Goal: Complete application form: Complete application form

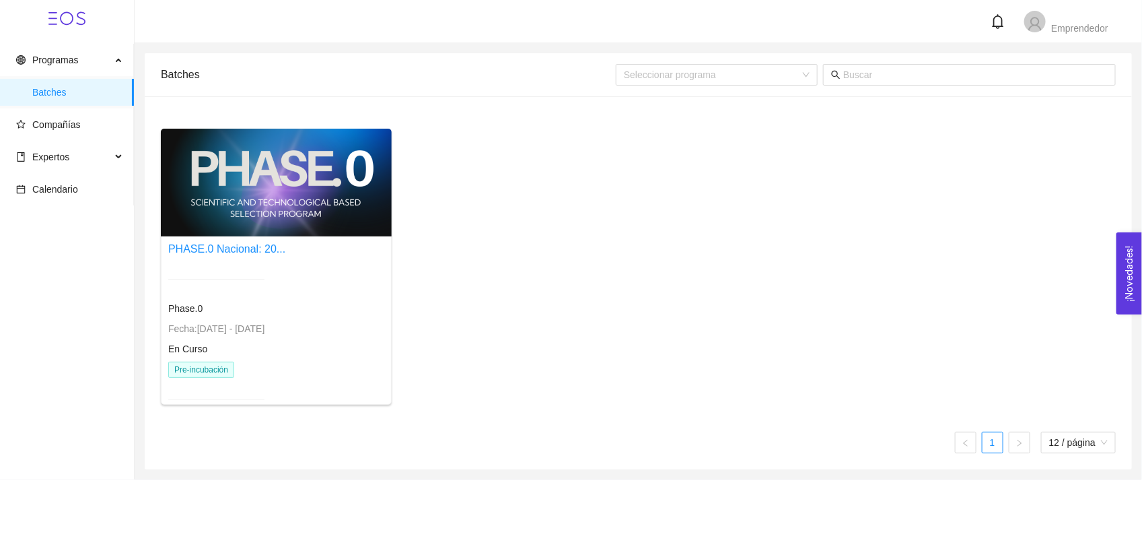
click at [265, 355] on div "En Curso" at bounding box center [216, 348] width 96 height 15
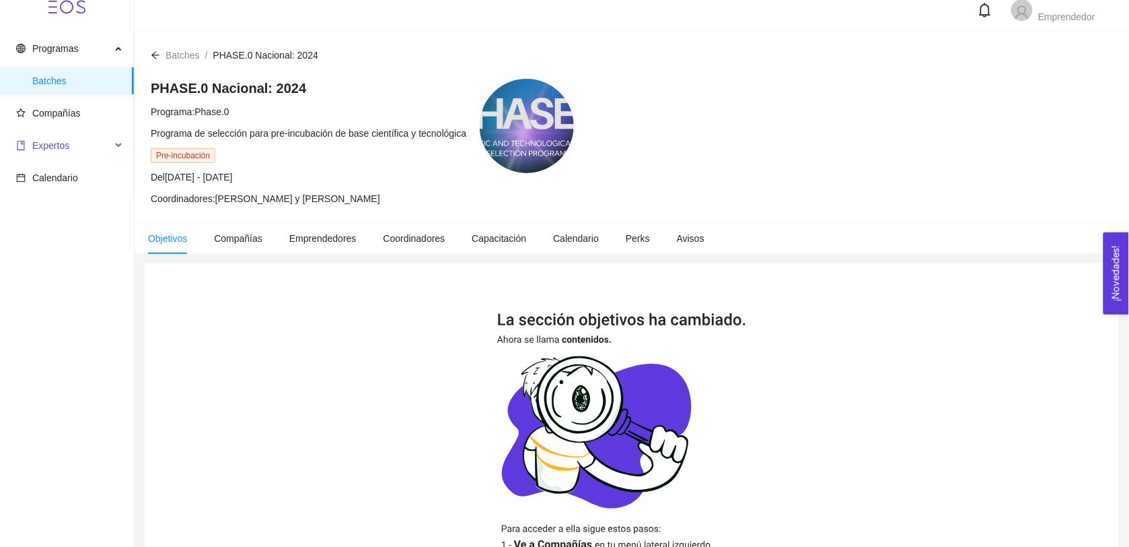
scroll to position [12, 0]
click at [68, 118] on span "Compañías" at bounding box center [69, 112] width 107 height 27
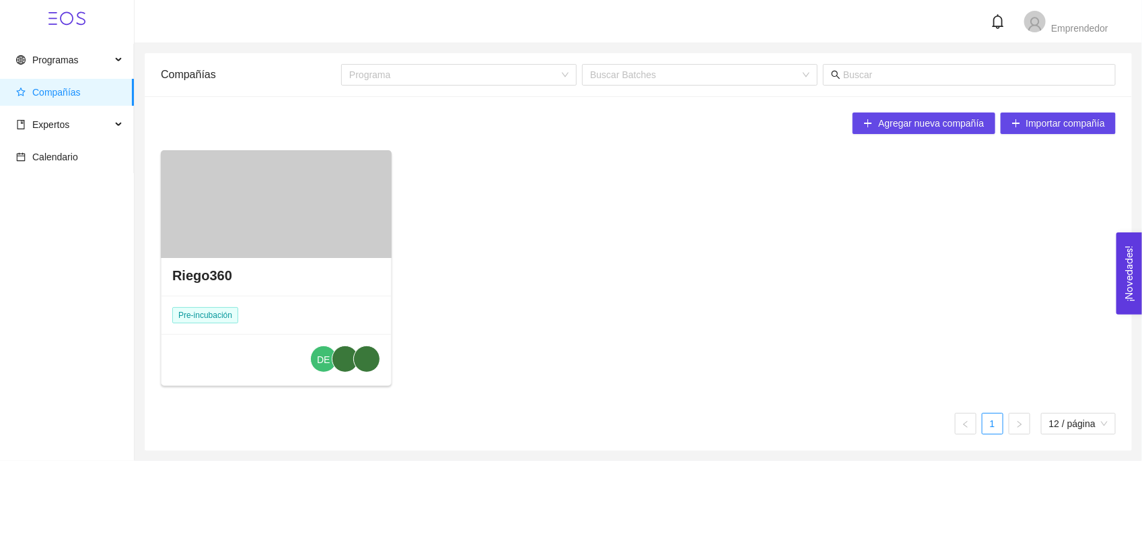
click at [275, 281] on div "Riego360" at bounding box center [277, 275] width 230 height 40
click at [251, 240] on div at bounding box center [276, 204] width 231 height 108
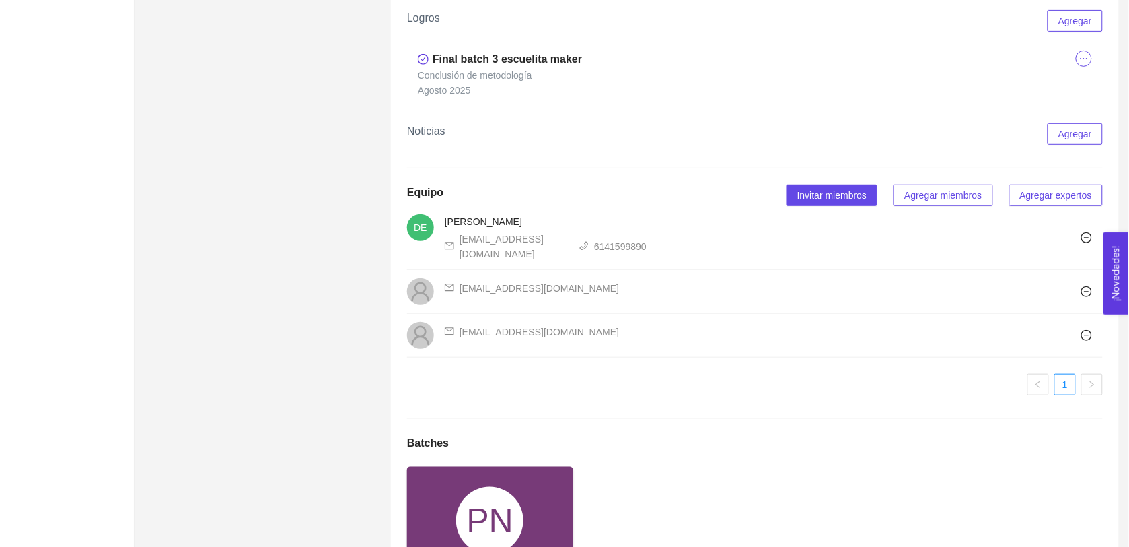
scroll to position [1865, 0]
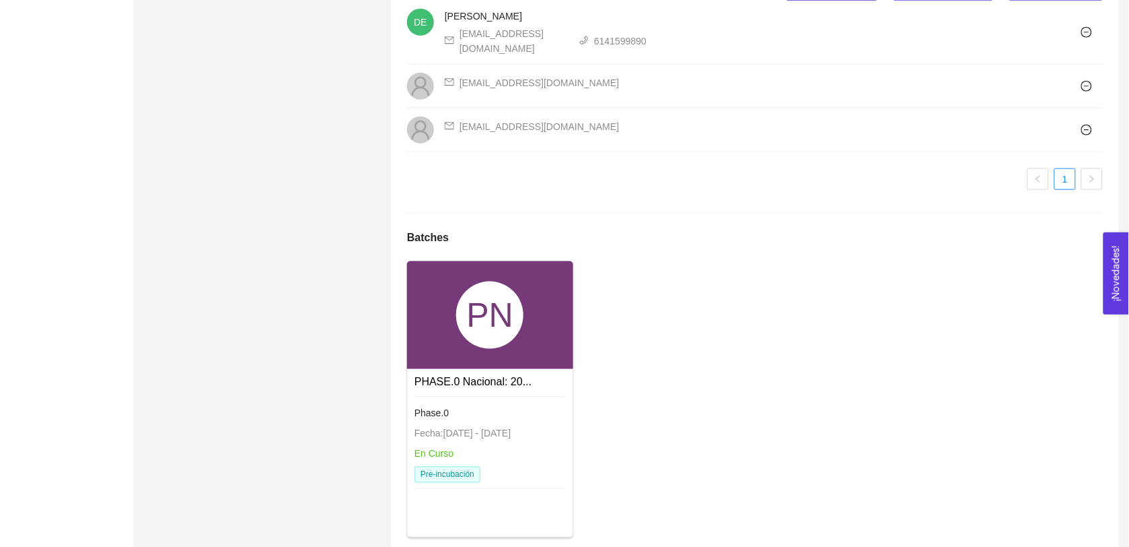
click at [491, 306] on div "PN" at bounding box center [489, 314] width 67 height 67
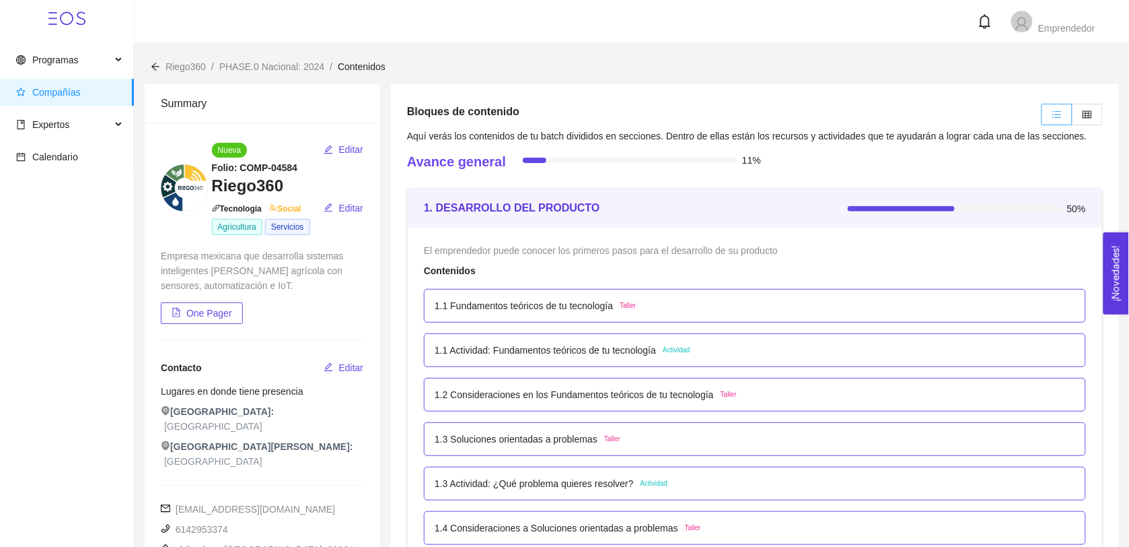
click at [1069, 114] on span at bounding box center [1058, 114] width 30 height 20
click at [1043, 118] on input "radio" at bounding box center [1043, 118] width 0 height 0
click at [1088, 116] on icon "table" at bounding box center [1087, 114] width 9 height 9
click at [1073, 118] on input "radio" at bounding box center [1073, 118] width 0 height 0
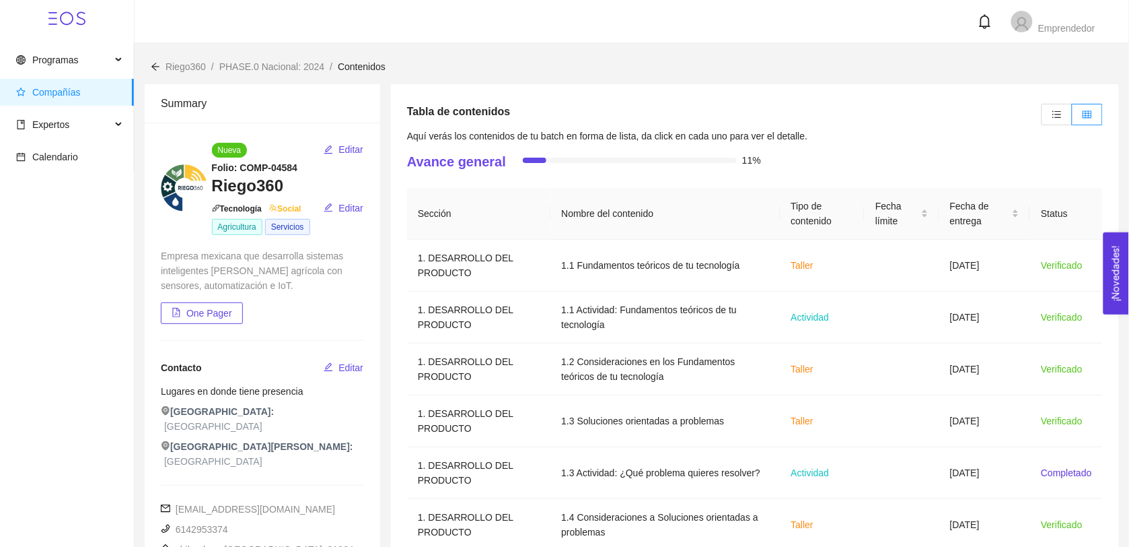
click at [1129, 68] on html "Programas Compañías Expertos Calendario Emprendedor Riego360 / PHASE.0 Nacional…" at bounding box center [564, 273] width 1129 height 547
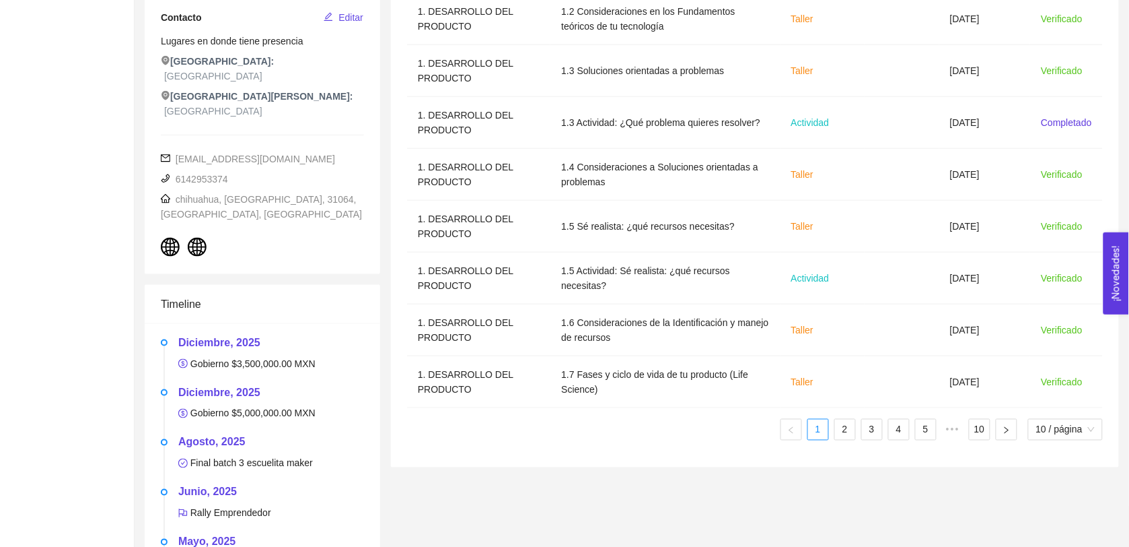
scroll to position [438, 0]
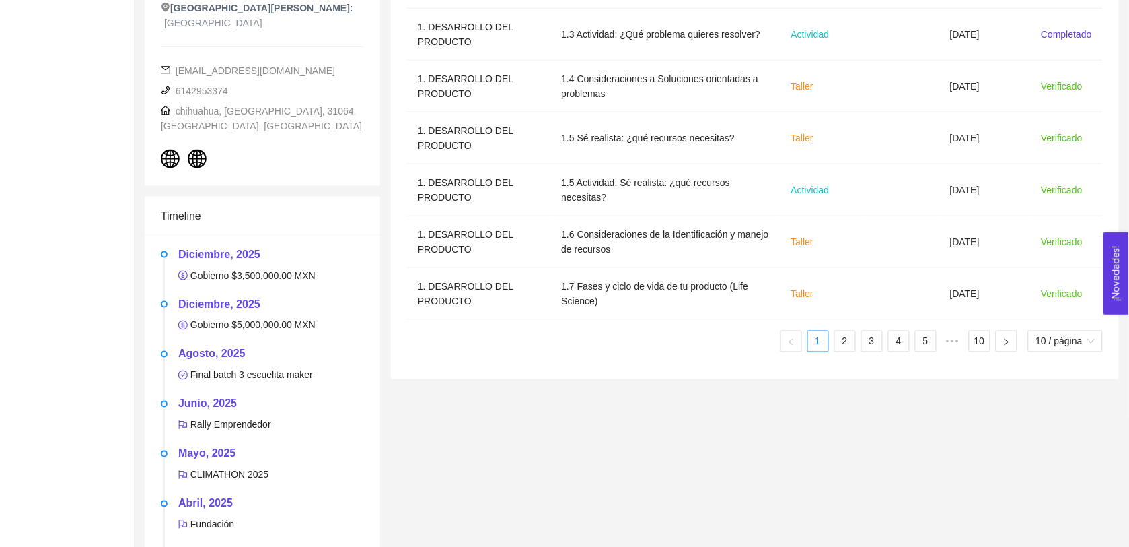
click at [833, 348] on ul "1 2 3 4 5 ••• 10 10 / página" at bounding box center [755, 341] width 696 height 22
click at [837, 345] on link "2" at bounding box center [845, 341] width 20 height 20
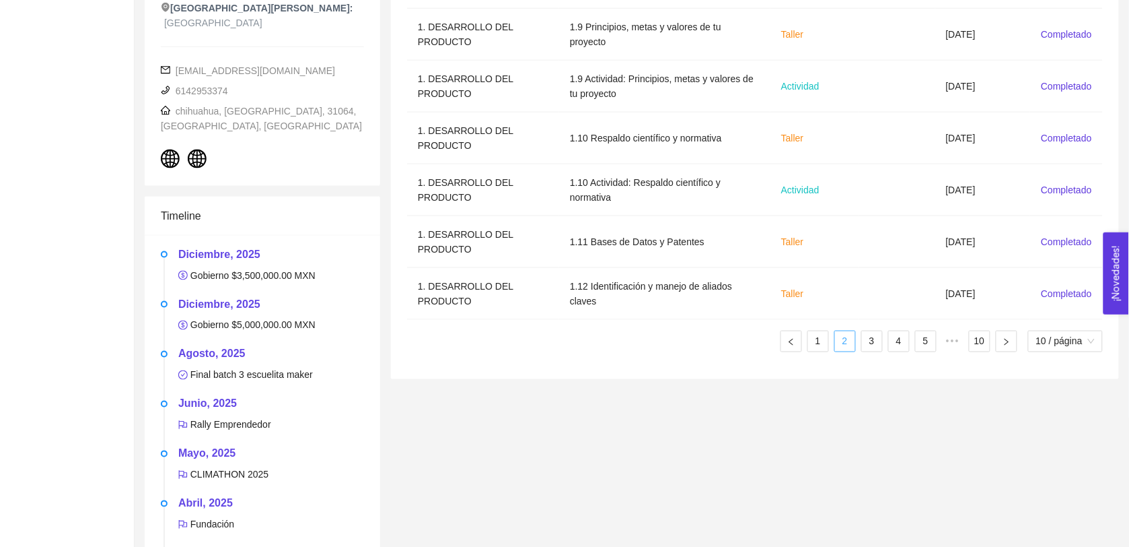
click at [840, 341] on link "2" at bounding box center [845, 341] width 20 height 20
click at [870, 345] on link "3" at bounding box center [872, 341] width 20 height 20
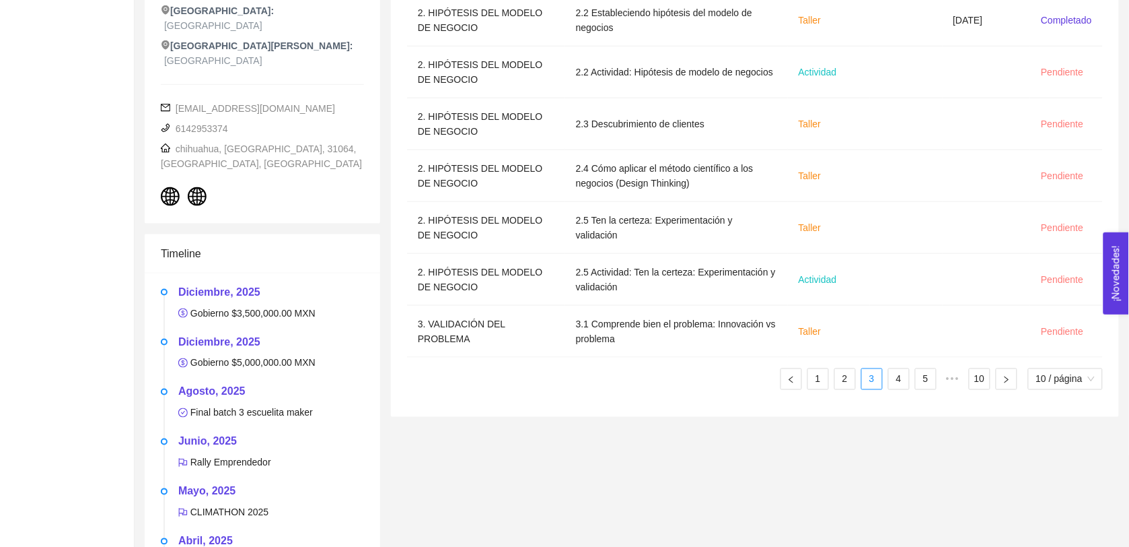
scroll to position [401, 0]
click at [897, 388] on link "4" at bounding box center [899, 378] width 20 height 20
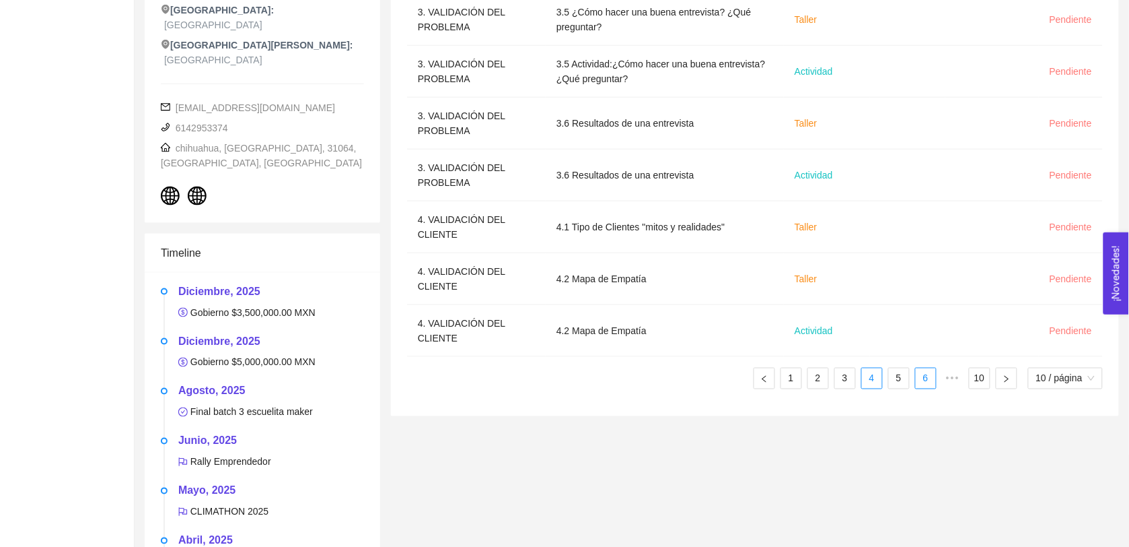
click at [894, 385] on link "5" at bounding box center [899, 378] width 20 height 20
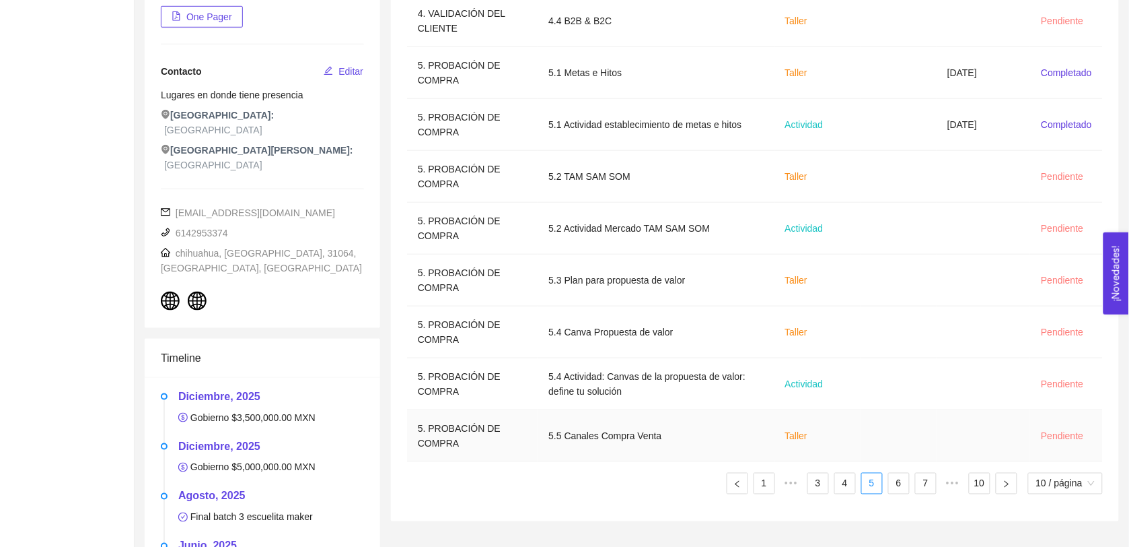
scroll to position [306, 0]
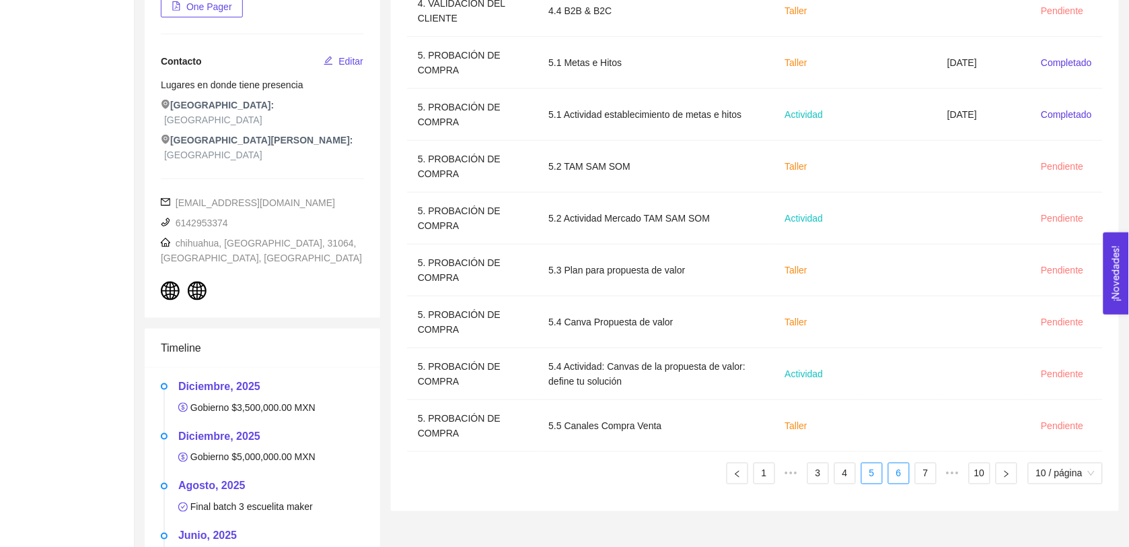
click at [899, 480] on link "6" at bounding box center [899, 473] width 20 height 20
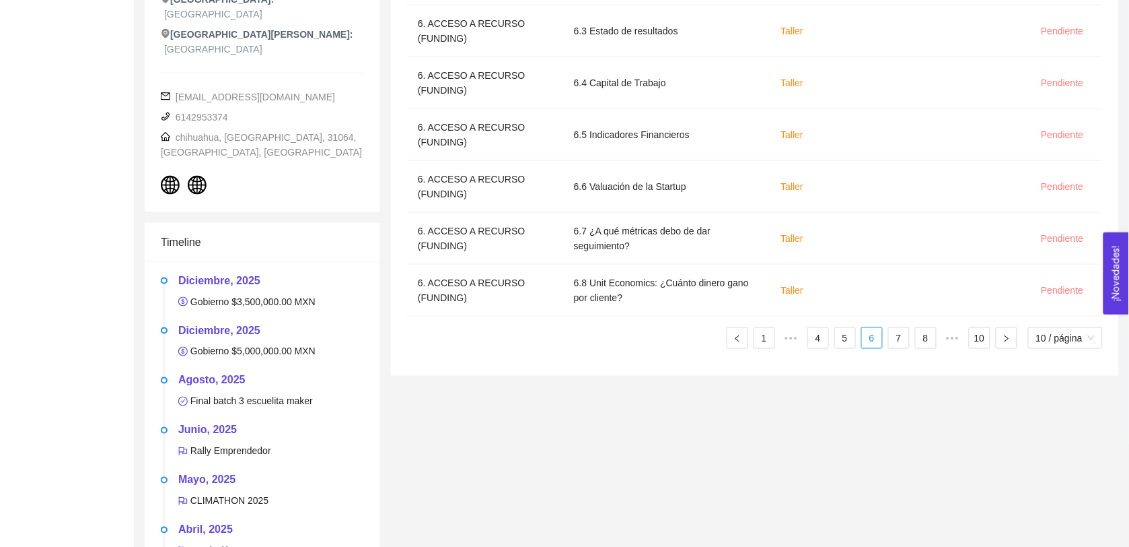
scroll to position [438, 0]
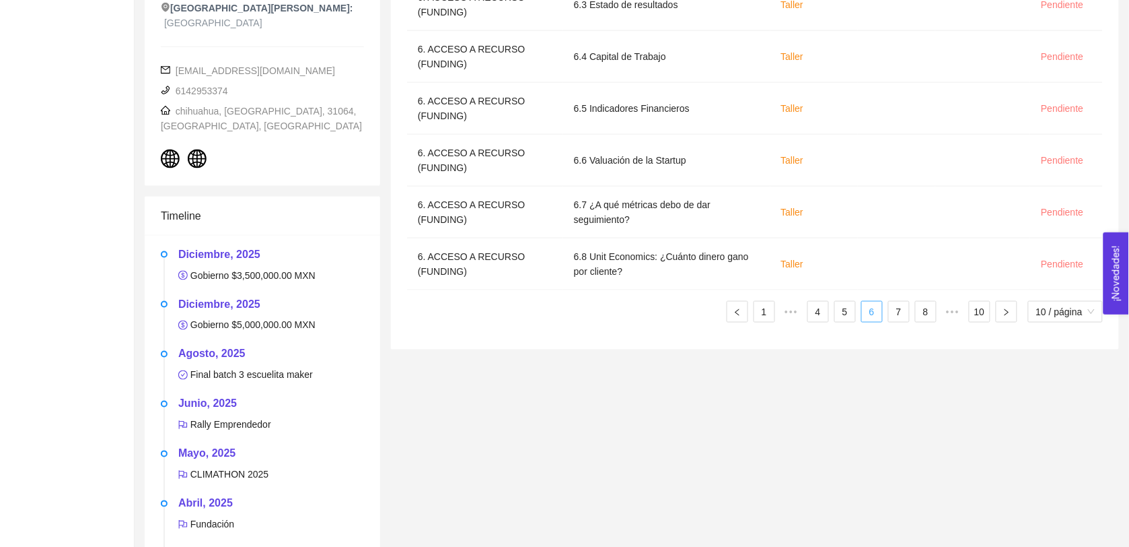
click at [882, 315] on ul "1 ••• 4 5 6 7 8 ••• 10 10 / página" at bounding box center [755, 312] width 696 height 22
click at [893, 313] on link "7" at bounding box center [899, 312] width 20 height 20
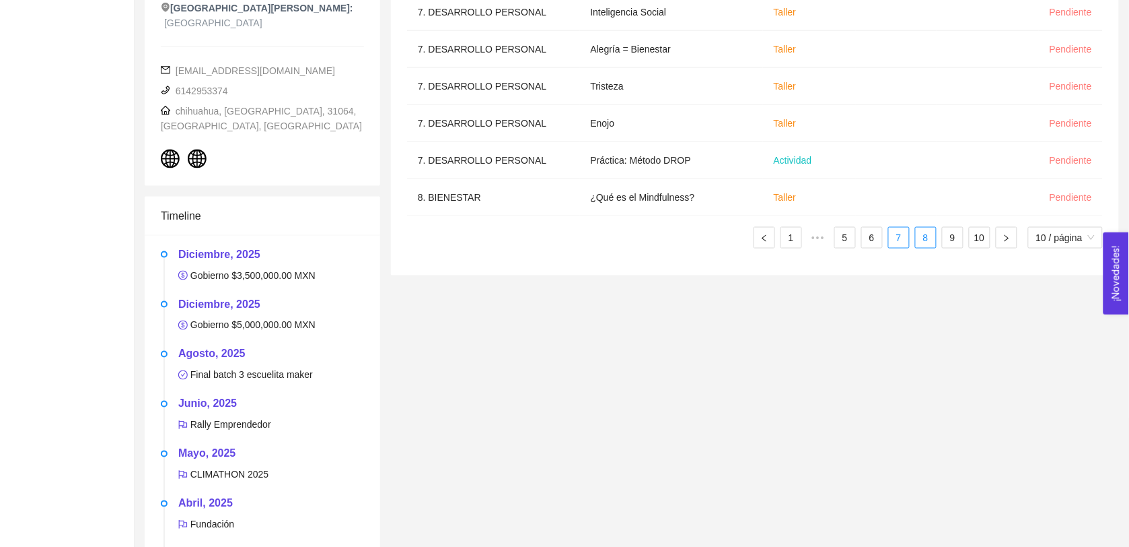
click at [926, 248] on link "8" at bounding box center [926, 238] width 20 height 20
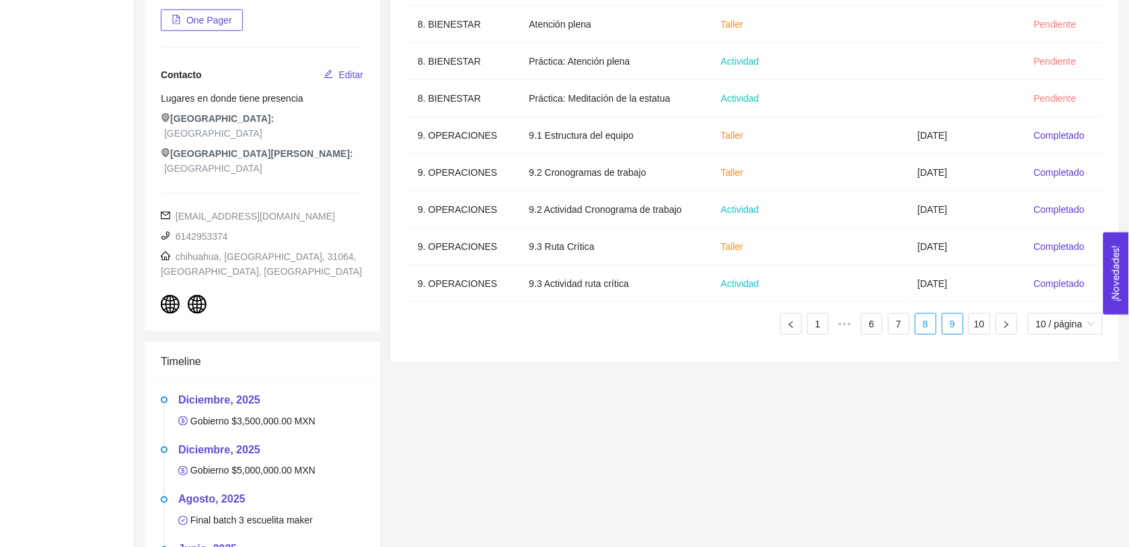
scroll to position [291, 0]
click at [953, 328] on link "9" at bounding box center [953, 325] width 20 height 20
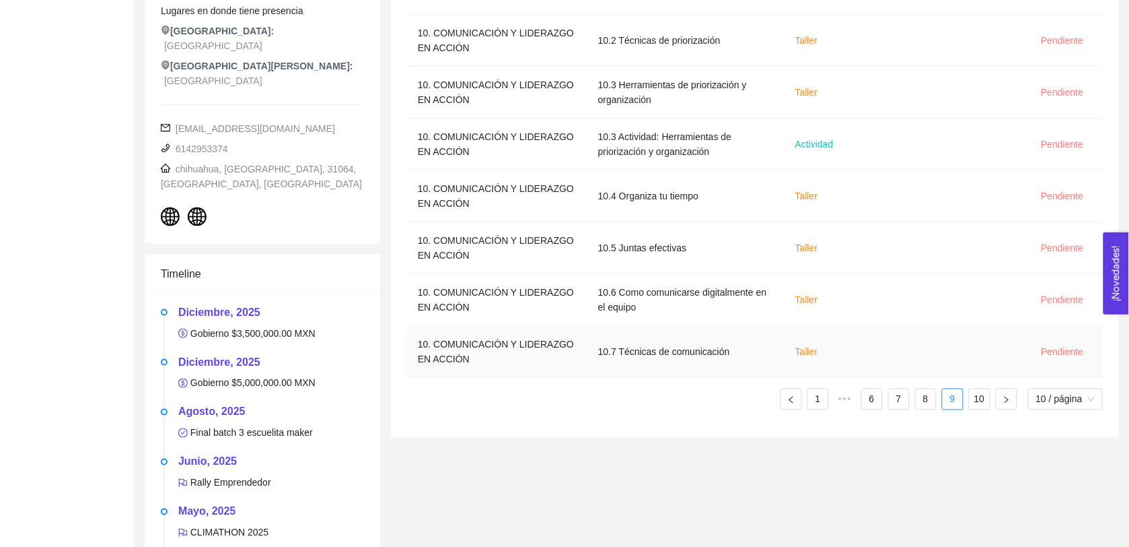
scroll to position [381, 0]
click at [971, 405] on link "10" at bounding box center [980, 398] width 20 height 20
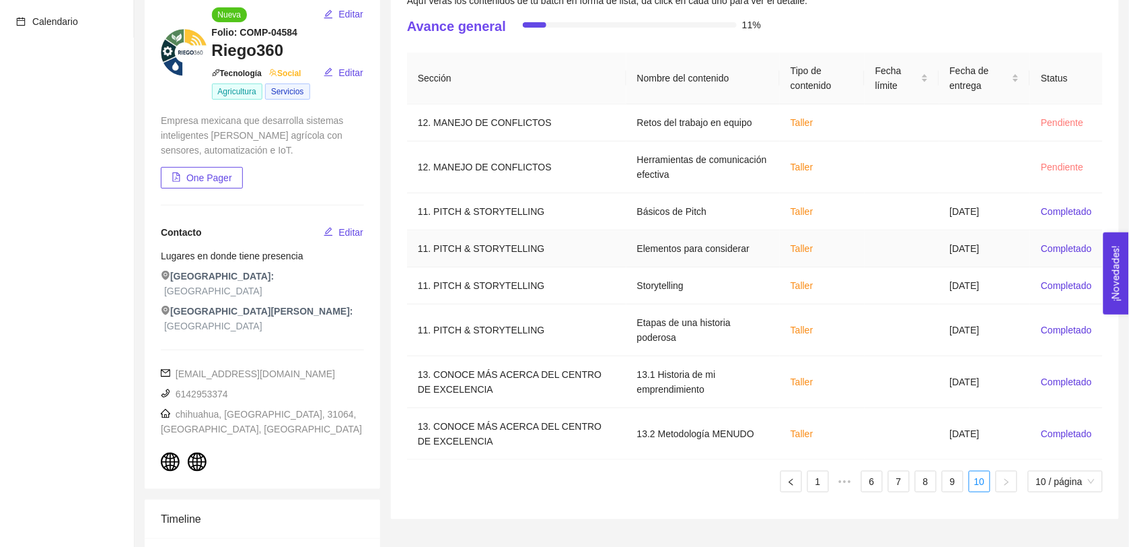
scroll to position [0, 0]
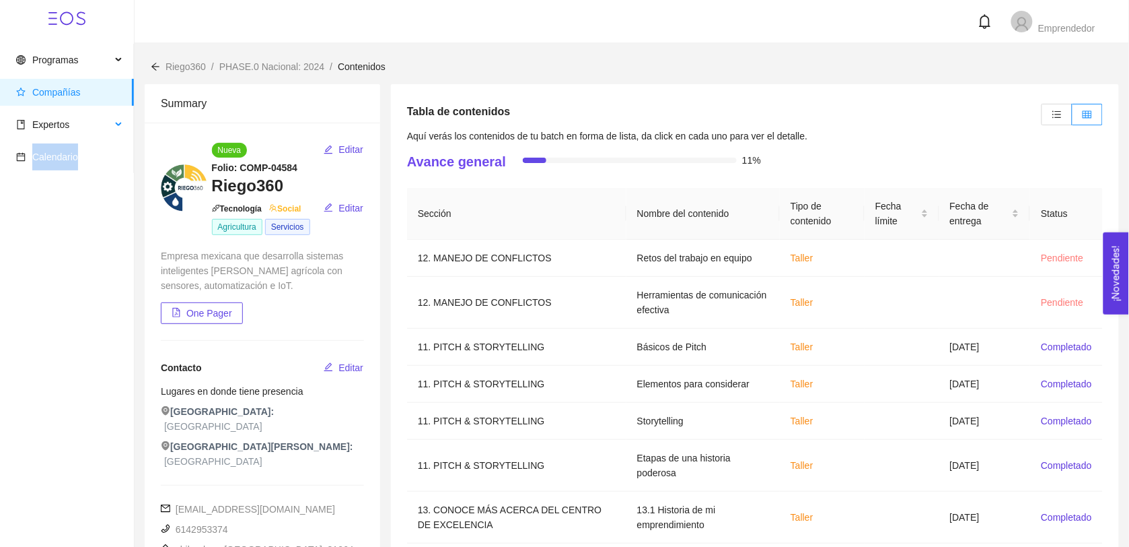
click at [108, 140] on ul "Programas Compañías Expertos Calendario" at bounding box center [67, 108] width 134 height 129
drag, startPoint x: 108, startPoint y: 140, endPoint x: 90, endPoint y: 129, distance: 21.5
click at [90, 129] on span "Expertos" at bounding box center [63, 124] width 95 height 27
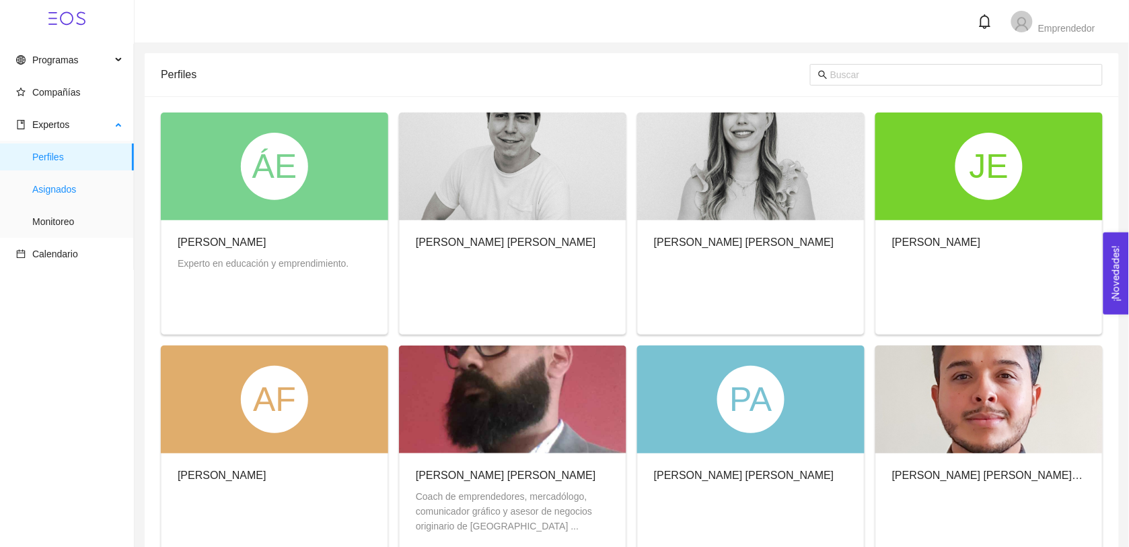
click at [61, 194] on span "Asignados" at bounding box center [77, 189] width 91 height 27
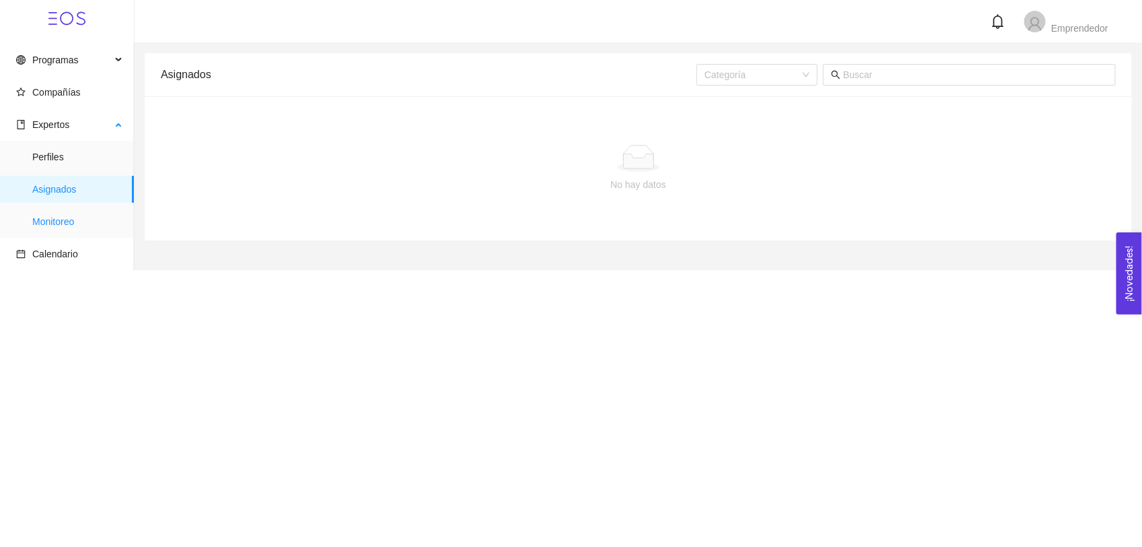
click at [59, 215] on span "Monitoreo" at bounding box center [77, 221] width 91 height 27
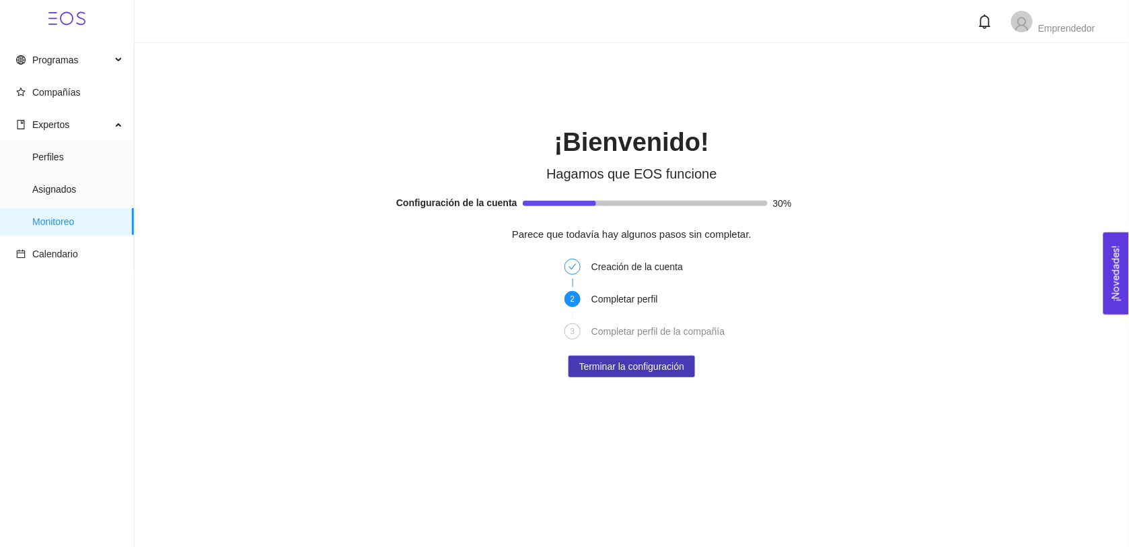
click at [621, 365] on span "Terminar la configuración" at bounding box center [632, 366] width 105 height 15
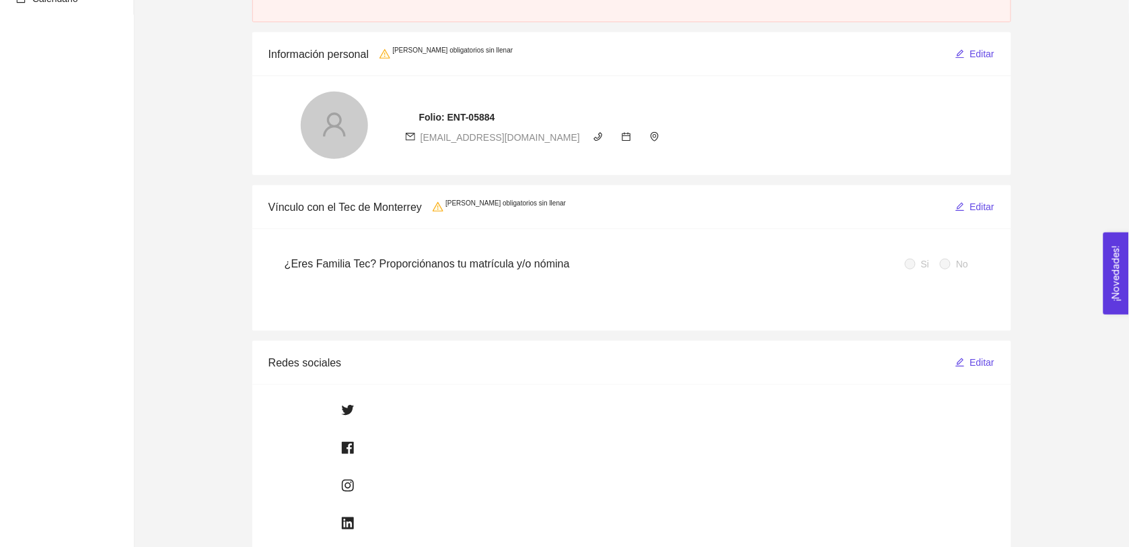
scroll to position [159, 0]
click at [981, 207] on span "Editar" at bounding box center [983, 206] width 25 height 15
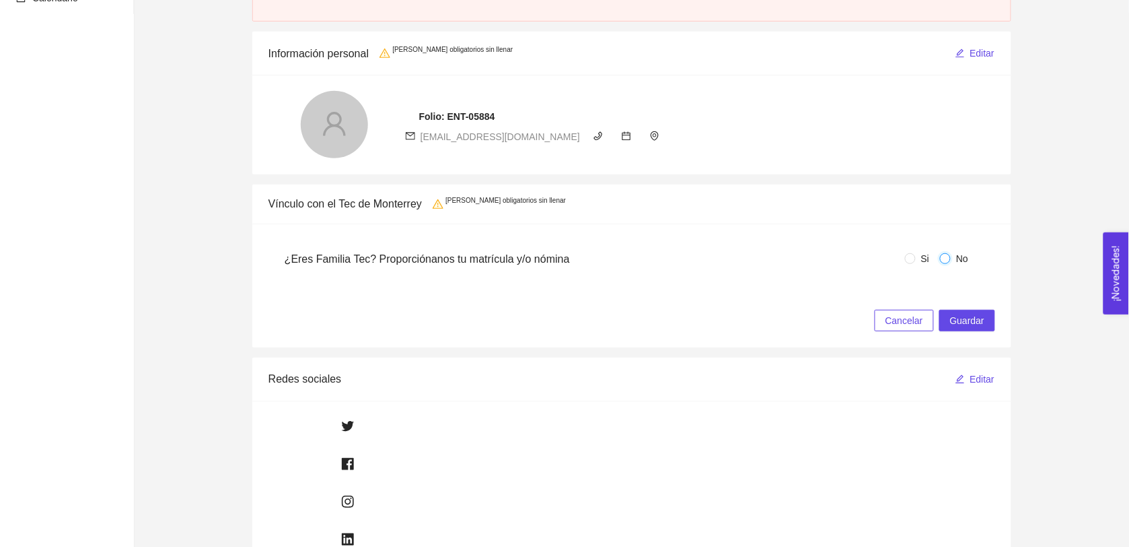
click at [946, 260] on input "No" at bounding box center [945, 258] width 11 height 11
radio input "true"
drag, startPoint x: 909, startPoint y: 266, endPoint x: 915, endPoint y: 254, distance: 13.5
click at [915, 254] on label "Si" at bounding box center [920, 258] width 30 height 15
drag, startPoint x: 915, startPoint y: 254, endPoint x: 909, endPoint y: 259, distance: 8.6
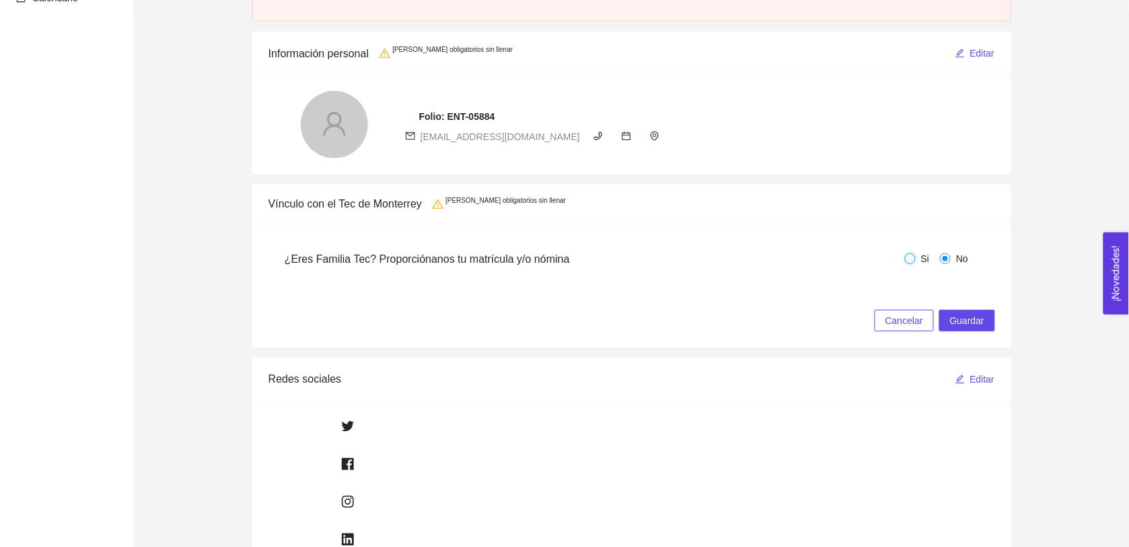
click at [909, 259] on input "Si" at bounding box center [910, 258] width 11 height 11
radio input "true"
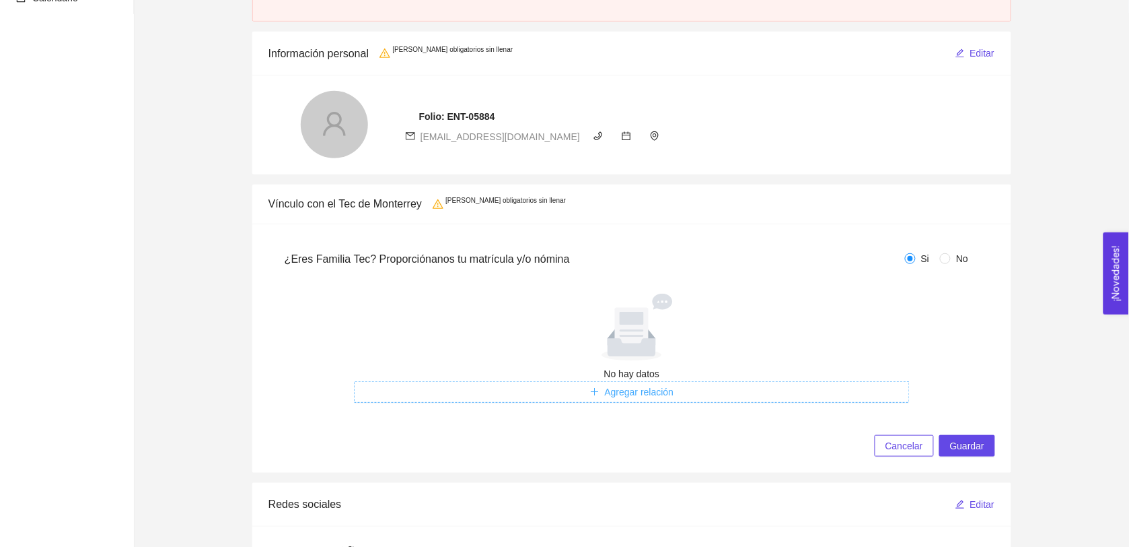
click at [631, 395] on span "Agregar relación" at bounding box center [639, 391] width 69 height 15
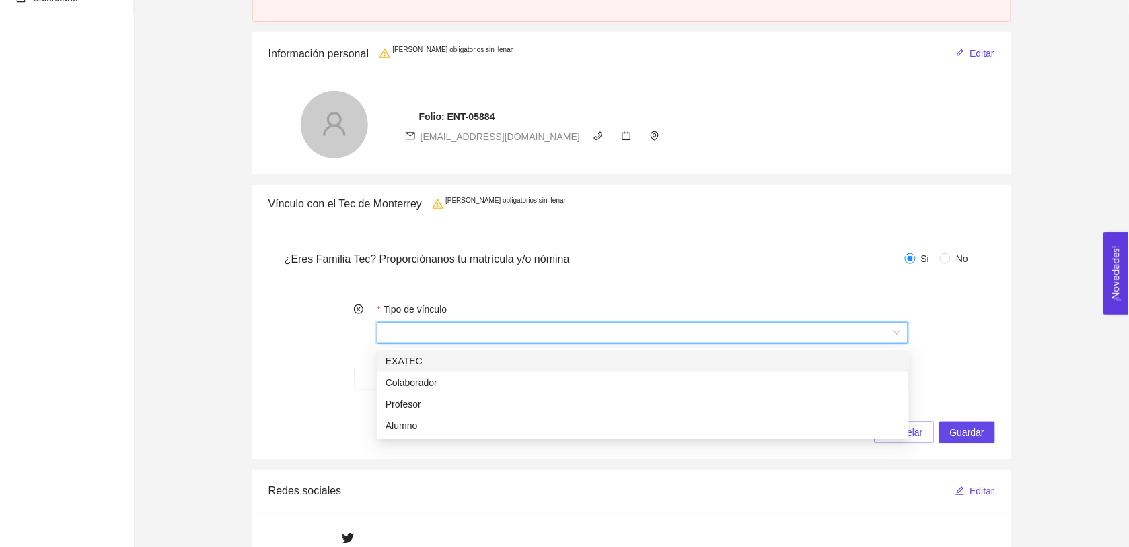
click at [563, 337] on input "Tipo de vínculo" at bounding box center [637, 332] width 505 height 20
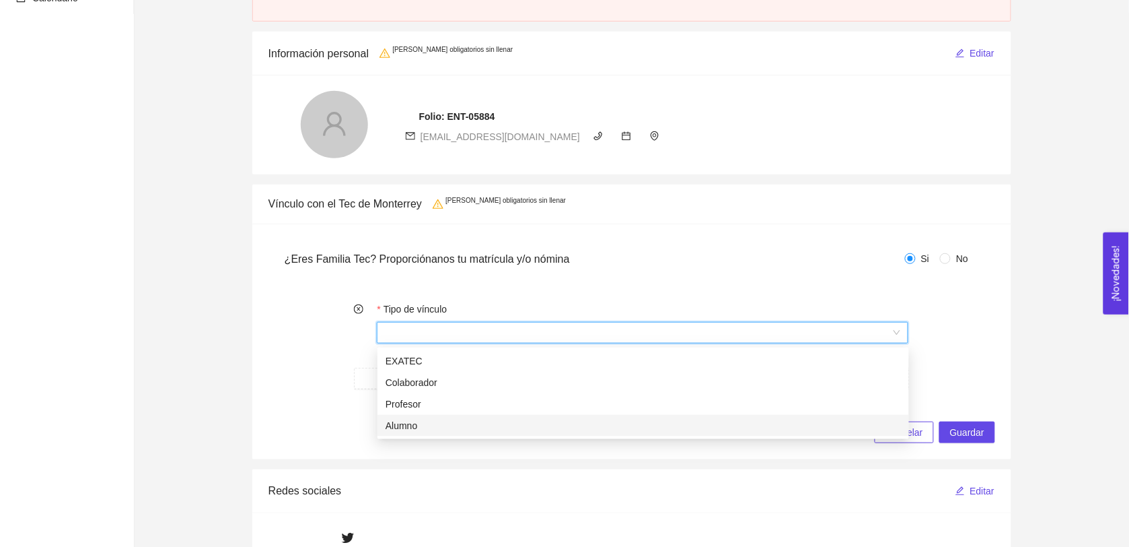
click at [427, 425] on div "Alumno" at bounding box center [644, 425] width 516 height 15
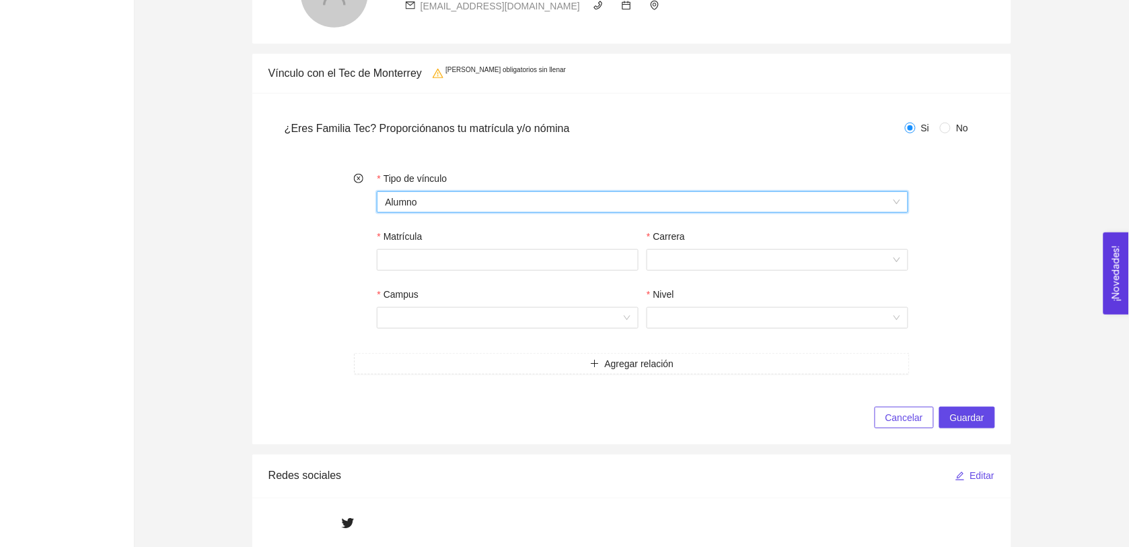
scroll to position [291, 0]
click at [947, 123] on input "No" at bounding box center [945, 125] width 11 height 11
radio input "true"
radio input "false"
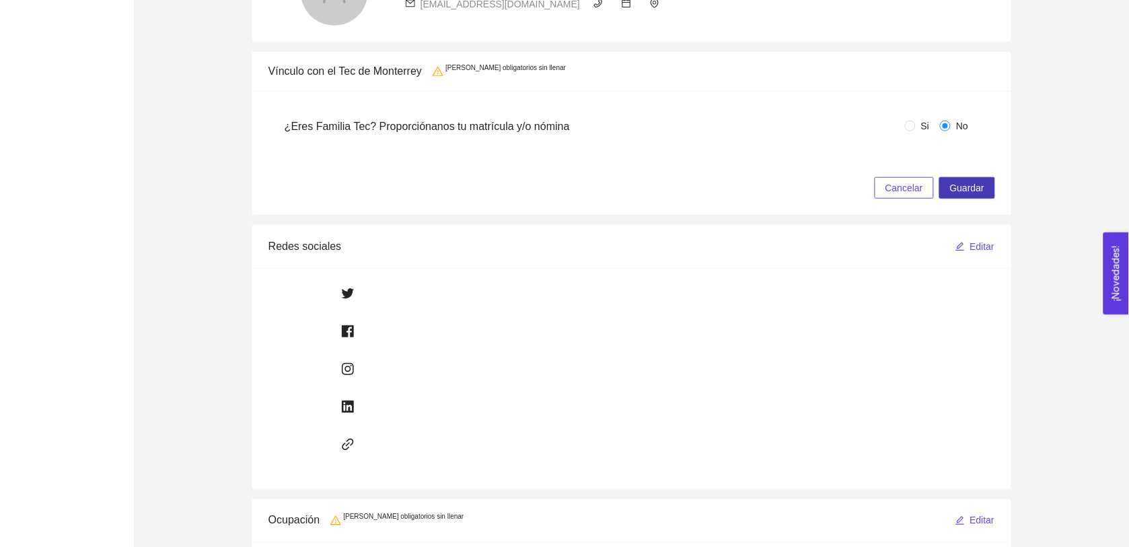
click at [956, 184] on span "Guardar" at bounding box center [967, 187] width 34 height 15
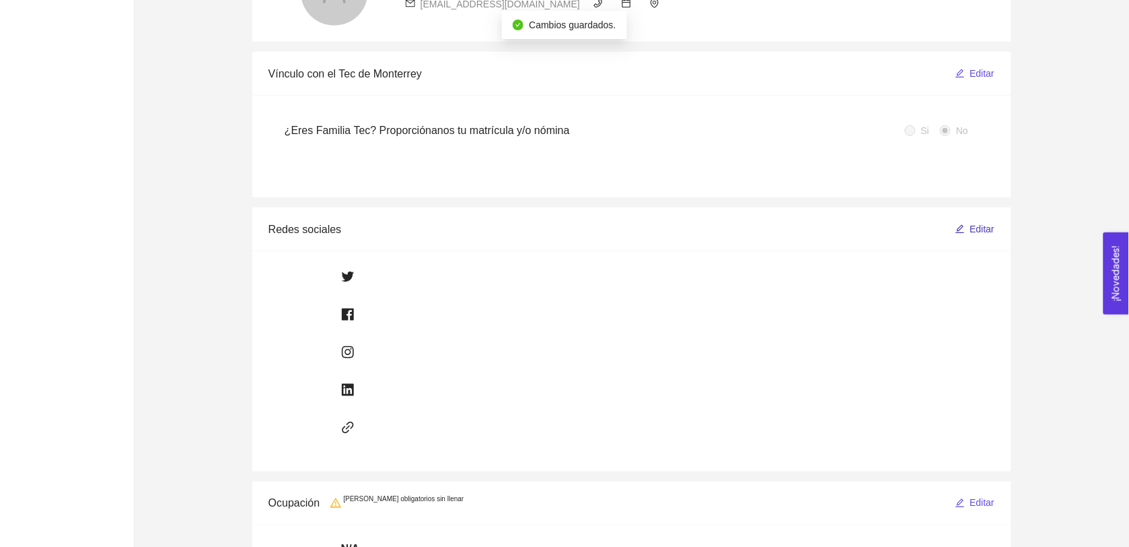
click at [968, 224] on button "Editar" at bounding box center [975, 229] width 41 height 22
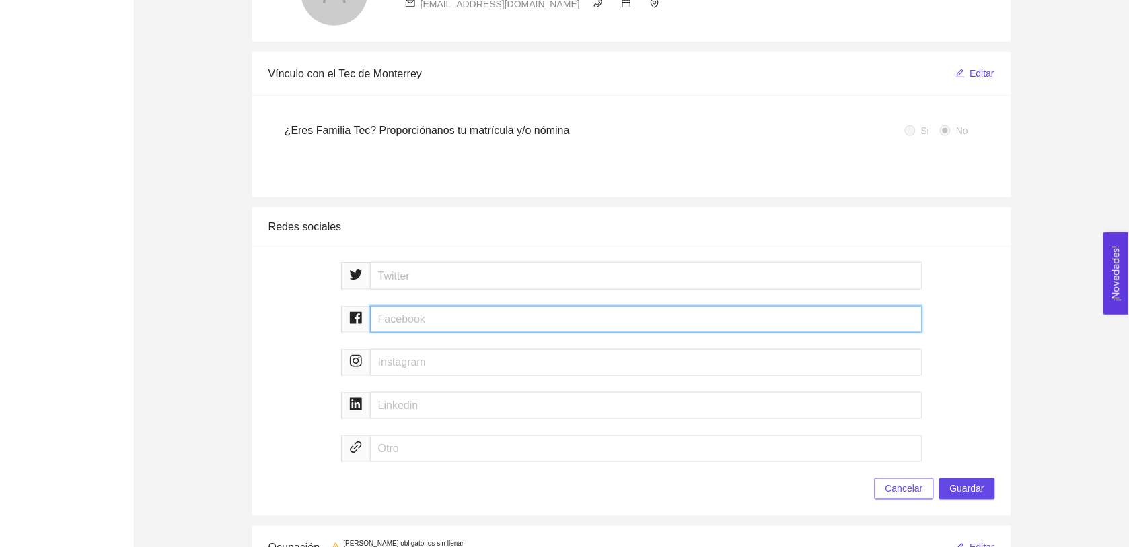
click at [404, 324] on input "text" at bounding box center [646, 319] width 553 height 27
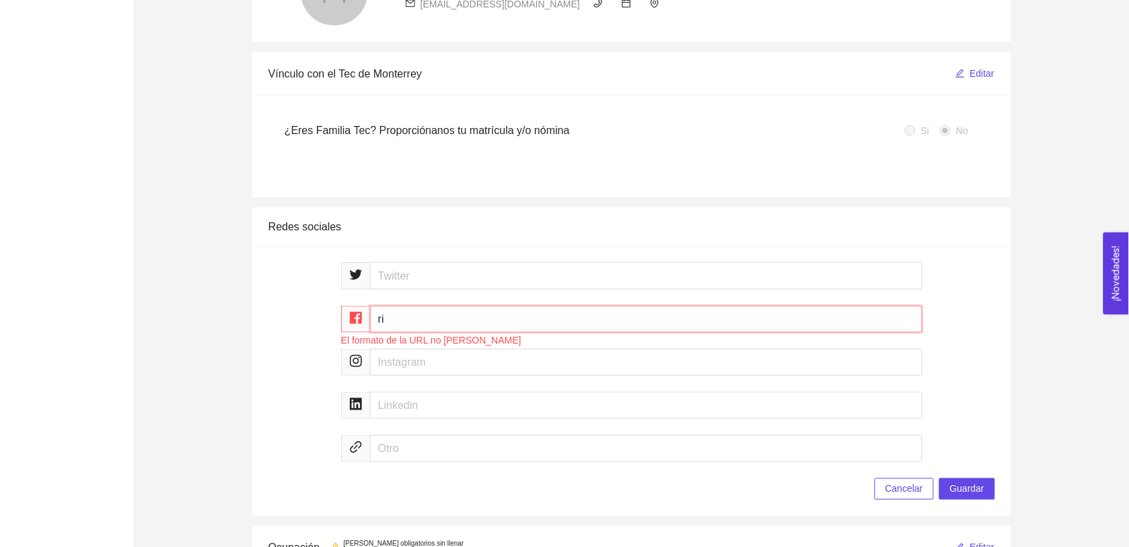
type input "r"
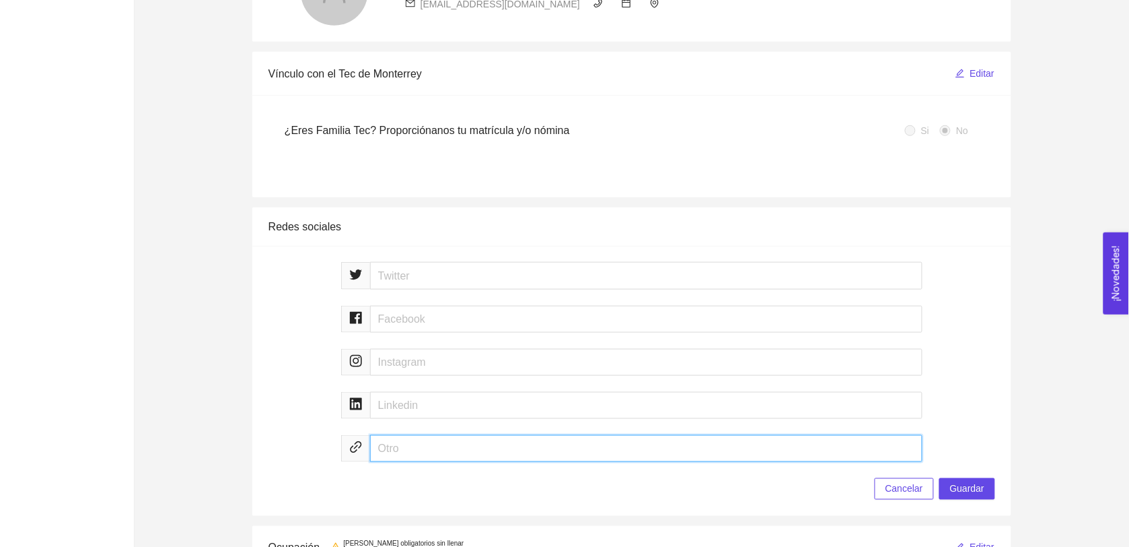
click at [458, 450] on input "text" at bounding box center [646, 448] width 553 height 27
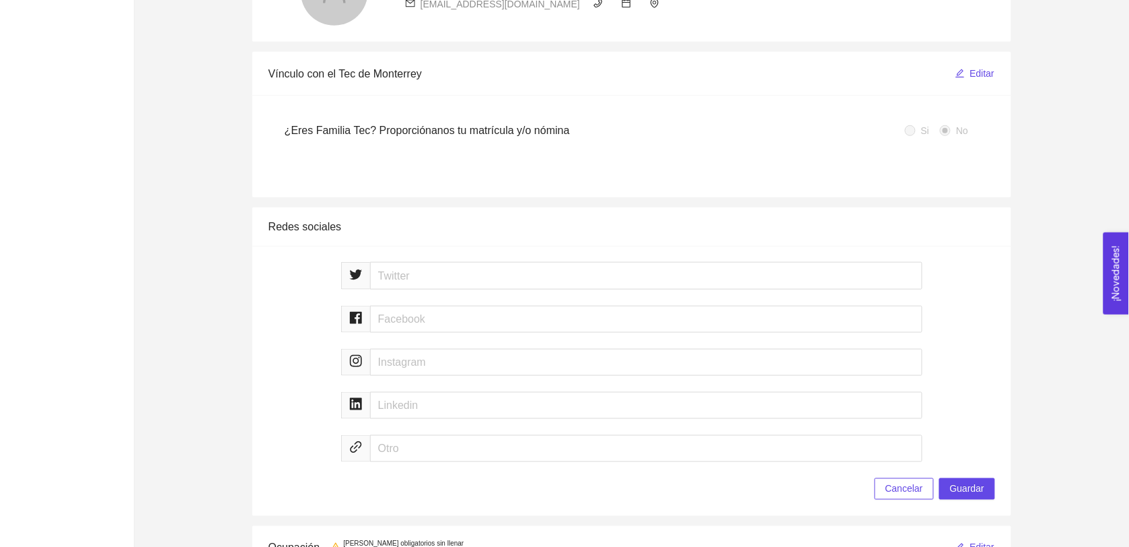
click at [899, 489] on span "Cancelar" at bounding box center [905, 488] width 38 height 15
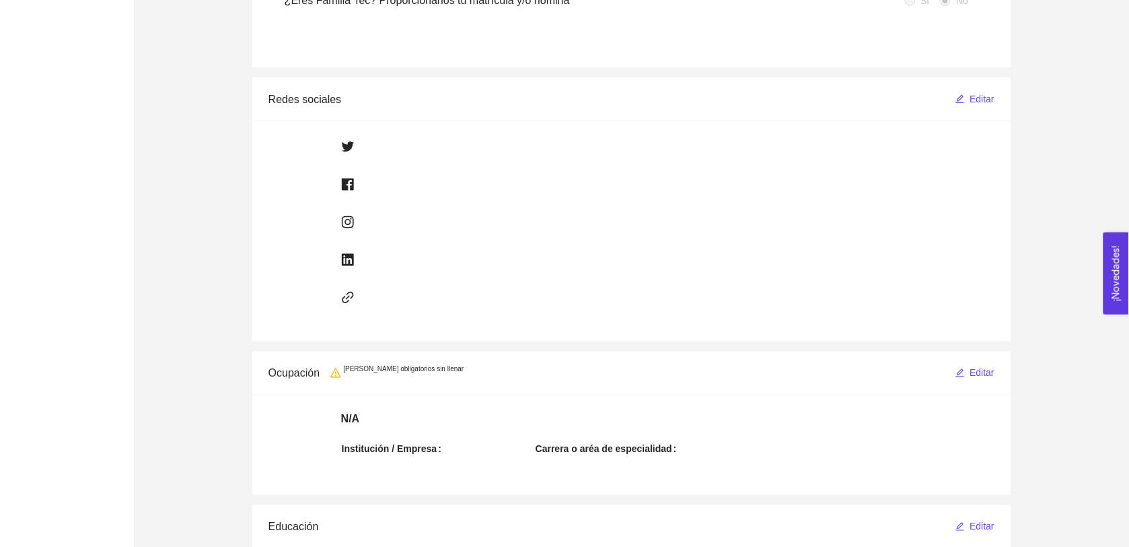
scroll to position [537, 0]
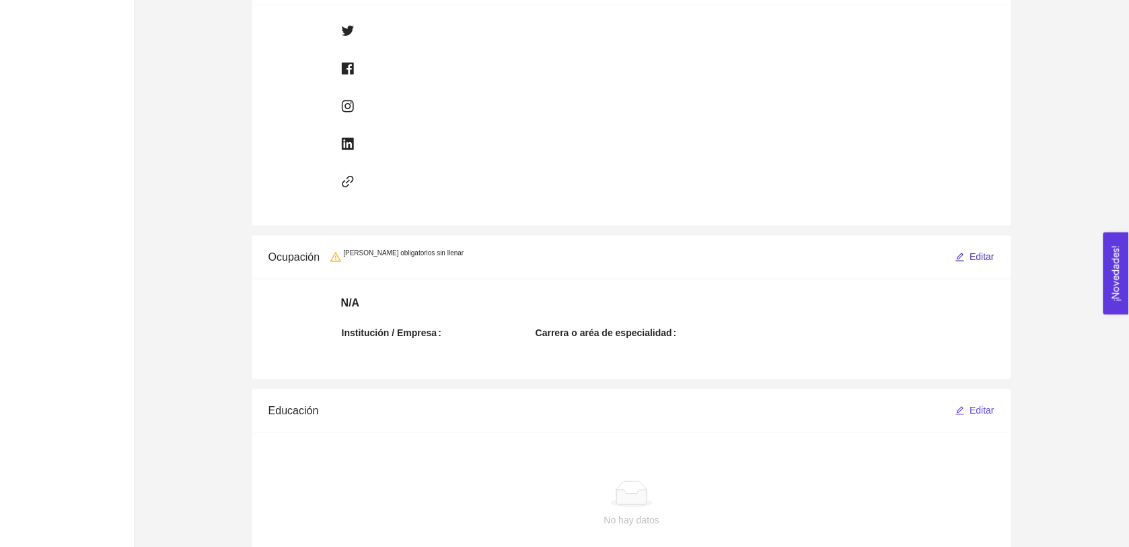
click at [981, 256] on span "Editar" at bounding box center [983, 257] width 25 height 15
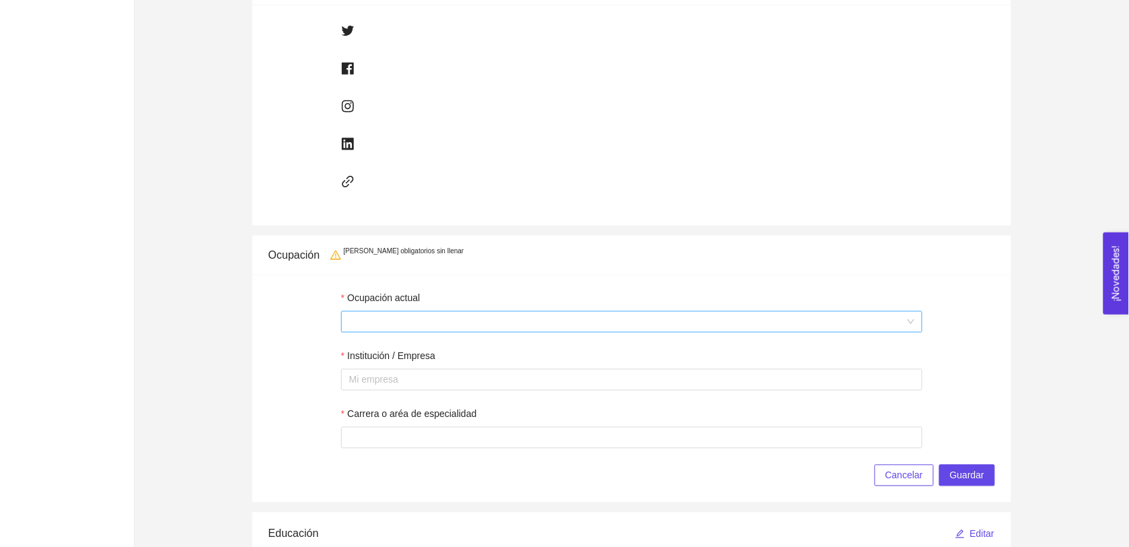
click at [398, 324] on span at bounding box center [631, 322] width 565 height 20
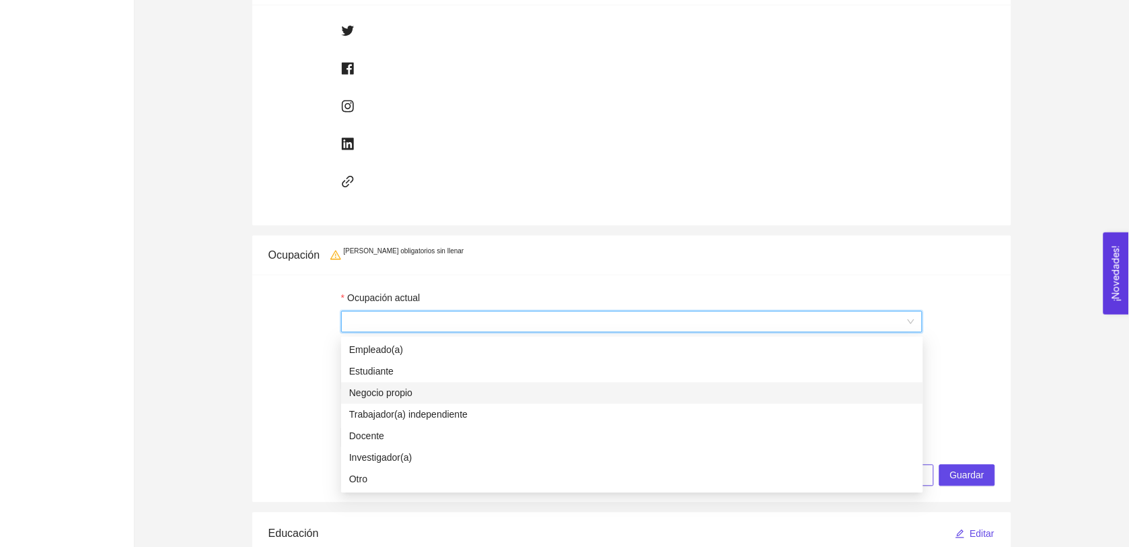
click at [409, 395] on div "Negocio propio" at bounding box center [632, 393] width 566 height 15
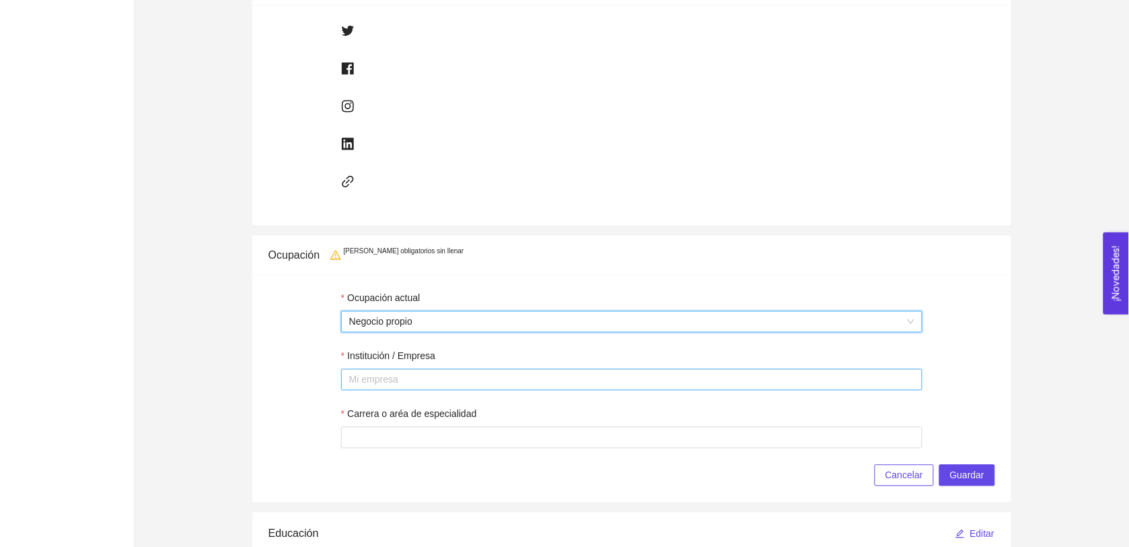
click at [409, 379] on div at bounding box center [632, 380] width 575 height 16
type input "Riego 360"
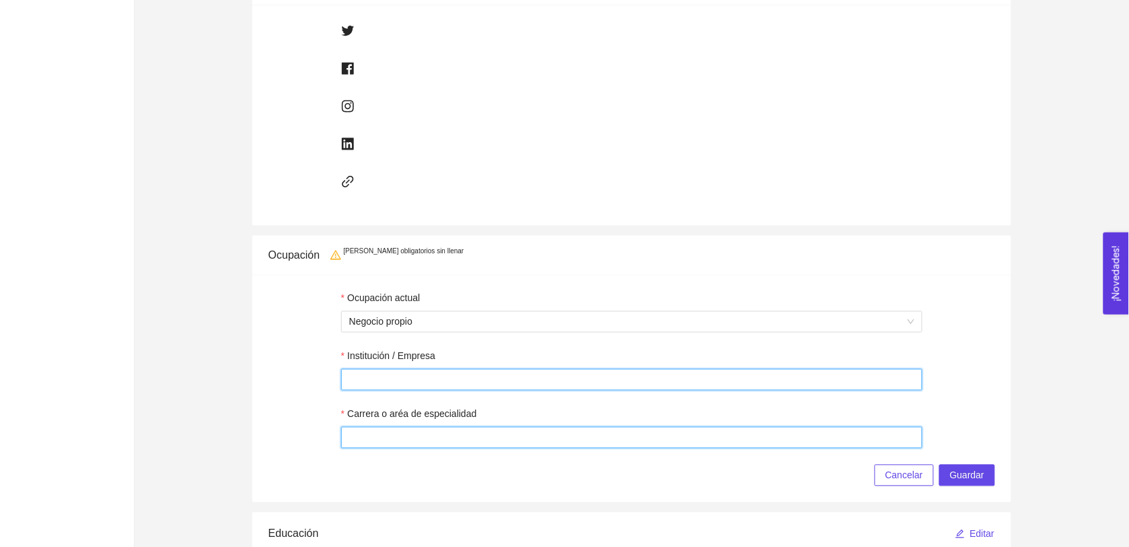
click at [424, 443] on input "Carrera o aréa de especialidad" at bounding box center [632, 438] width 582 height 22
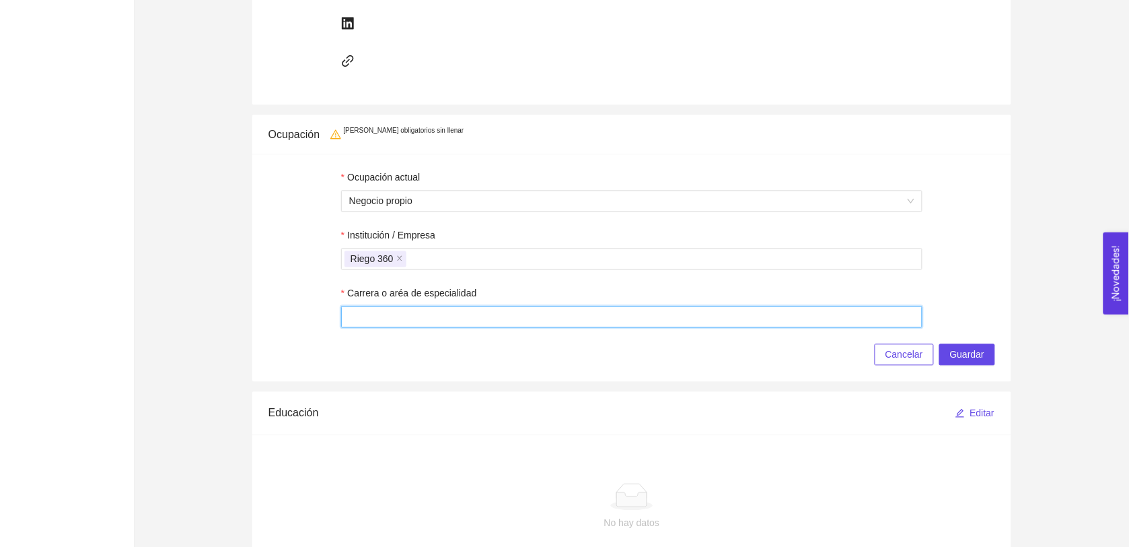
scroll to position [665, 0]
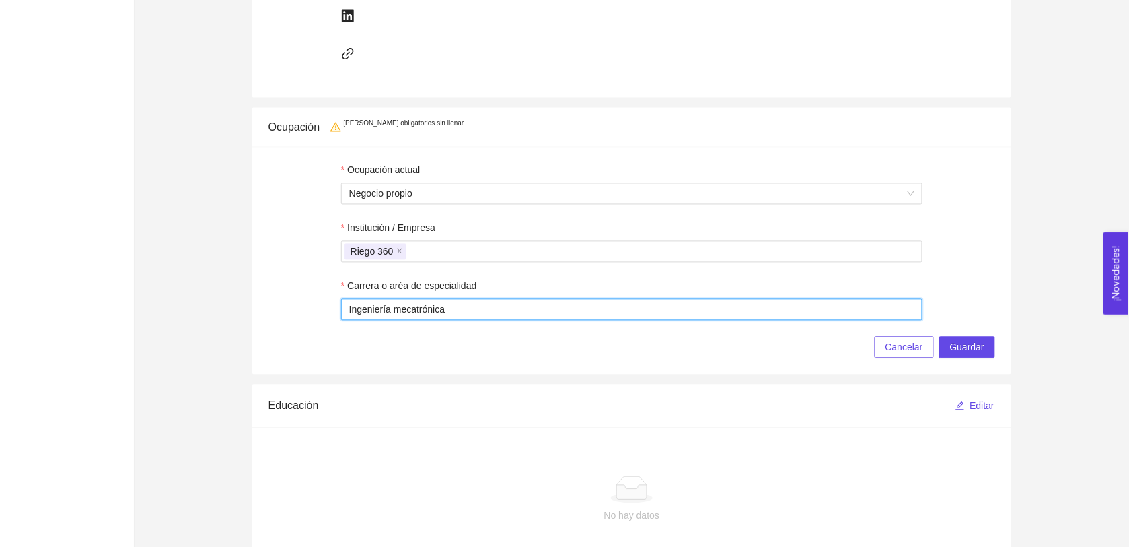
click at [462, 312] on input "Ingeniería mecatrónica" at bounding box center [632, 310] width 582 height 22
type input "Ingeniería mecatrónica, ventas, finanzas y marketing"
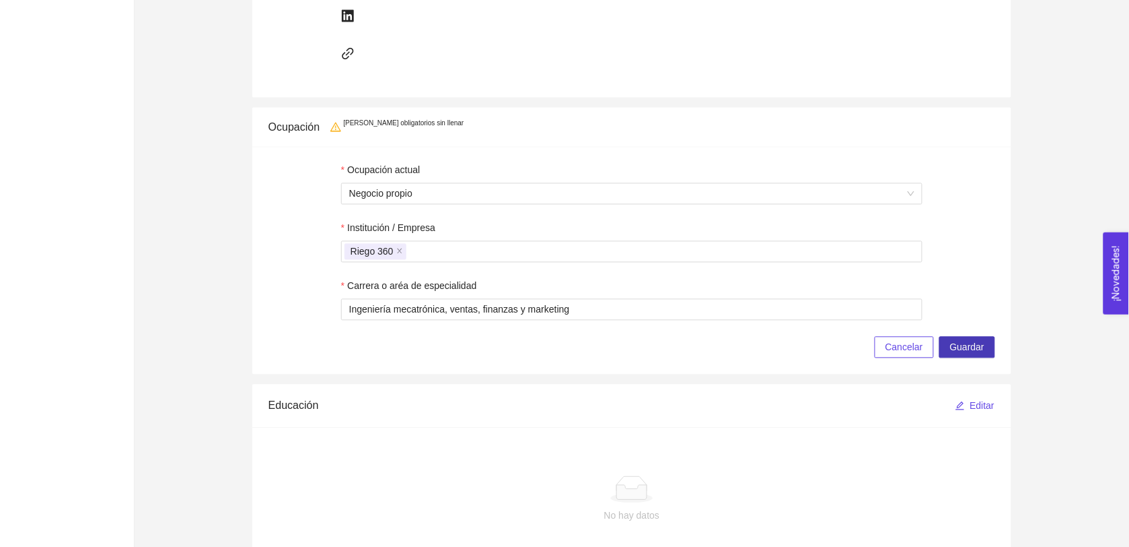
click at [963, 347] on span "Guardar" at bounding box center [967, 347] width 34 height 15
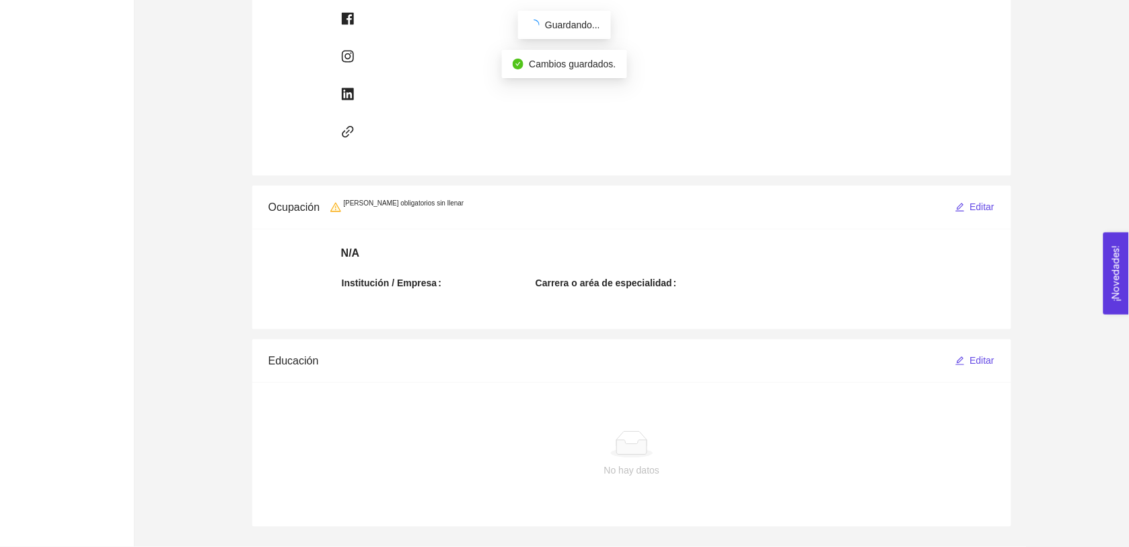
scroll to position [602, 0]
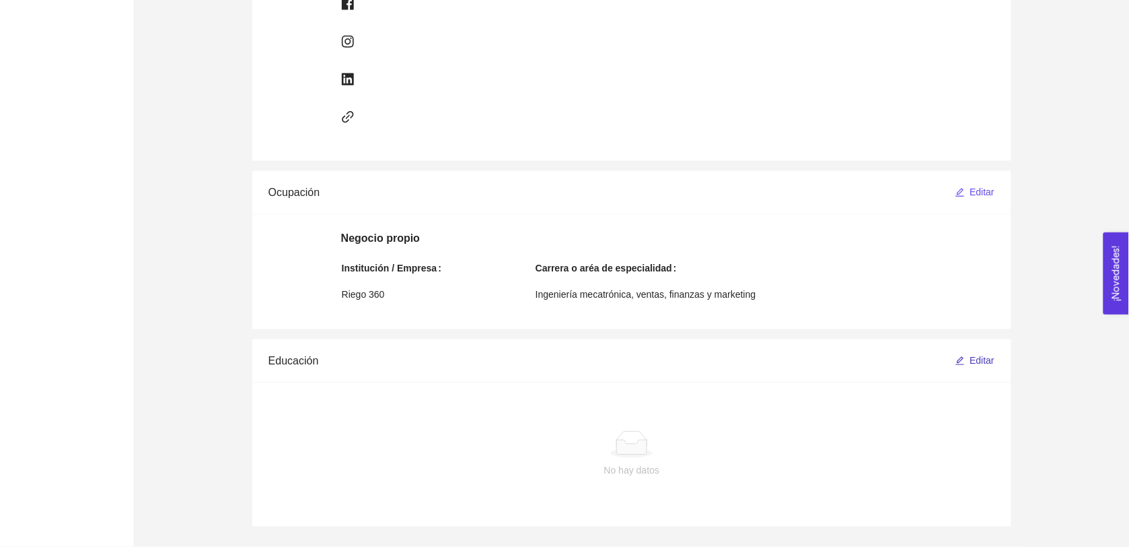
click at [979, 355] on span "Editar" at bounding box center [983, 360] width 25 height 15
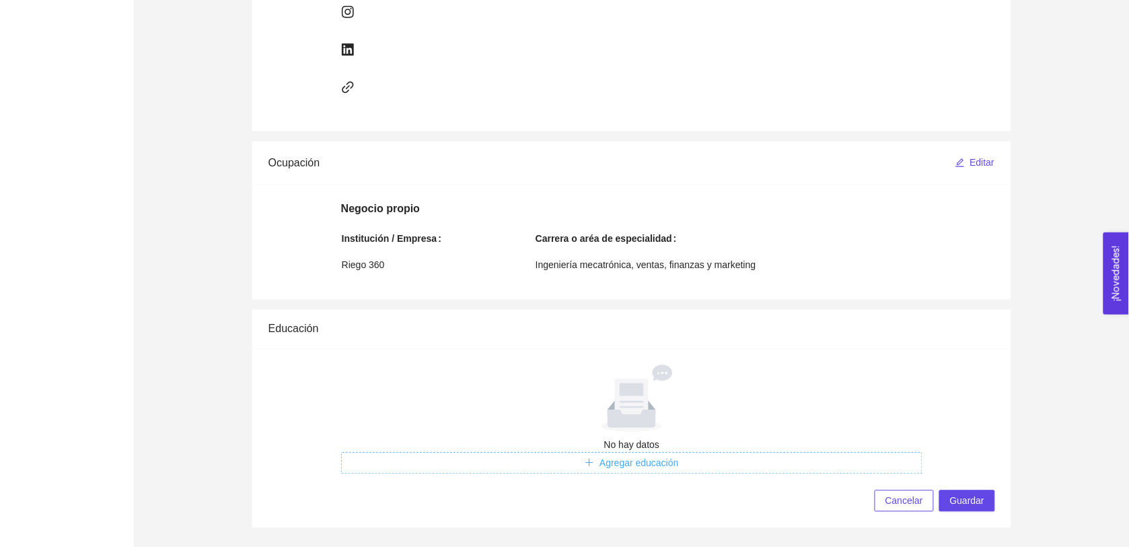
click at [633, 462] on span "Agregar educación" at bounding box center [639, 463] width 79 height 15
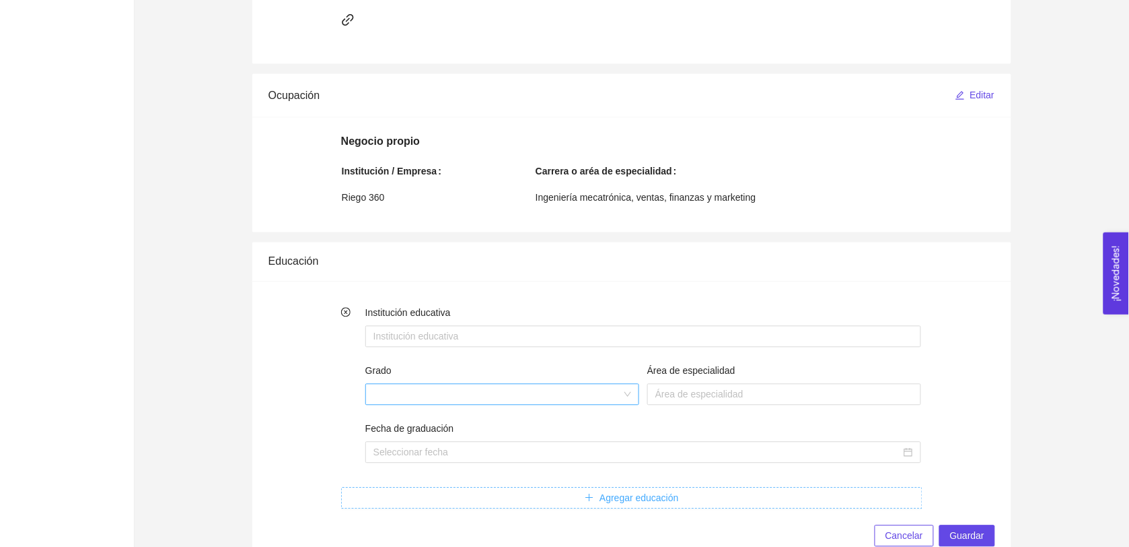
scroll to position [736, 0]
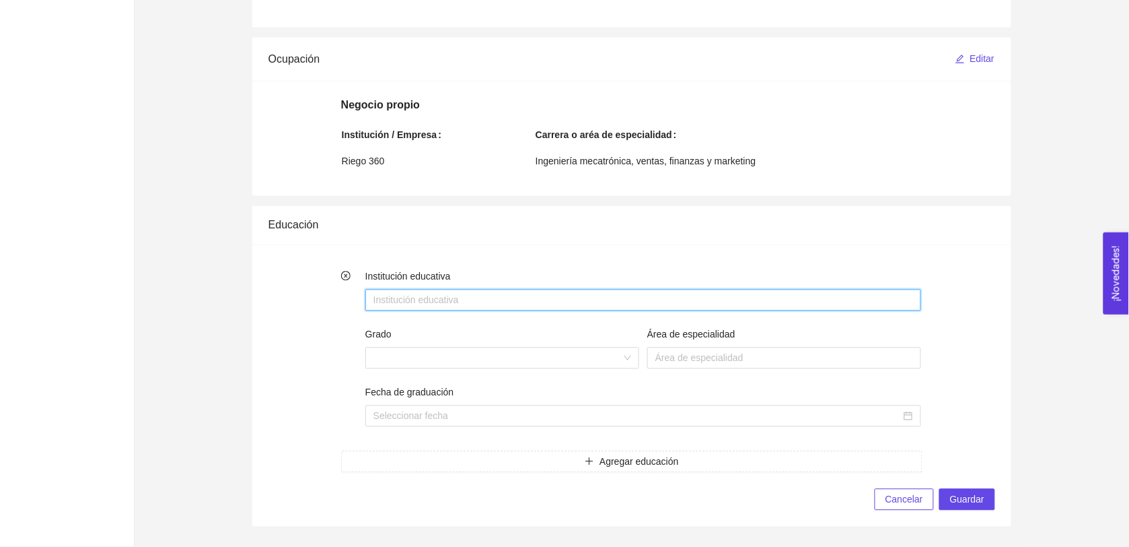
click at [448, 296] on input "Institución educativa" at bounding box center [643, 300] width 556 height 22
click at [450, 298] on input "Tecnológico de monterrey" at bounding box center [643, 300] width 556 height 22
click at [448, 298] on input "Tecnológico de monterrey" at bounding box center [643, 300] width 556 height 22
click at [458, 352] on span at bounding box center [503, 358] width 258 height 20
type input "[GEOGRAPHIC_DATA]"
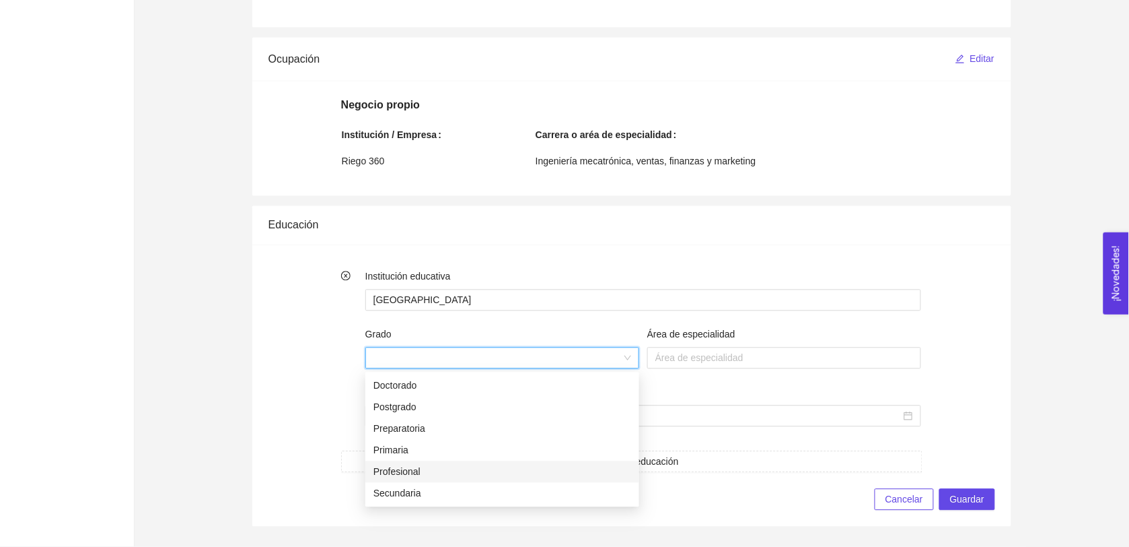
click at [422, 477] on div "Profesional" at bounding box center [503, 471] width 258 height 15
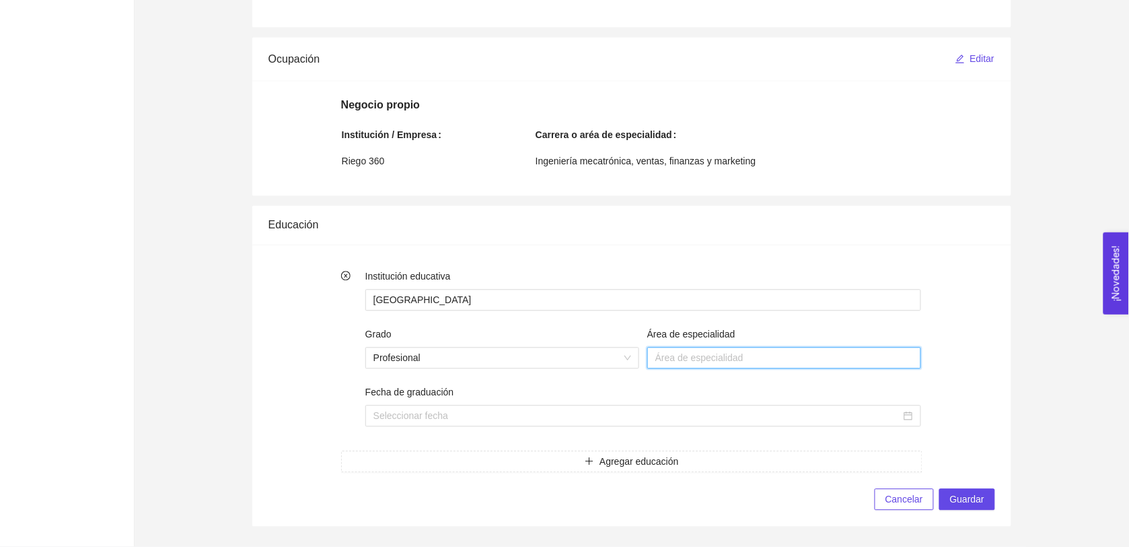
click at [681, 364] on input "Área de especialidad" at bounding box center [785, 358] width 274 height 22
type input "Mecatrónica"
click at [454, 416] on input "Fecha de graduación" at bounding box center [638, 416] width 528 height 15
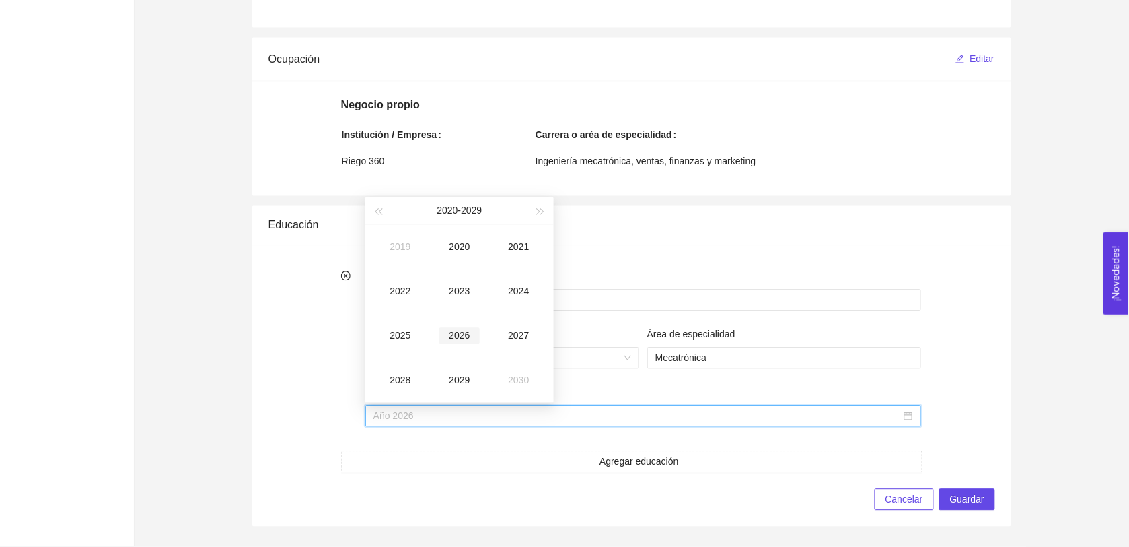
click at [462, 338] on div "2026" at bounding box center [460, 336] width 40 height 16
type input "Año 2026"
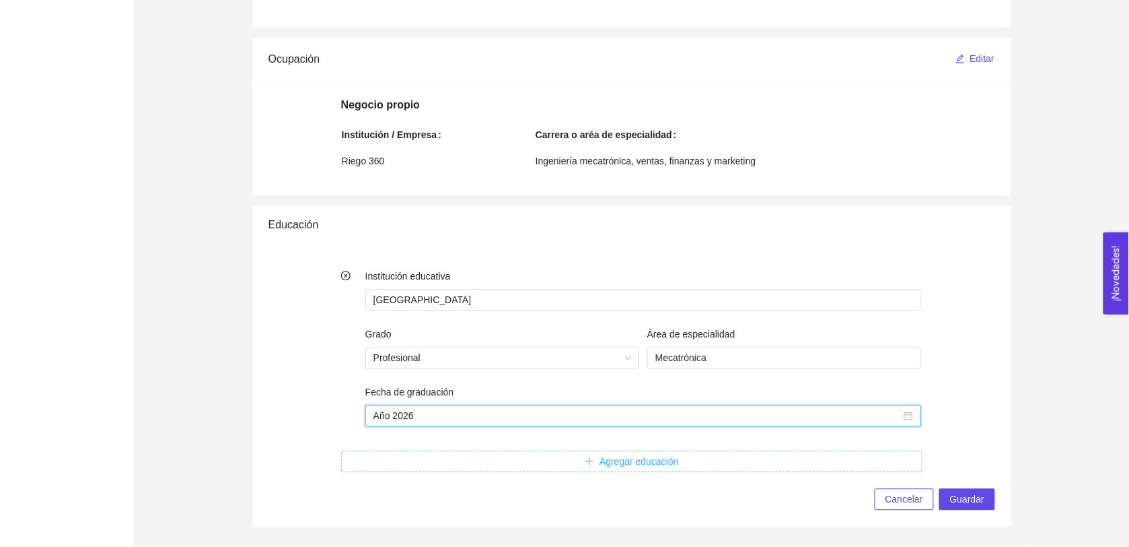
click at [728, 466] on button "Agregar educación" at bounding box center [632, 462] width 582 height 22
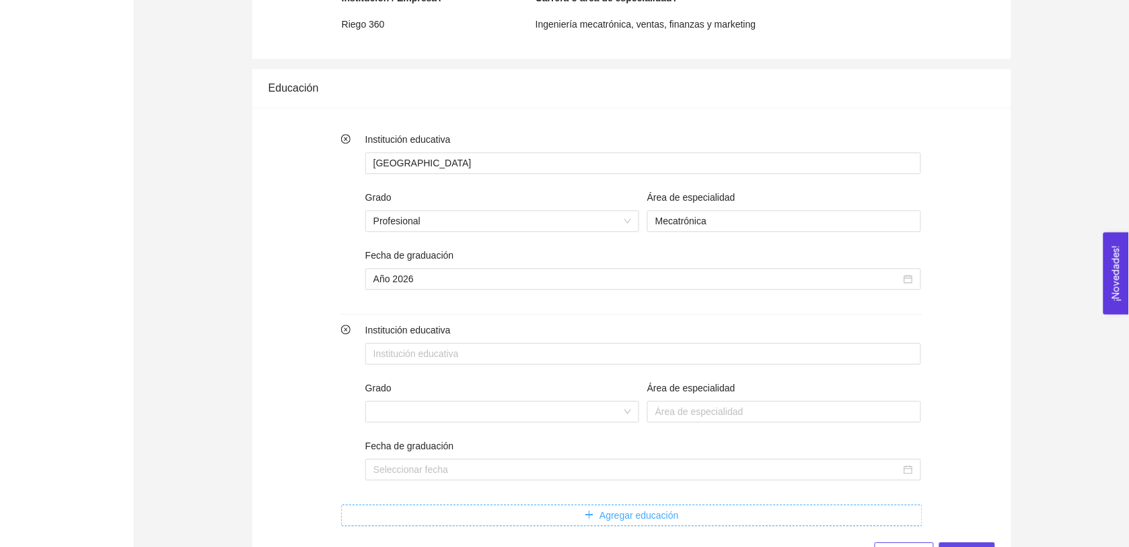
scroll to position [873, 0]
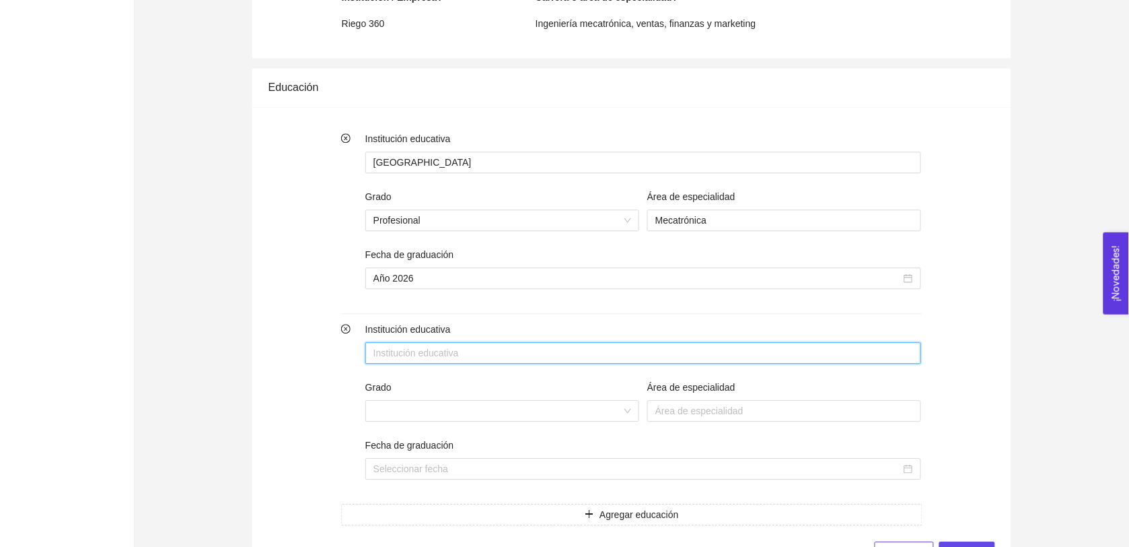
click at [432, 360] on input "Institución educativa" at bounding box center [643, 353] width 556 height 22
type input "T"
click at [422, 408] on span at bounding box center [503, 410] width 258 height 20
type input "[GEOGRAPHIC_DATA]"
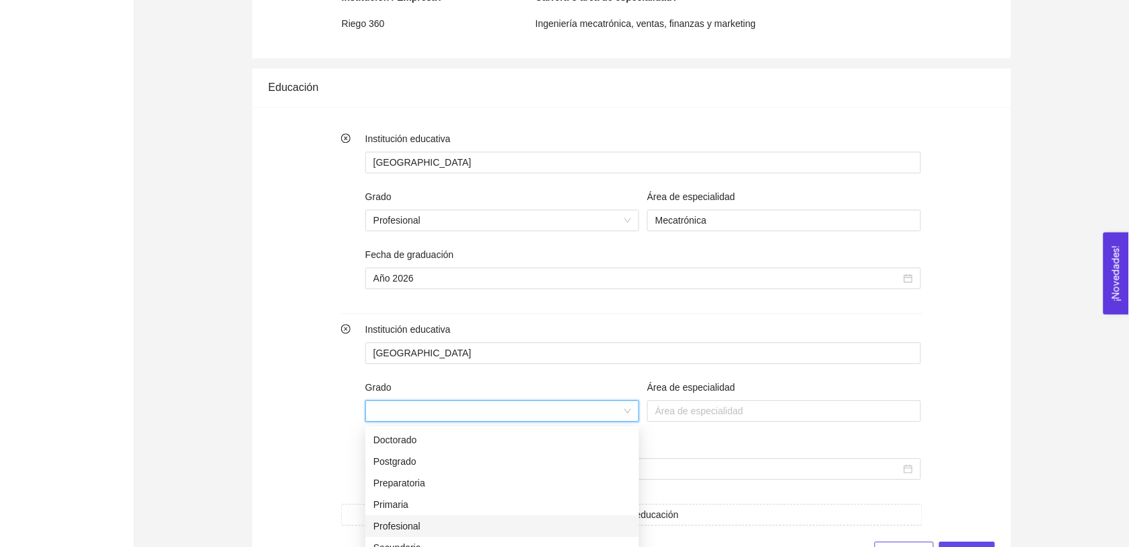
drag, startPoint x: 424, startPoint y: 519, endPoint x: 621, endPoint y: 448, distance: 208.9
click at [426, 518] on div "Profesional" at bounding box center [503, 525] width 258 height 15
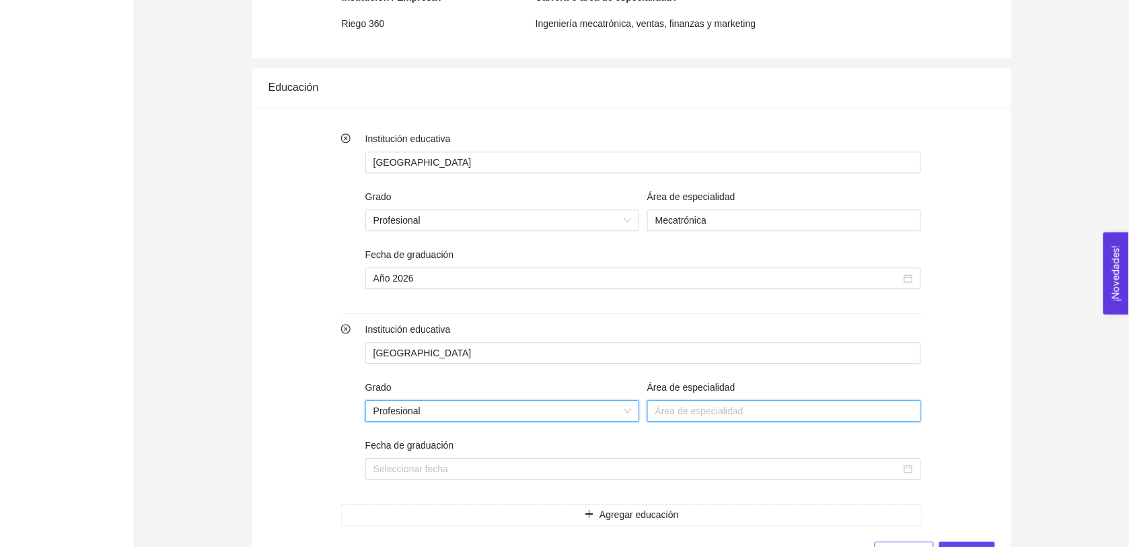
click at [685, 411] on input "Área de especialidad" at bounding box center [785, 411] width 274 height 22
type input "Mecatrónica"
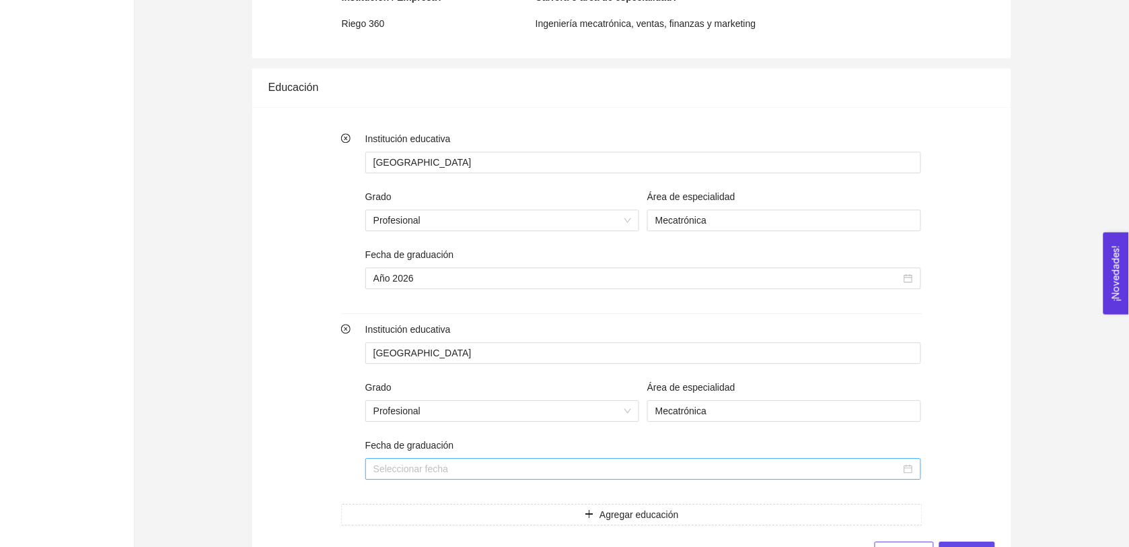
click at [462, 473] on input "Fecha de graduación" at bounding box center [638, 468] width 528 height 15
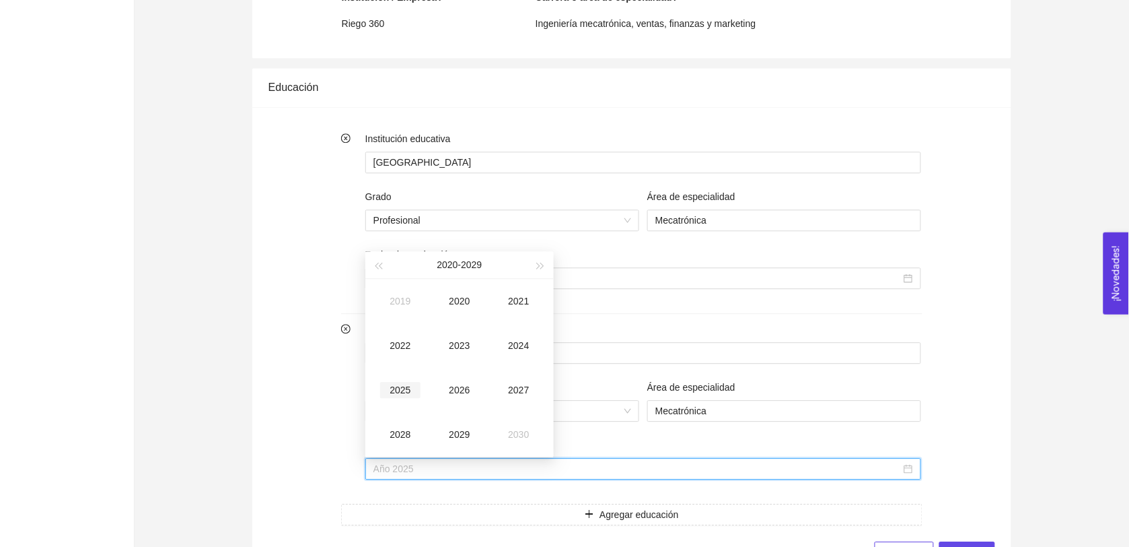
click at [399, 392] on div "2025" at bounding box center [400, 390] width 40 height 16
type input "Año 2025"
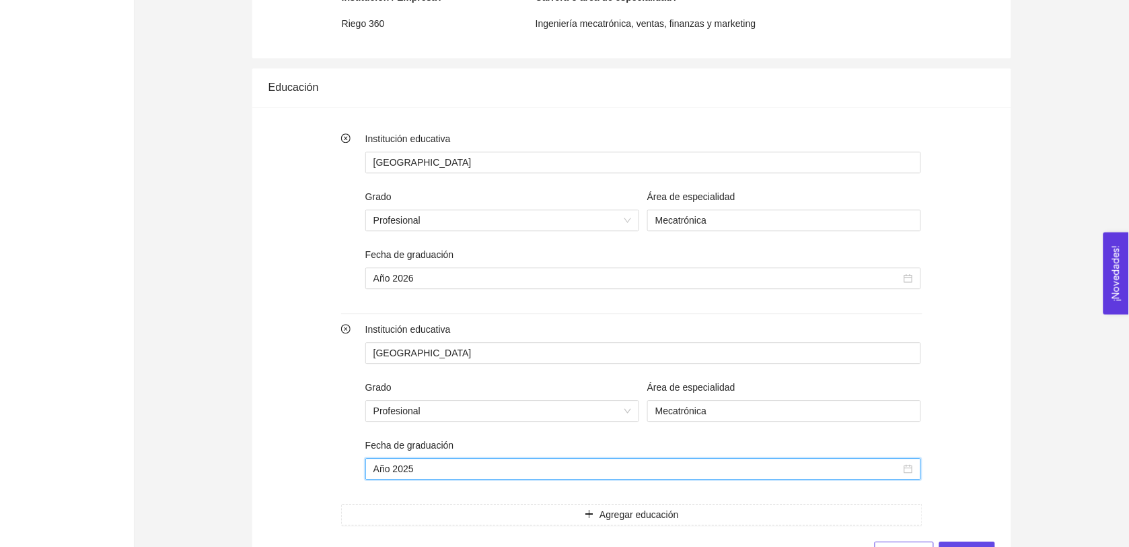
scroll to position [928, 0]
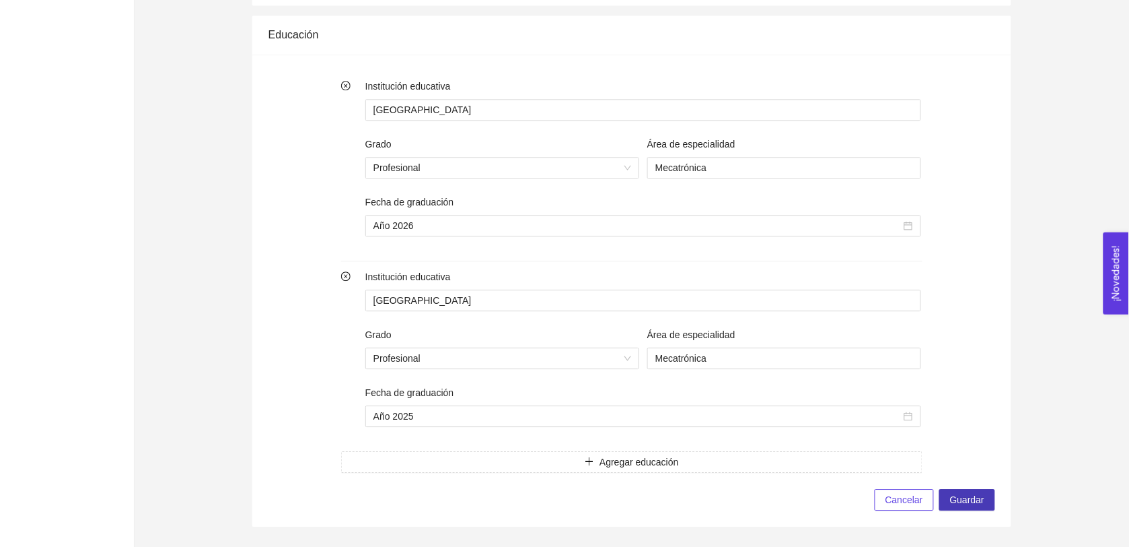
click at [974, 500] on span "Guardar" at bounding box center [967, 499] width 34 height 15
click at [974, 493] on span "Guardar" at bounding box center [967, 499] width 34 height 15
drag, startPoint x: 981, startPoint y: 501, endPoint x: 973, endPoint y: 503, distance: 8.2
click at [980, 502] on span "Guardar" at bounding box center [967, 499] width 34 height 15
click at [897, 503] on span "Cancelar" at bounding box center [905, 499] width 38 height 15
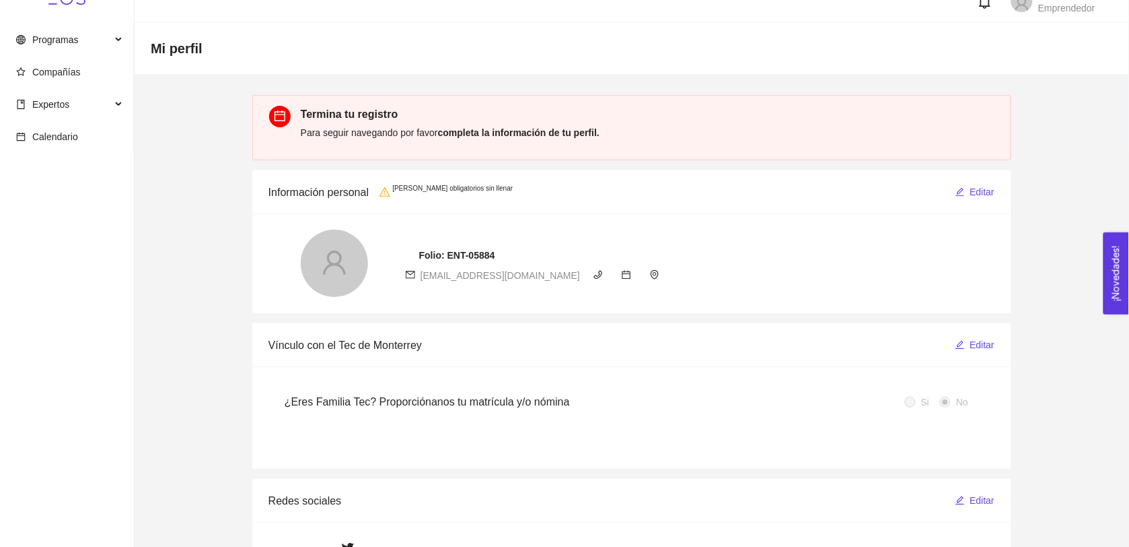
scroll to position [0, 0]
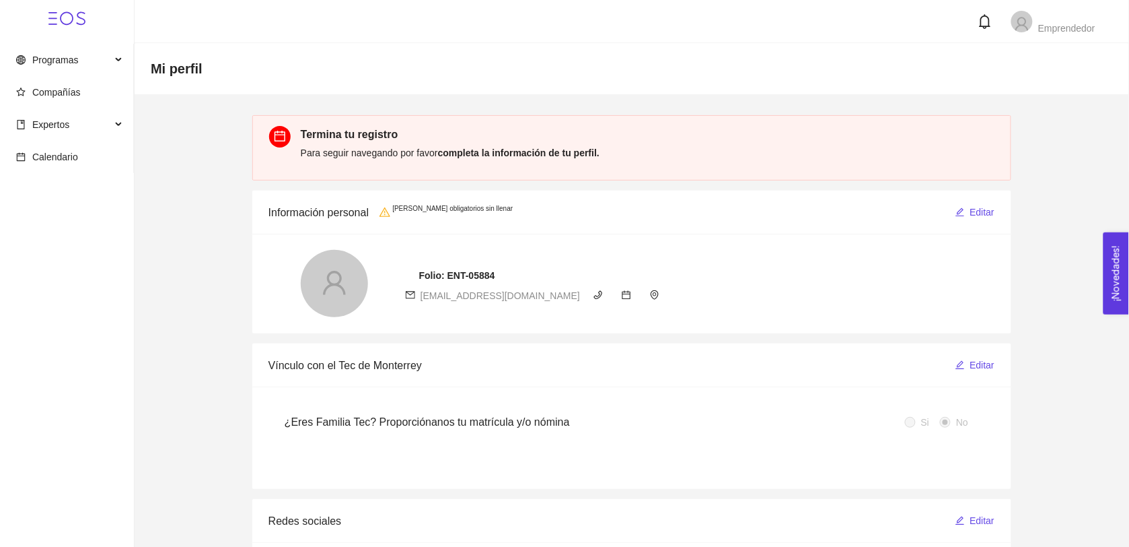
click at [510, 145] on p "Para seguir navegando por favor completa la información de tu perfil." at bounding box center [651, 152] width 700 height 15
click at [516, 153] on strong "completa la información de tu perfil." at bounding box center [519, 152] width 162 height 11
drag, startPoint x: 930, startPoint y: 184, endPoint x: 899, endPoint y: 169, distance: 34.9
click at [324, 137] on strong "Termina tu registro" at bounding box center [350, 134] width 98 height 11
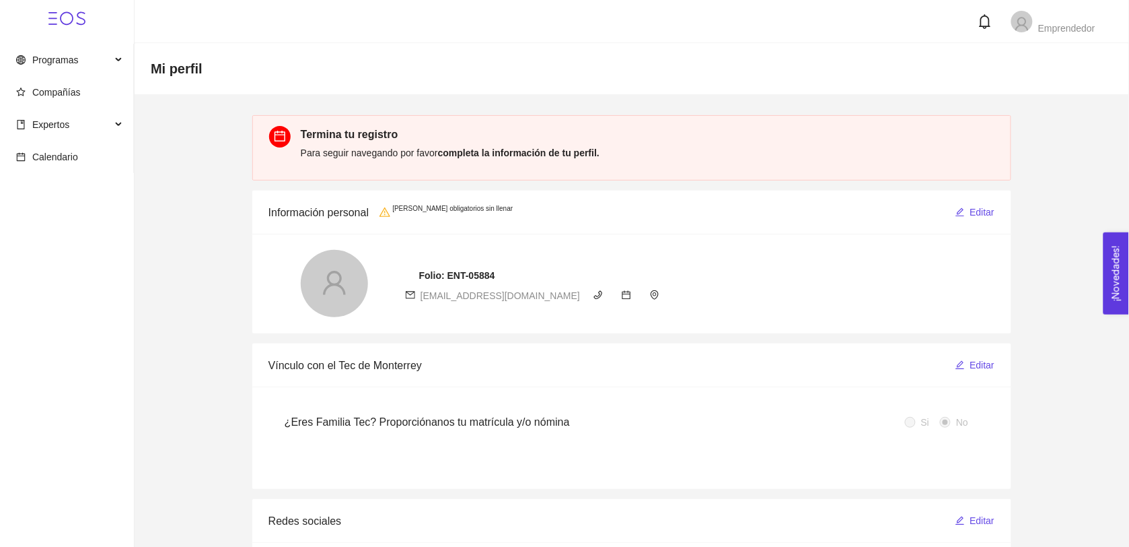
drag, startPoint x: 324, startPoint y: 137, endPoint x: 284, endPoint y: 139, distance: 40.4
click at [284, 139] on icon "calendar" at bounding box center [280, 136] width 12 height 12
click at [263, 153] on div "Termina tu registro Para seguir navegando por favor completa la información de …" at bounding box center [631, 147] width 759 height 65
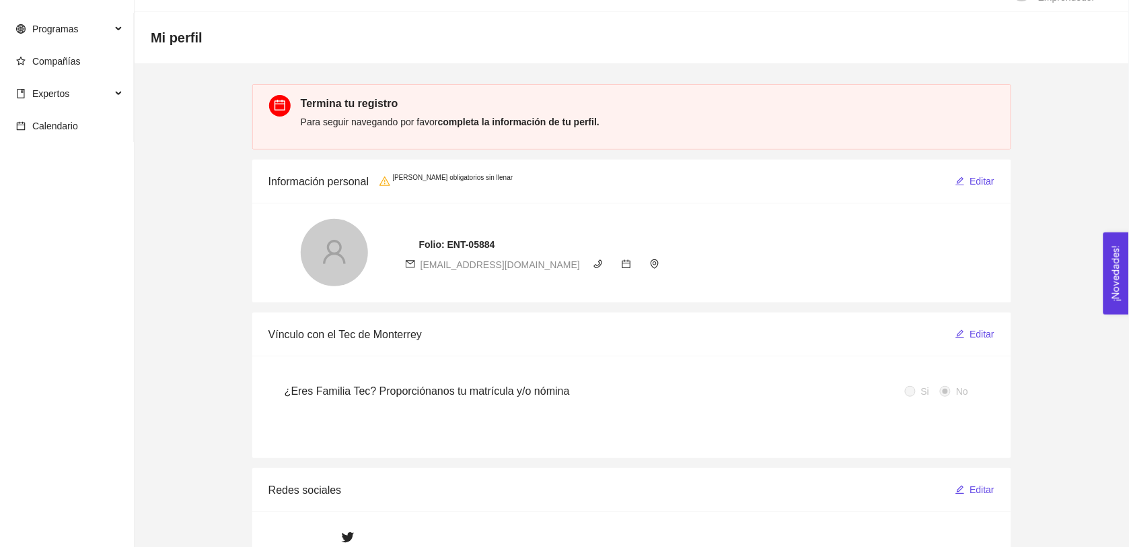
scroll to position [32, 0]
click at [976, 186] on span "Editar" at bounding box center [983, 179] width 25 height 15
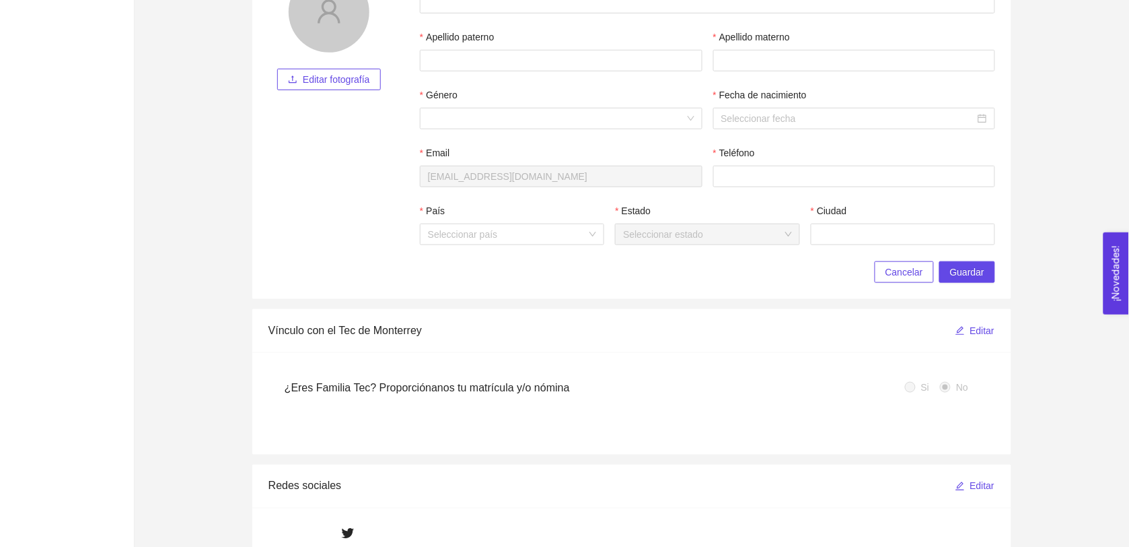
scroll to position [0, 0]
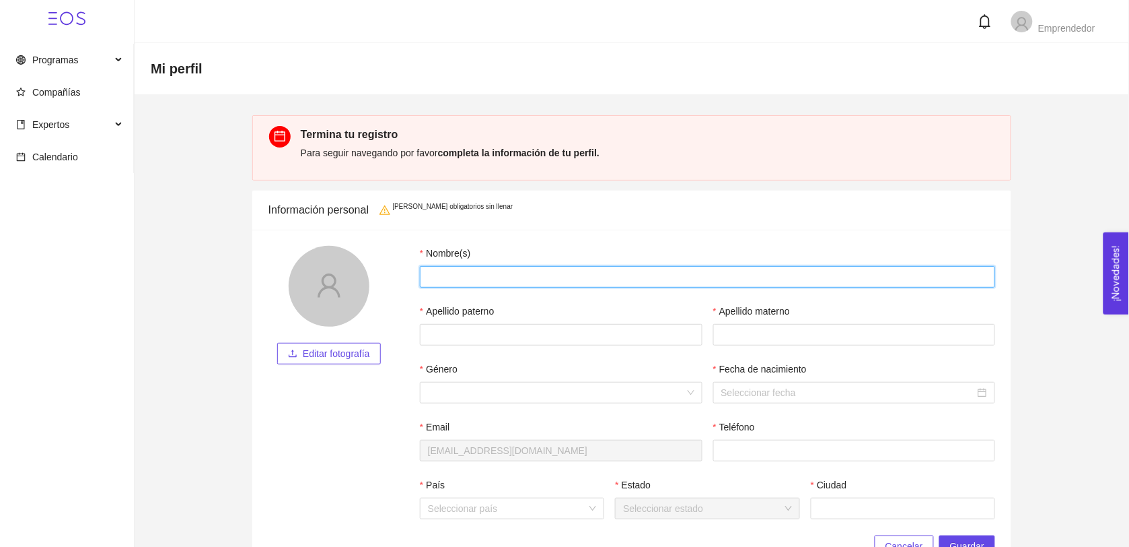
click at [465, 280] on input "Nombre(s)" at bounding box center [707, 277] width 575 height 22
type input "[PERSON_NAME]"
type input "[GEOGRAPHIC_DATA]"
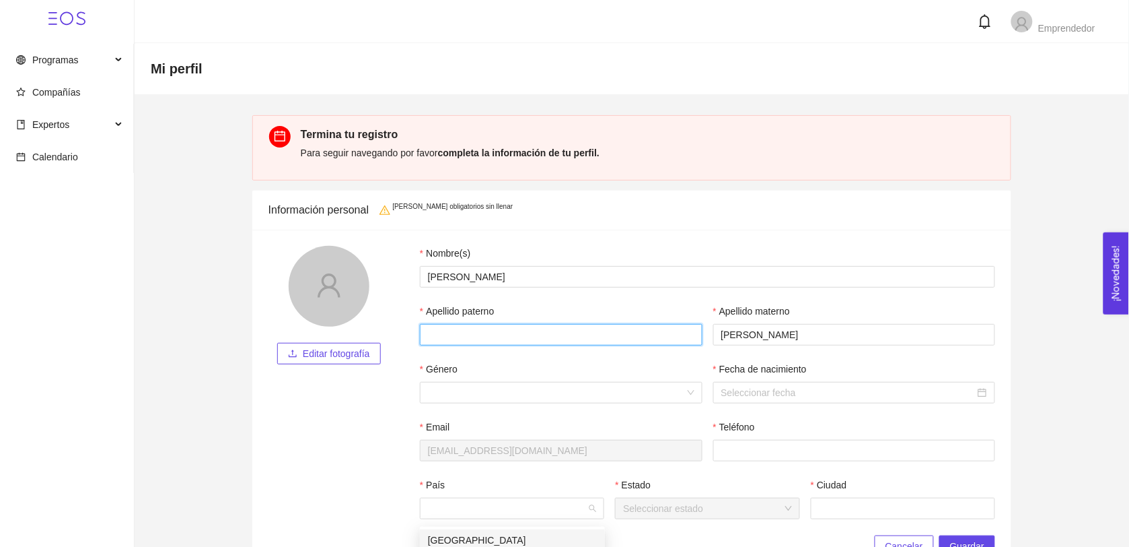
click at [492, 331] on input "Apellido paterno" at bounding box center [561, 335] width 283 height 22
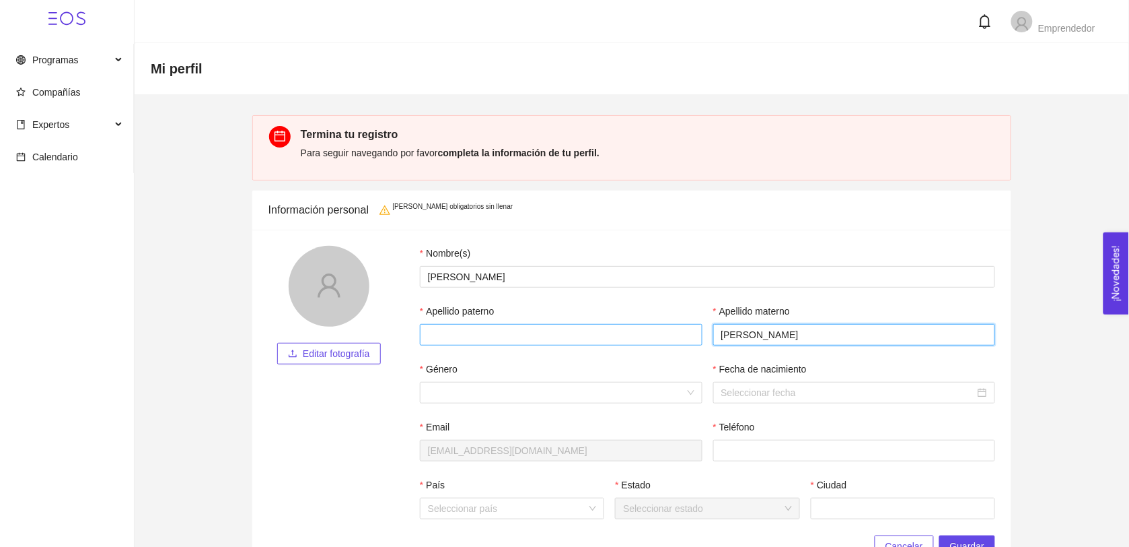
drag, startPoint x: 757, startPoint y: 335, endPoint x: 698, endPoint y: 331, distance: 59.3
click at [698, 332] on div "Apellido [PERSON_NAME] Apellido materno [PERSON_NAME]" at bounding box center [708, 333] width 586 height 58
drag, startPoint x: 526, startPoint y: 350, endPoint x: 523, endPoint y: 338, distance: 12.6
click at [526, 350] on div "Apellido paterno" at bounding box center [561, 333] width 293 height 58
click at [522, 332] on input "Apellido paterno" at bounding box center [561, 335] width 283 height 22
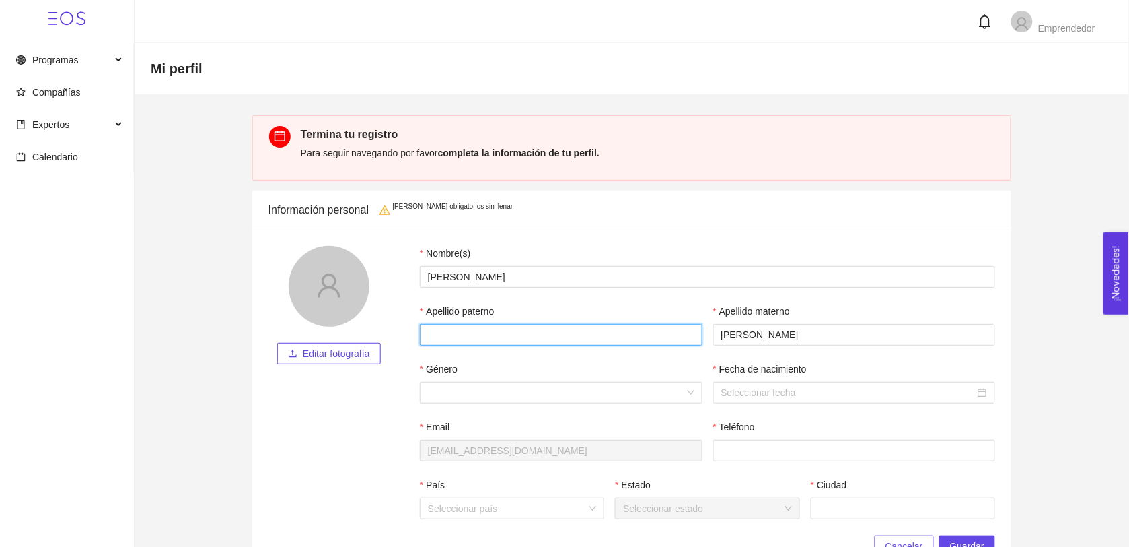
paste input "[PERSON_NAME]"
type input "[PERSON_NAME]"
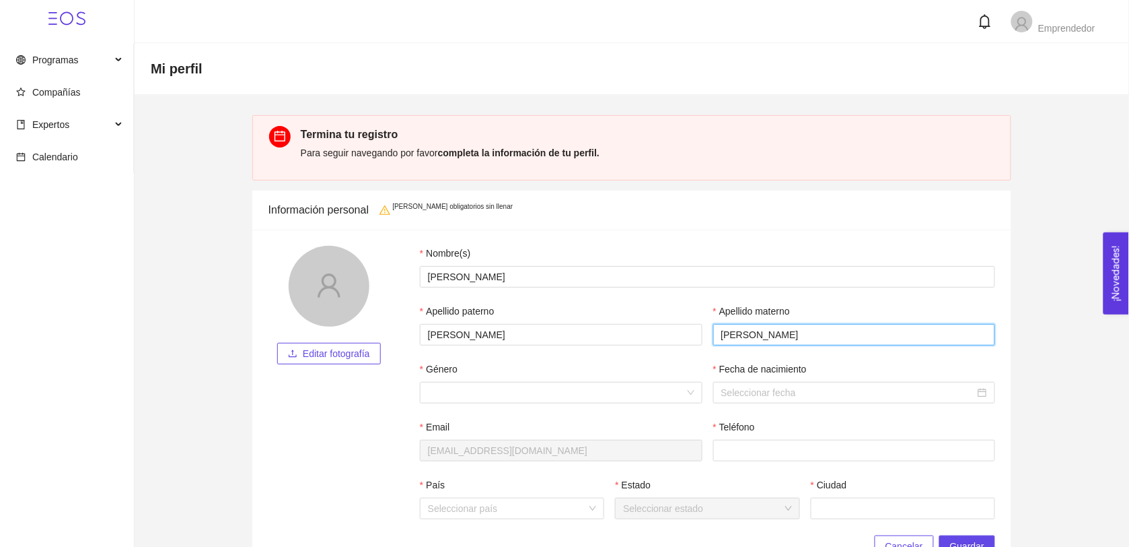
drag, startPoint x: 755, startPoint y: 337, endPoint x: 703, endPoint y: 337, distance: 51.8
click at [703, 337] on div "Apellido [PERSON_NAME] Apellido materno [PERSON_NAME]" at bounding box center [708, 333] width 586 height 58
type input "[PERSON_NAME]"
click at [562, 403] on input "Género" at bounding box center [556, 392] width 257 height 20
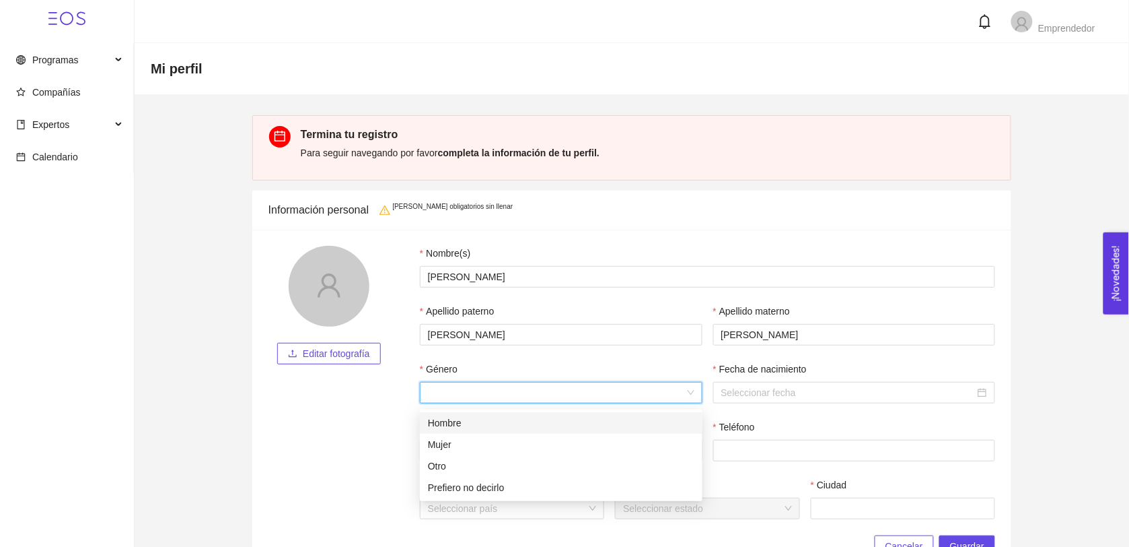
click at [453, 426] on div "Hombre" at bounding box center [561, 422] width 267 height 15
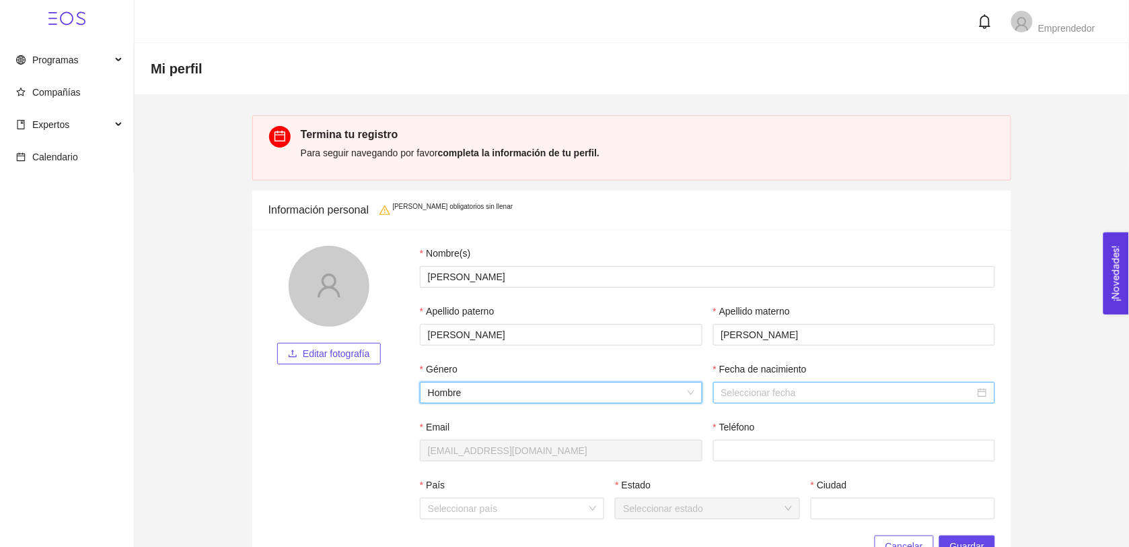
click at [762, 398] on input "Fecha de nacimiento" at bounding box center [849, 392] width 254 height 15
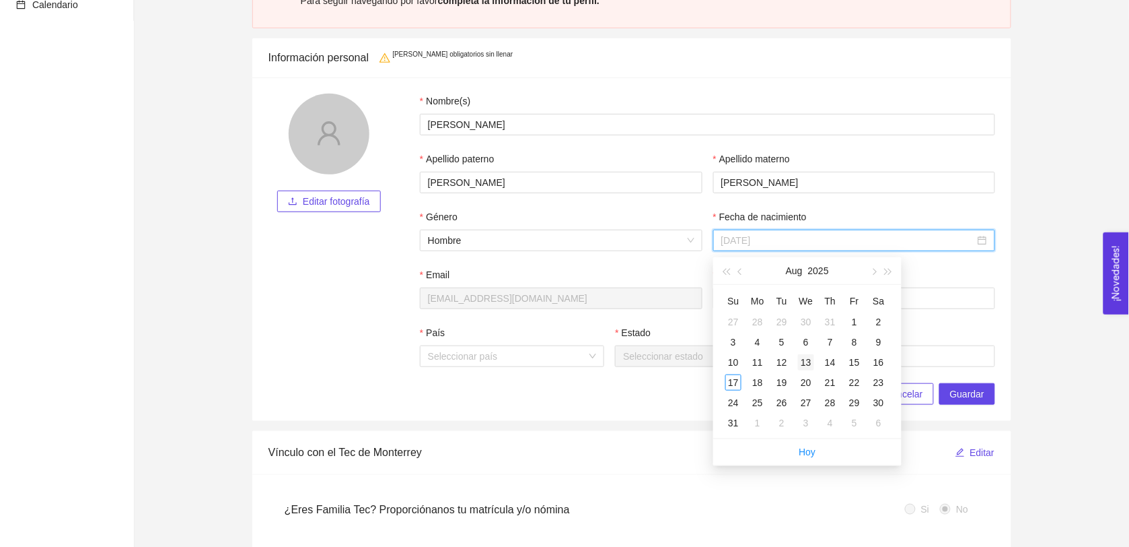
scroll to position [153, 0]
type input "[DATE]"
click at [821, 277] on button "2025" at bounding box center [818, 269] width 21 height 27
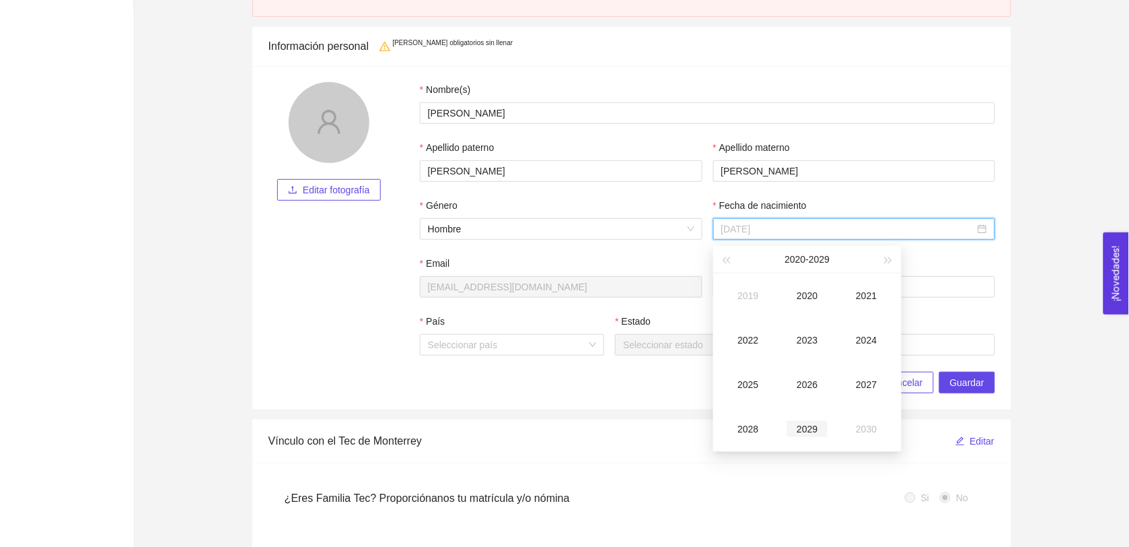
type input "[DATE]"
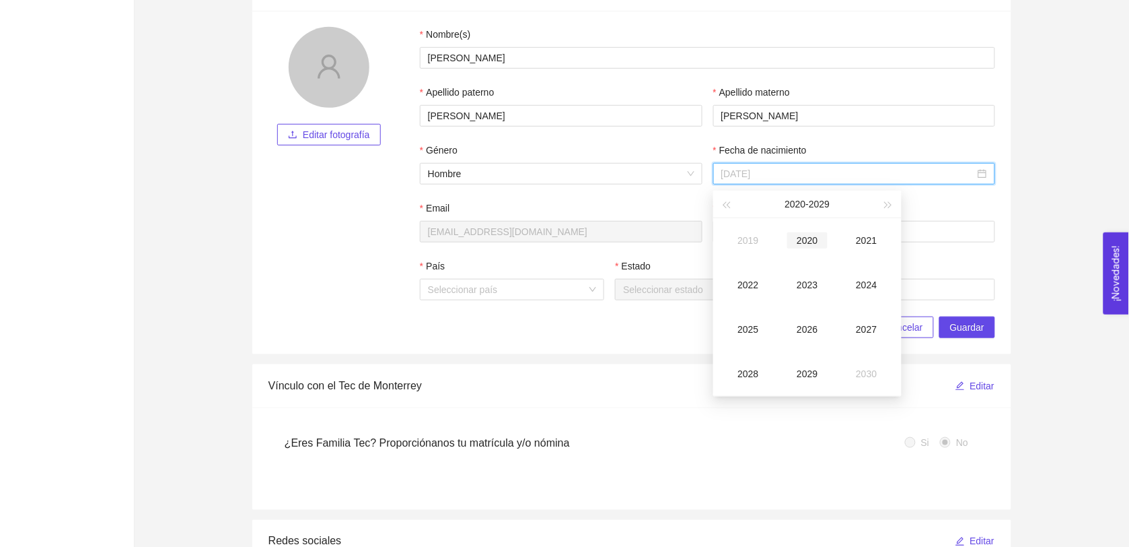
scroll to position [217, 0]
type input "[DATE]"
click at [728, 197] on button "button" at bounding box center [726, 205] width 15 height 27
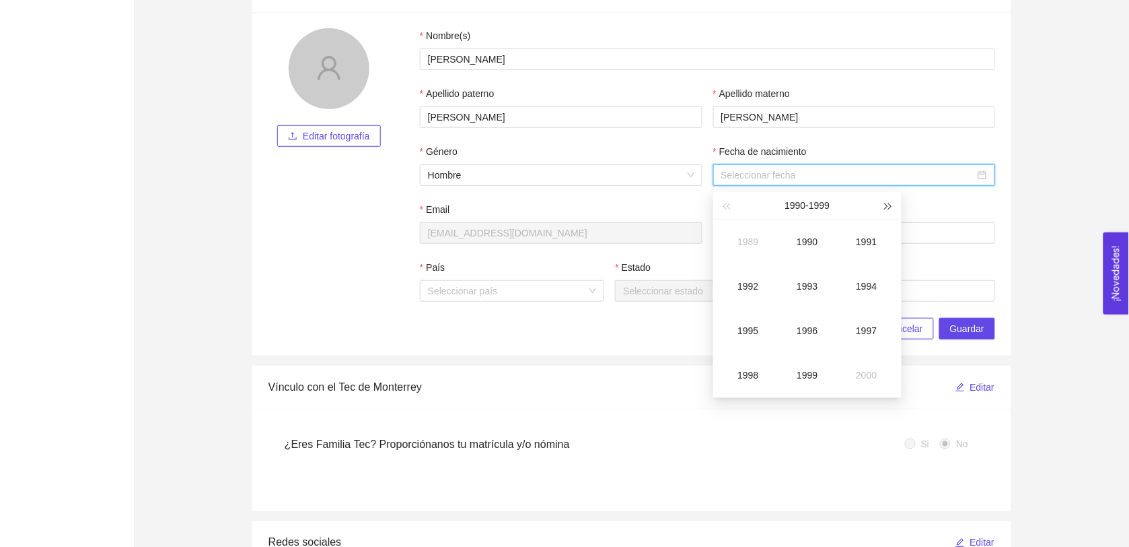
click at [888, 207] on span "button" at bounding box center [889, 206] width 7 height 7
type input "[DATE]"
click at [750, 289] on div "2002" at bounding box center [748, 286] width 40 height 16
type input "[DATE]"
drag, startPoint x: 767, startPoint y: 190, endPoint x: 778, endPoint y: 185, distance: 12.0
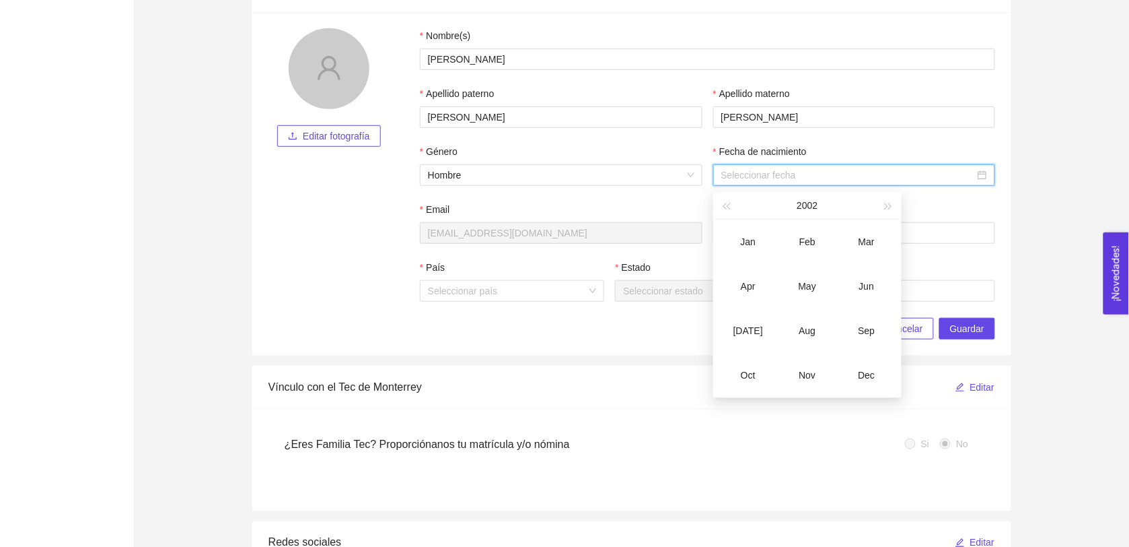
click at [765, 185] on body "Programas Compañías Expertos Perfiles Asignados Monitoreo Calendario Emprendedo…" at bounding box center [564, 56] width 1129 height 547
click at [796, 207] on div "2002" at bounding box center [807, 205] width 147 height 27
type input "[DATE]"
click at [744, 378] on div "Oct" at bounding box center [748, 375] width 40 height 16
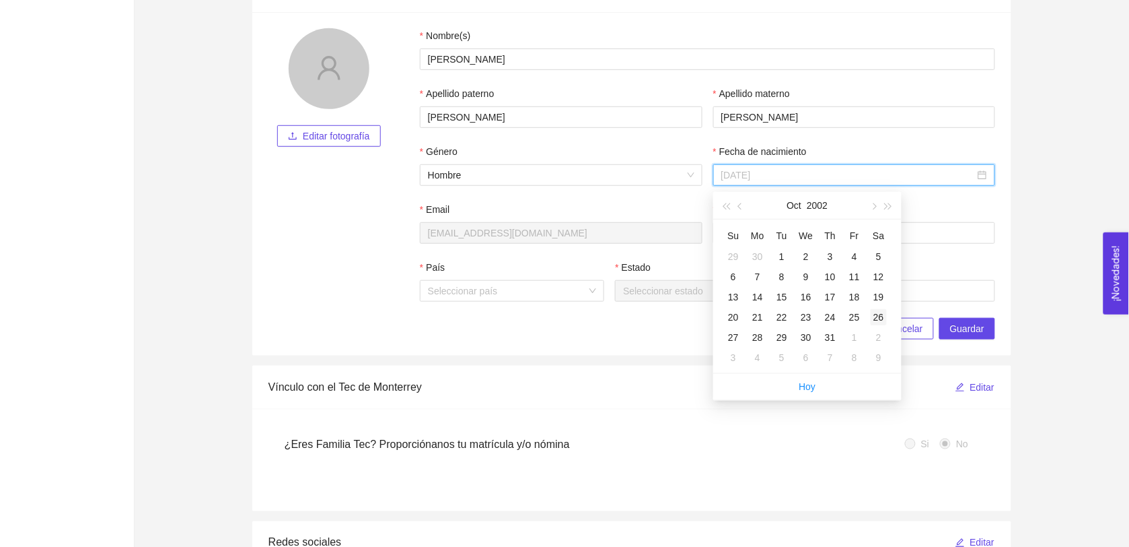
type input "[DATE]"
click at [879, 322] on div "26" at bounding box center [879, 317] width 16 height 16
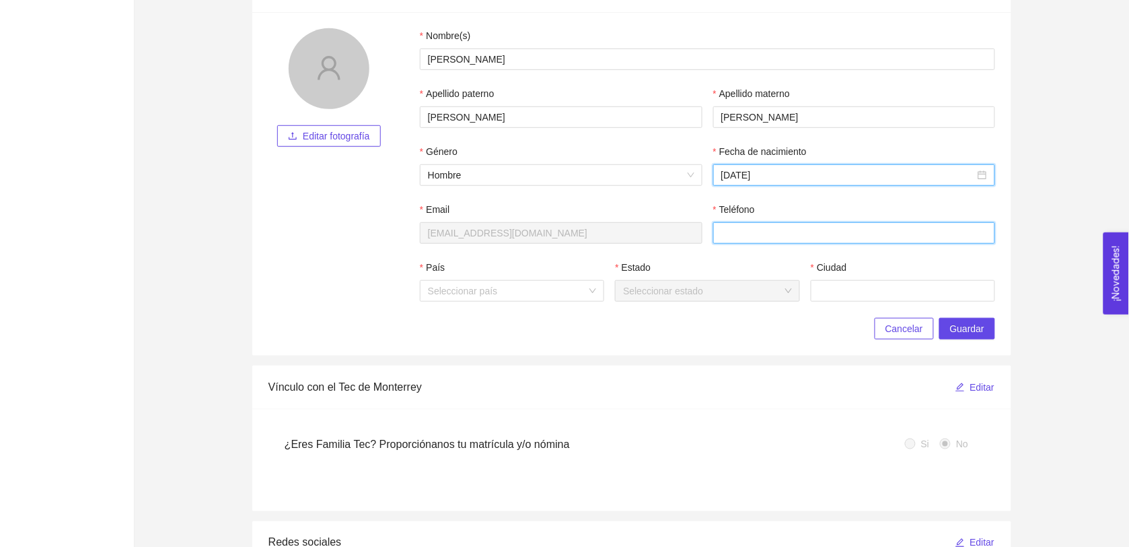
click at [759, 243] on input "Teléfono" at bounding box center [854, 233] width 283 height 22
type input "6142953374"
type input "[GEOGRAPHIC_DATA]"
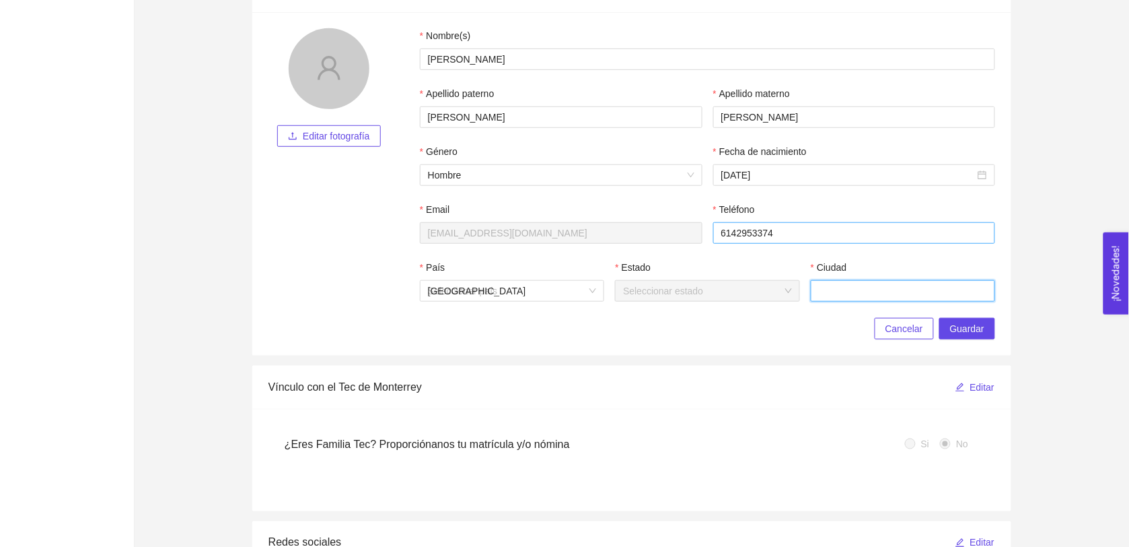
type input "chihuahua"
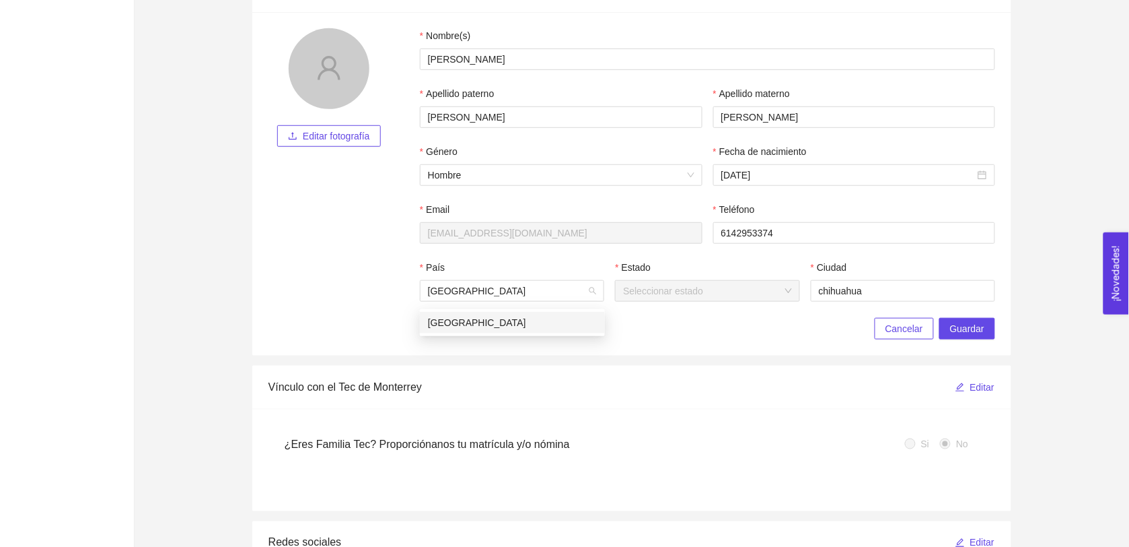
click at [476, 328] on div "[GEOGRAPHIC_DATA]" at bounding box center [512, 322] width 169 height 15
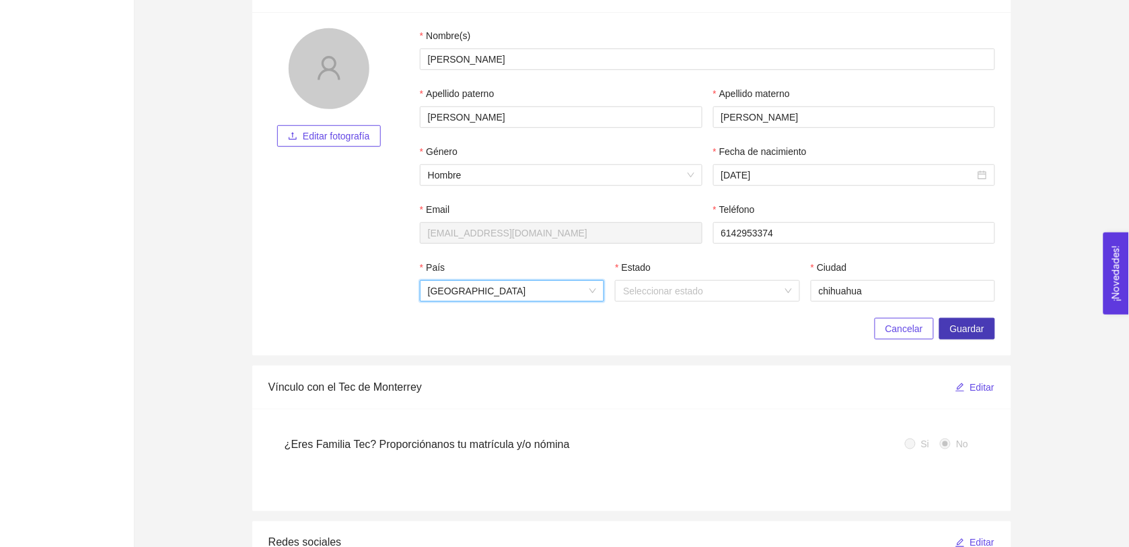
click at [960, 330] on span "Guardar" at bounding box center [967, 328] width 34 height 15
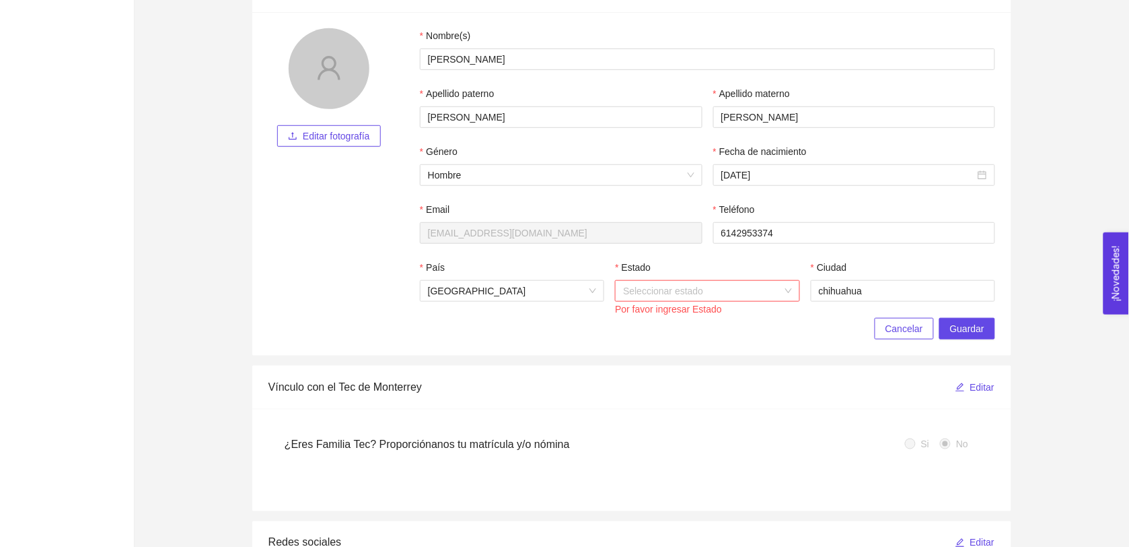
click at [695, 300] on input "Estado" at bounding box center [702, 291] width 159 height 20
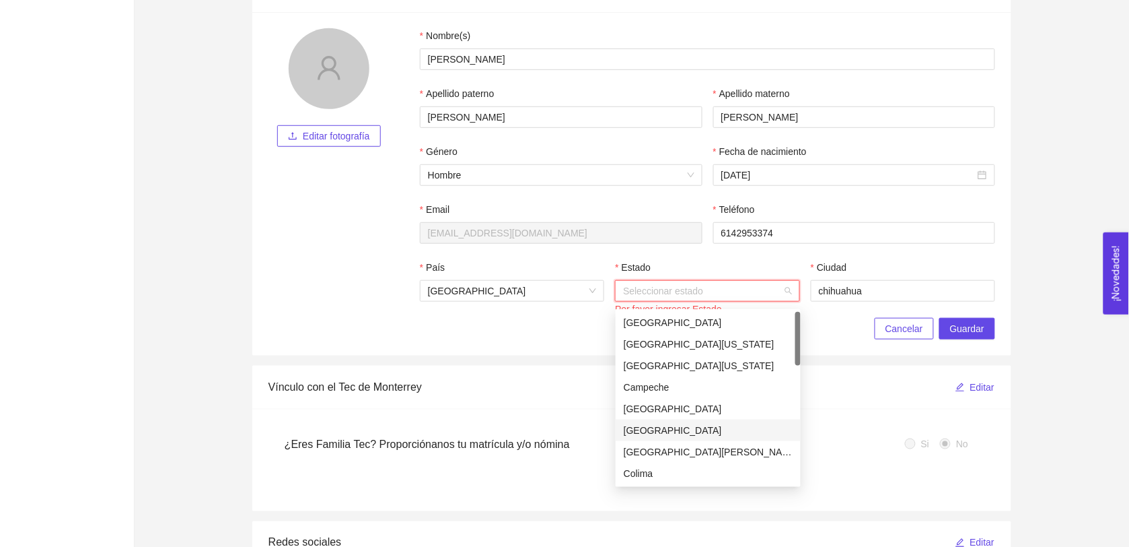
click at [668, 426] on div "[GEOGRAPHIC_DATA]" at bounding box center [708, 430] width 169 height 15
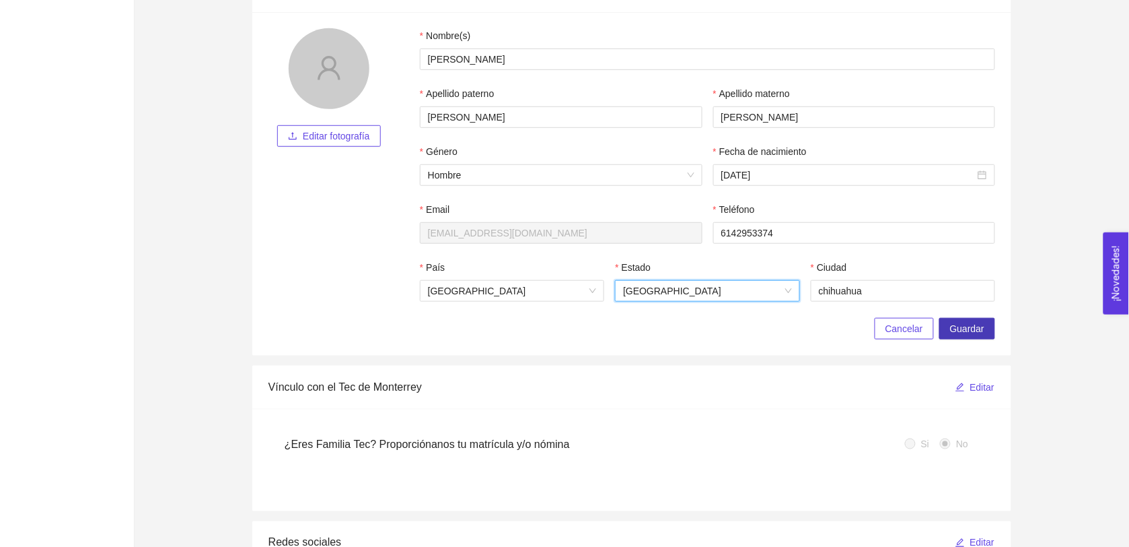
click at [961, 333] on span "Guardar" at bounding box center [967, 328] width 34 height 15
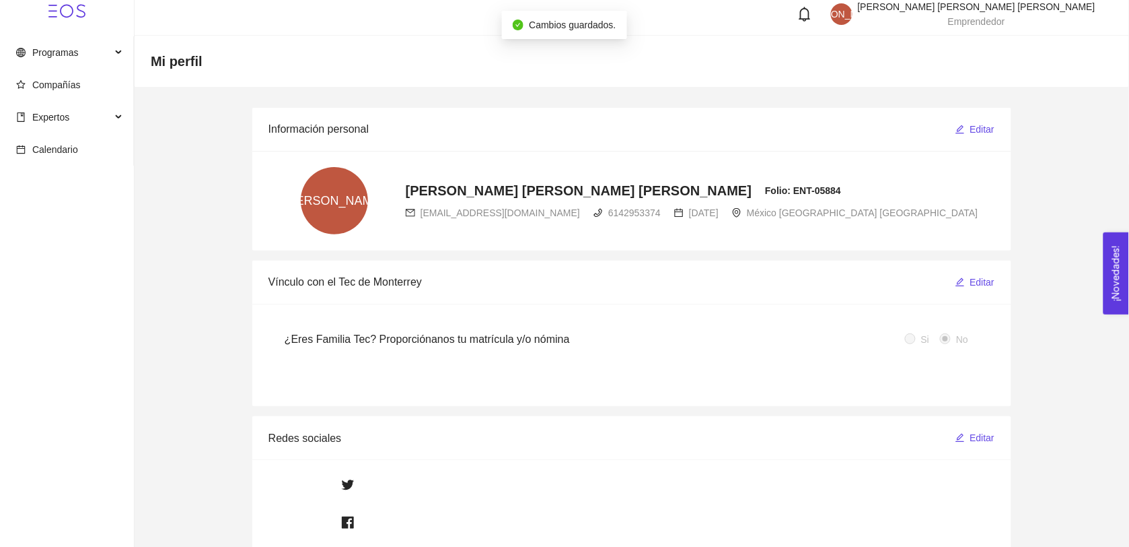
scroll to position [0, 0]
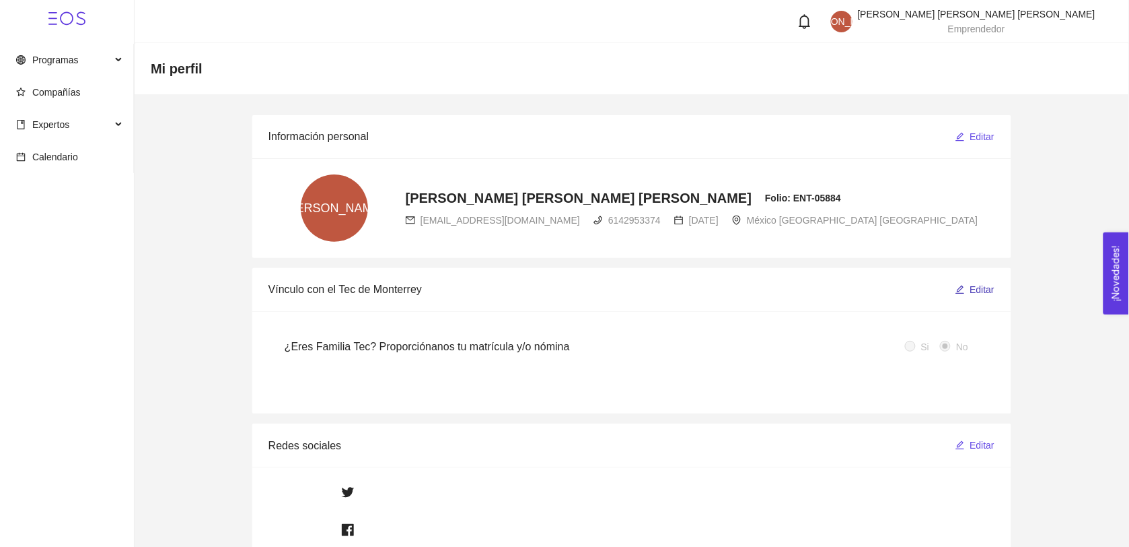
click at [971, 283] on span "Editar" at bounding box center [983, 289] width 25 height 15
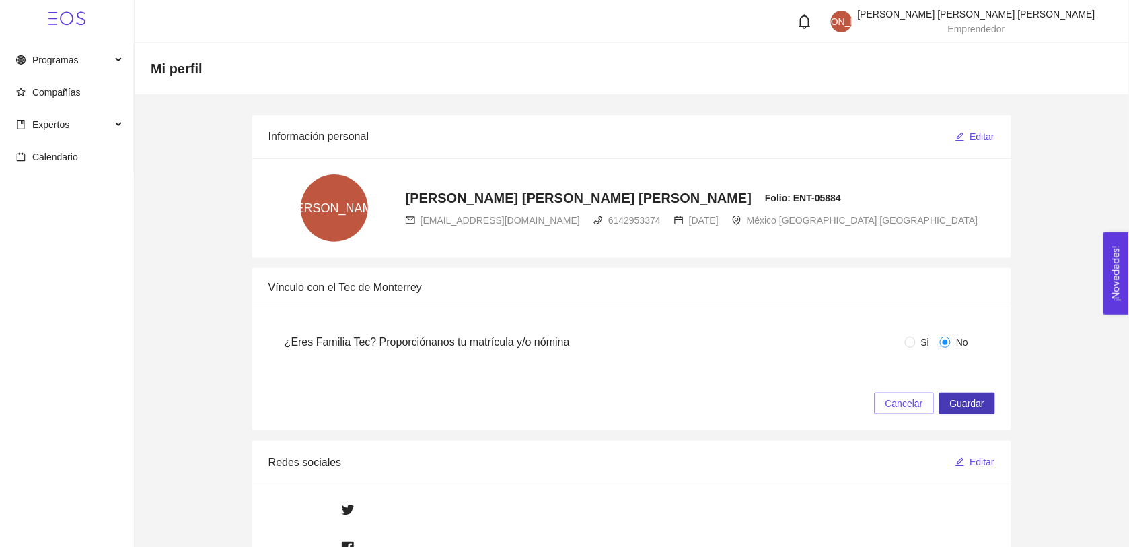
click at [958, 409] on span "Guardar" at bounding box center [967, 403] width 34 height 15
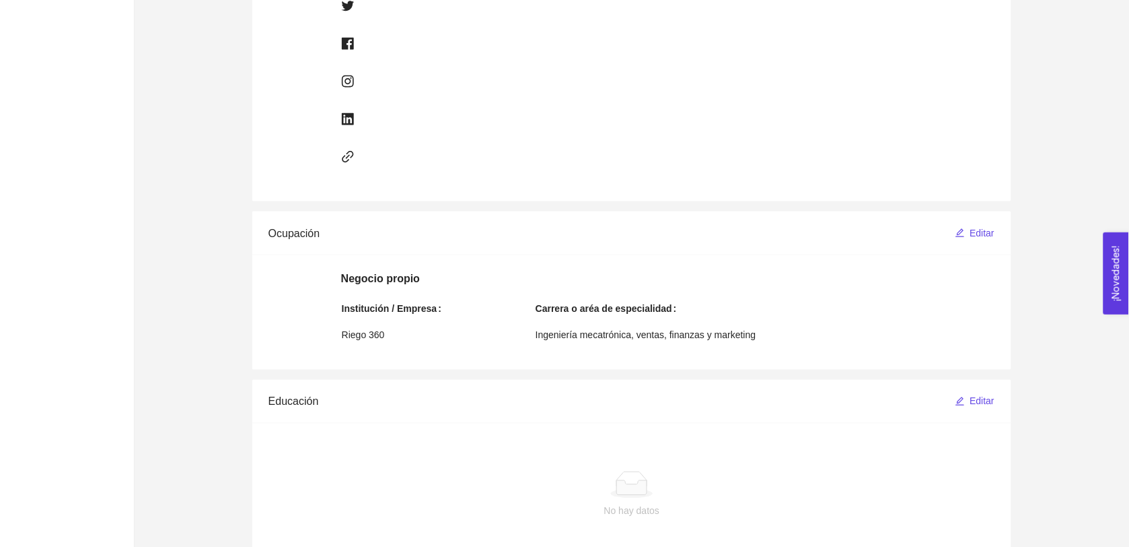
scroll to position [526, 0]
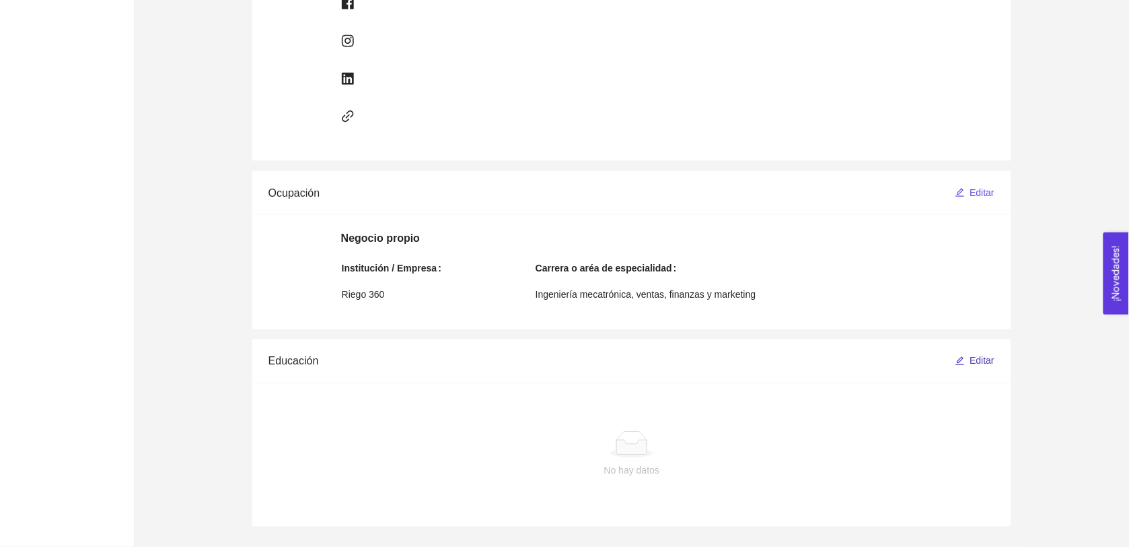
click at [981, 357] on span "Editar" at bounding box center [983, 360] width 25 height 15
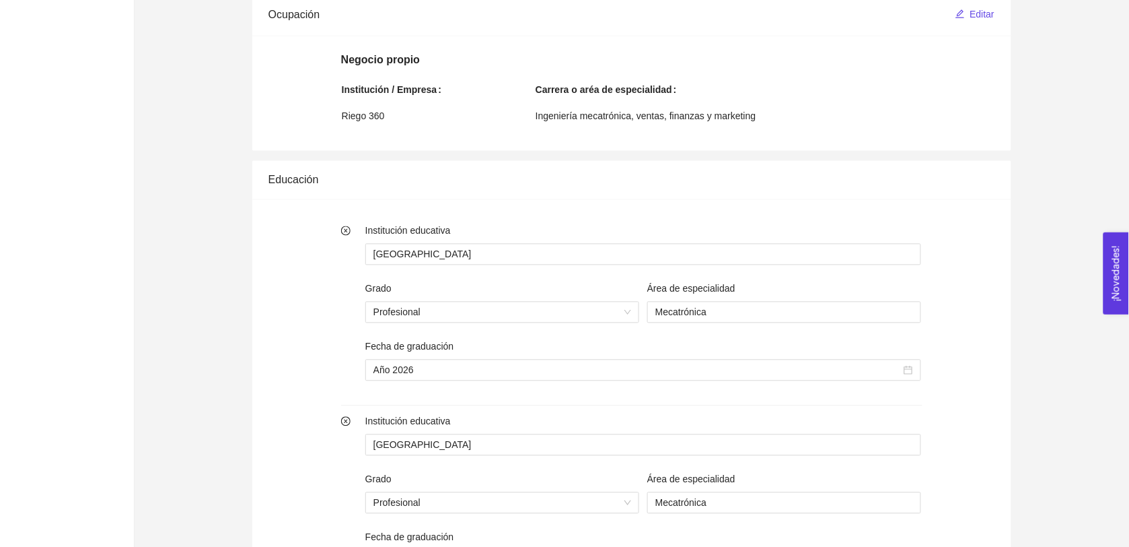
scroll to position [851, 0]
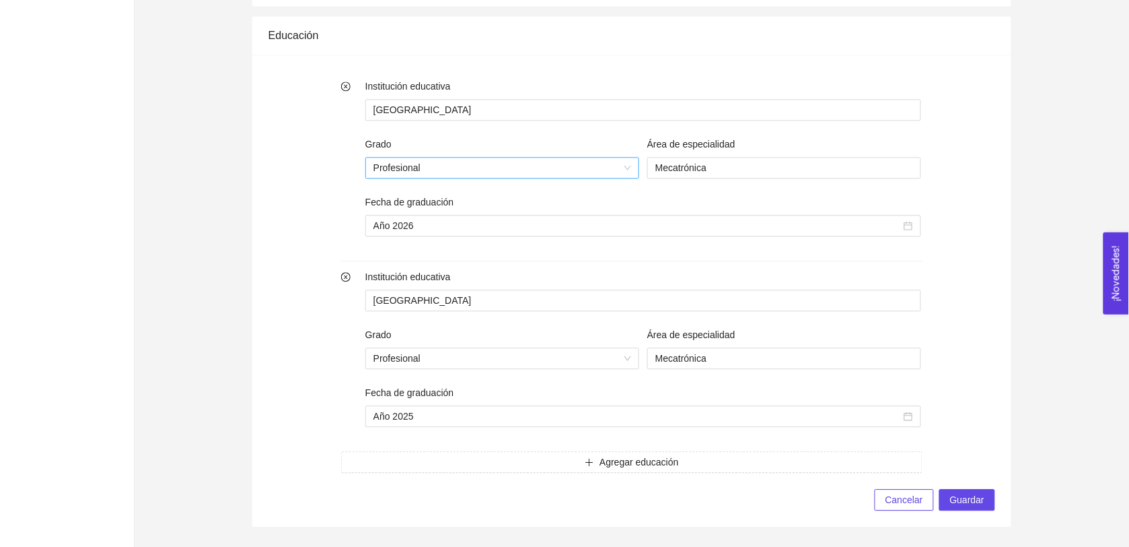
click at [443, 173] on span "Profesional" at bounding box center [503, 168] width 258 height 20
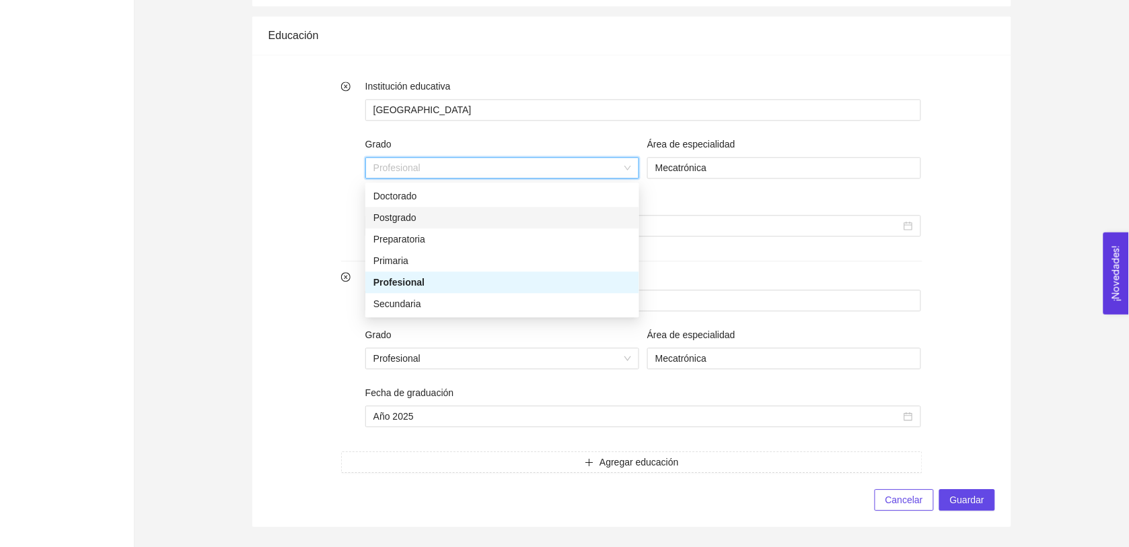
click at [448, 213] on div "Postgrado" at bounding box center [503, 217] width 258 height 15
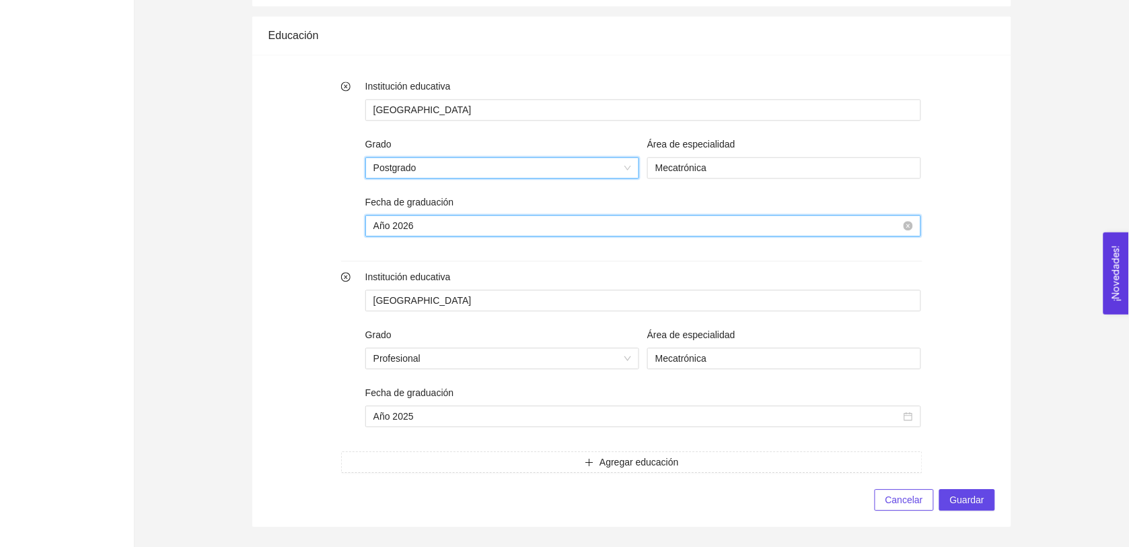
click at [425, 223] on input "Año 2026" at bounding box center [638, 225] width 528 height 15
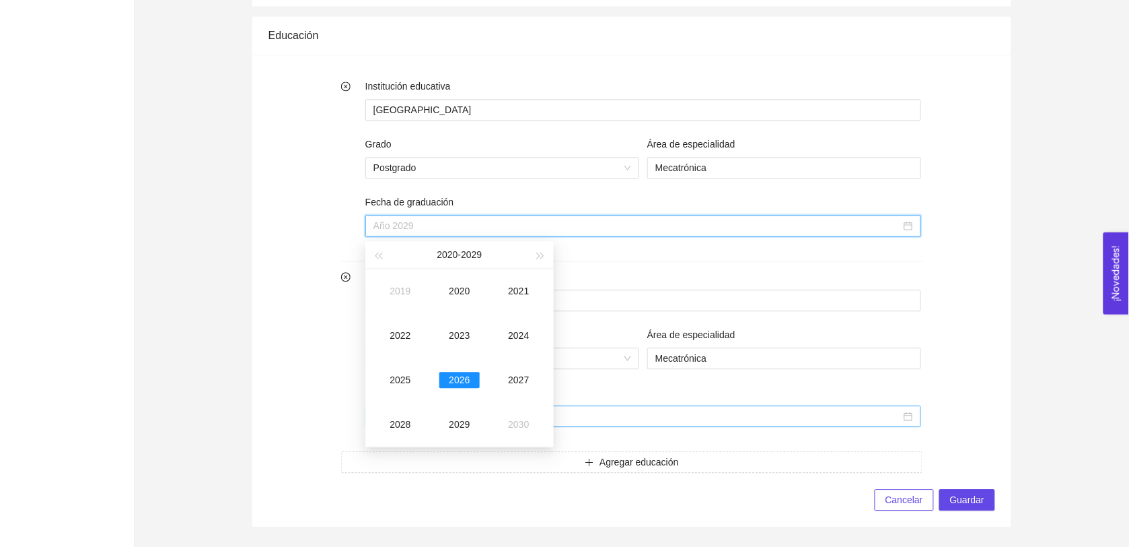
click at [472, 425] on div "2029" at bounding box center [460, 424] width 40 height 16
type input "Año 2029"
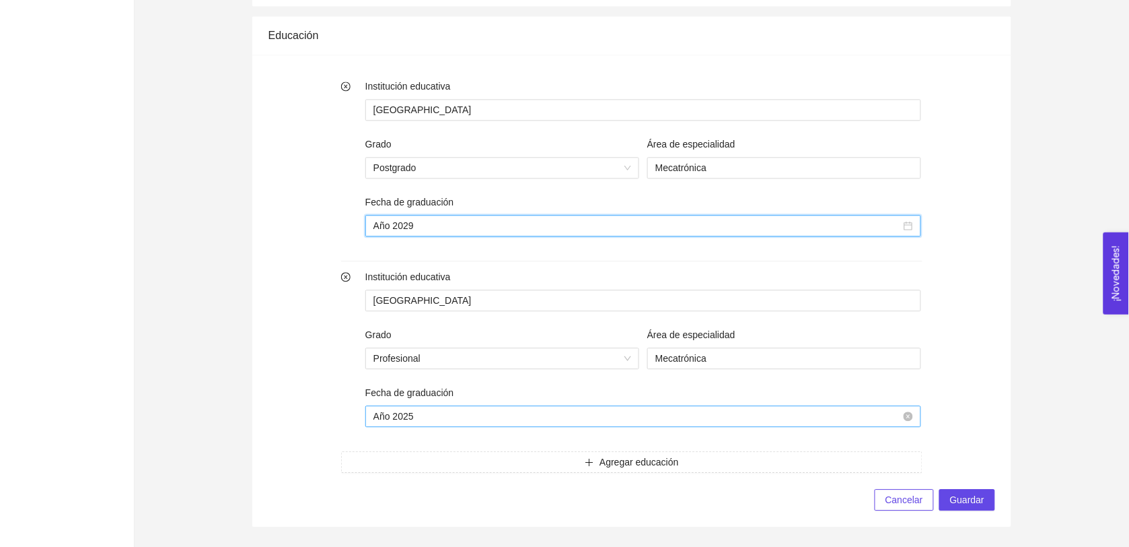
click at [468, 415] on input "Año 2025" at bounding box center [638, 416] width 528 height 15
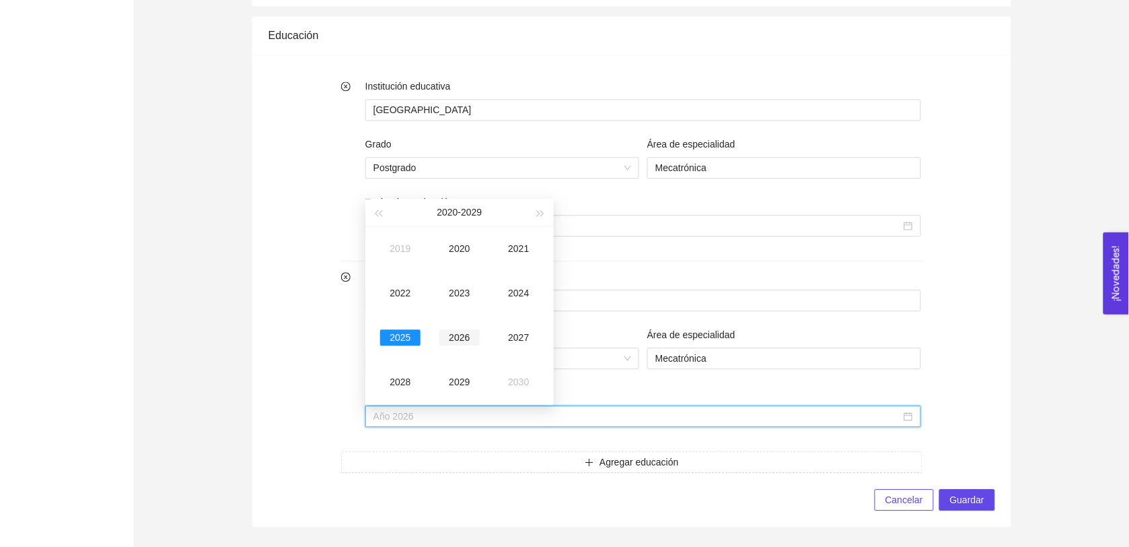
click at [458, 329] on div "2026" at bounding box center [460, 337] width 40 height 16
type input "Año 2026"
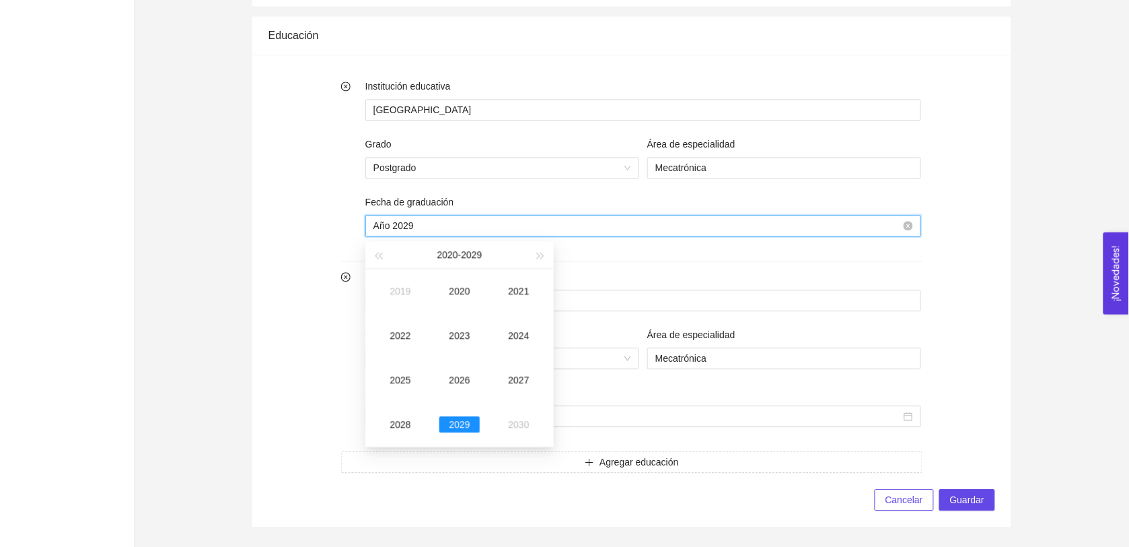
click at [435, 219] on input "Año 2029" at bounding box center [638, 225] width 528 height 15
drag, startPoint x: 536, startPoint y: 254, endPoint x: 532, endPoint y: 260, distance: 7.7
click at [538, 254] on span "button" at bounding box center [541, 255] width 7 height 7
click at [466, 286] on div "2030" at bounding box center [460, 291] width 40 height 16
type input "Año 2030"
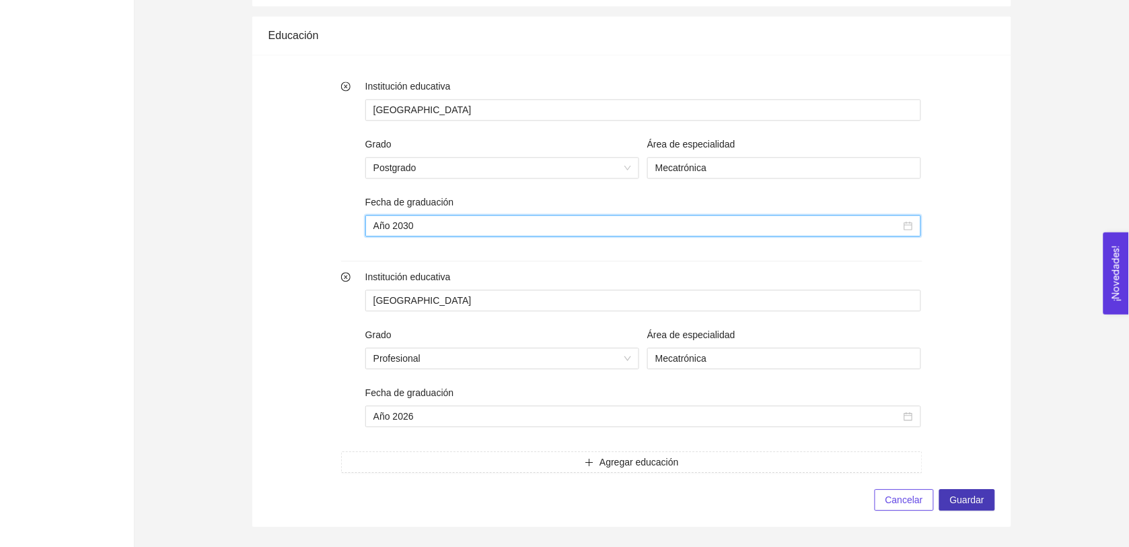
click at [961, 499] on span "Guardar" at bounding box center [967, 499] width 34 height 15
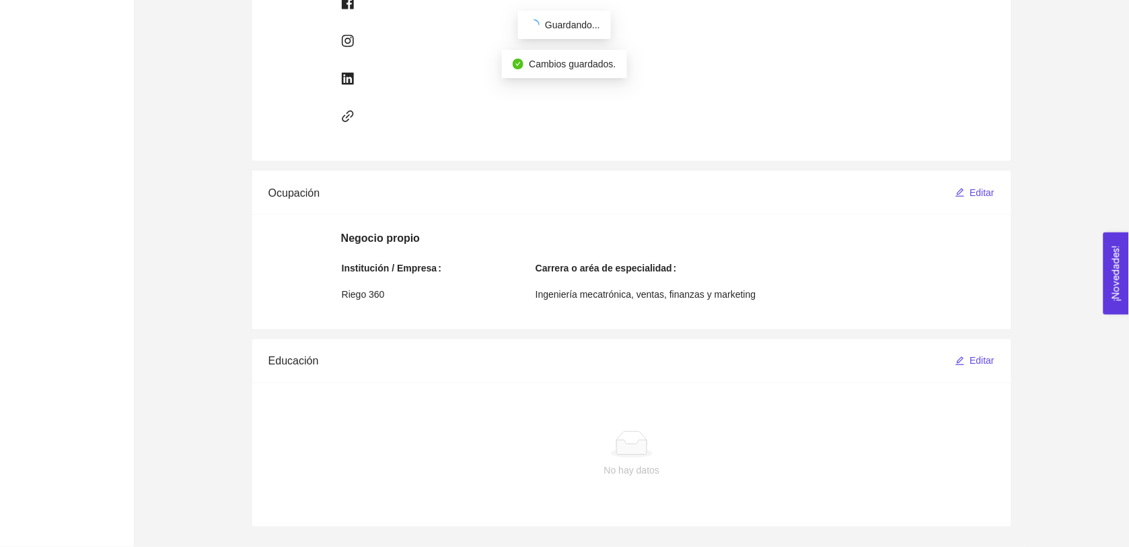
scroll to position [628, 0]
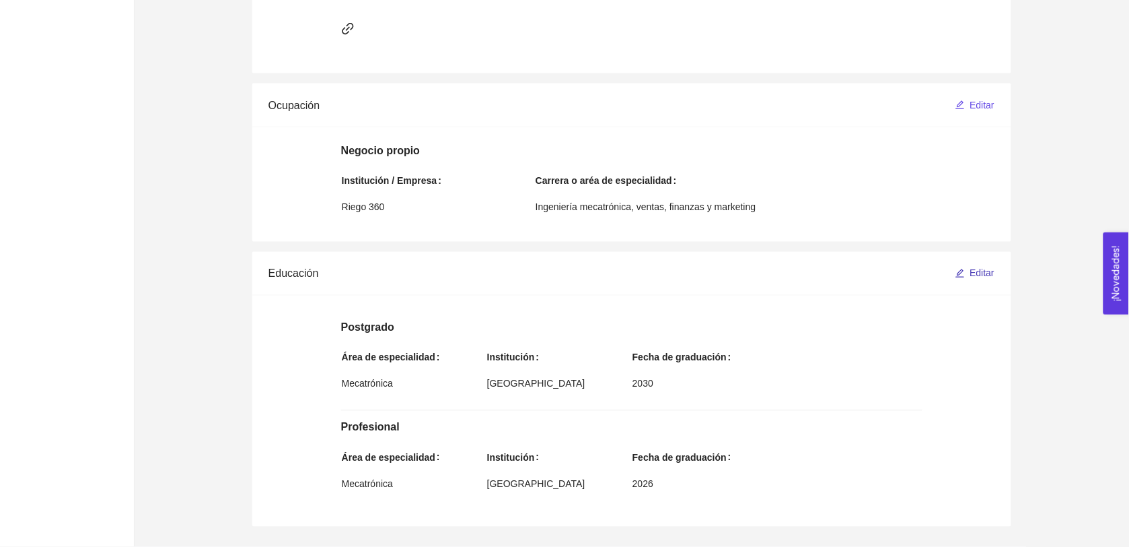
click at [987, 266] on span "Editar" at bounding box center [983, 273] width 25 height 15
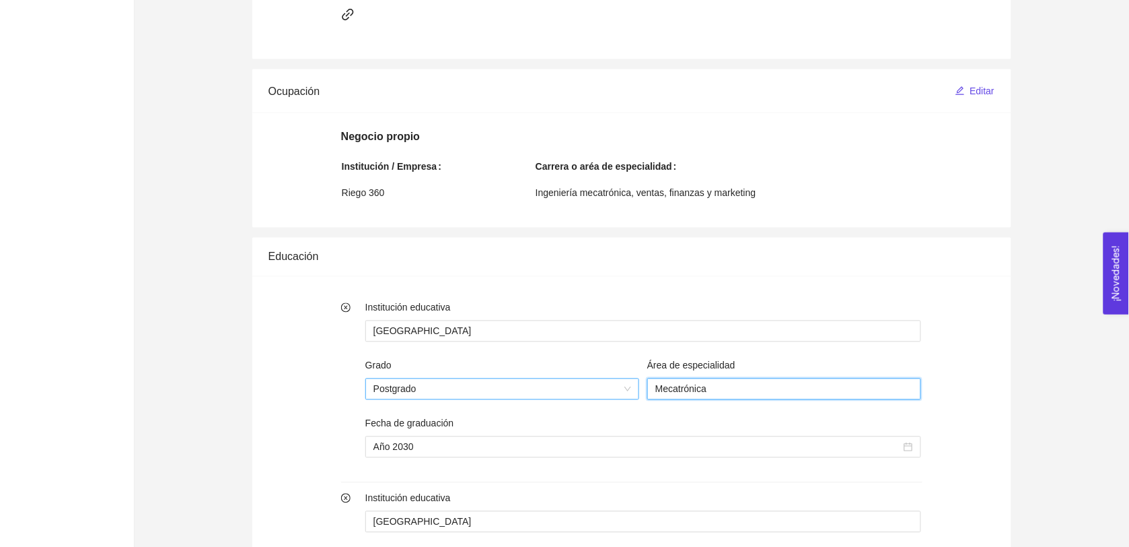
drag, startPoint x: 718, startPoint y: 388, endPoint x: 620, endPoint y: 382, distance: 98.5
click at [620, 382] on div "Grado Postgrado Área de especialidad Mecatrónica" at bounding box center [643, 387] width 564 height 58
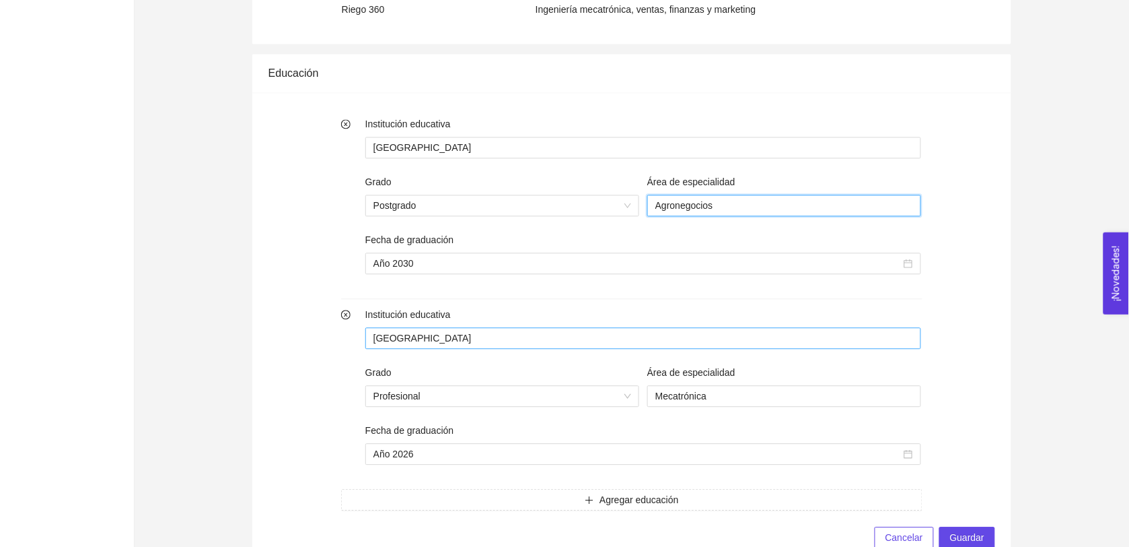
scroll to position [851, 0]
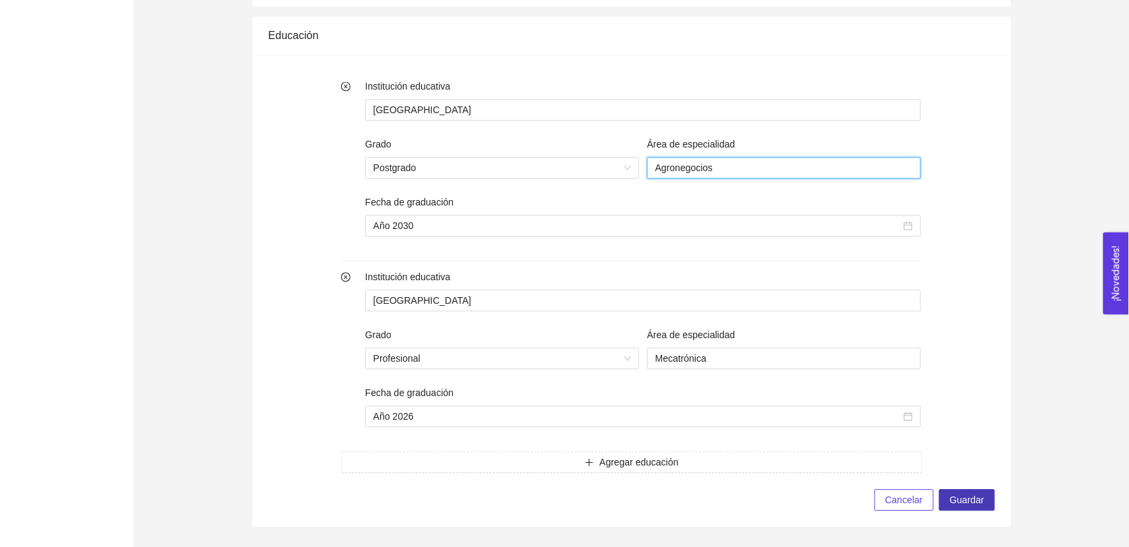
type input "Agronegocios"
click at [966, 497] on span "Guardar" at bounding box center [967, 499] width 34 height 15
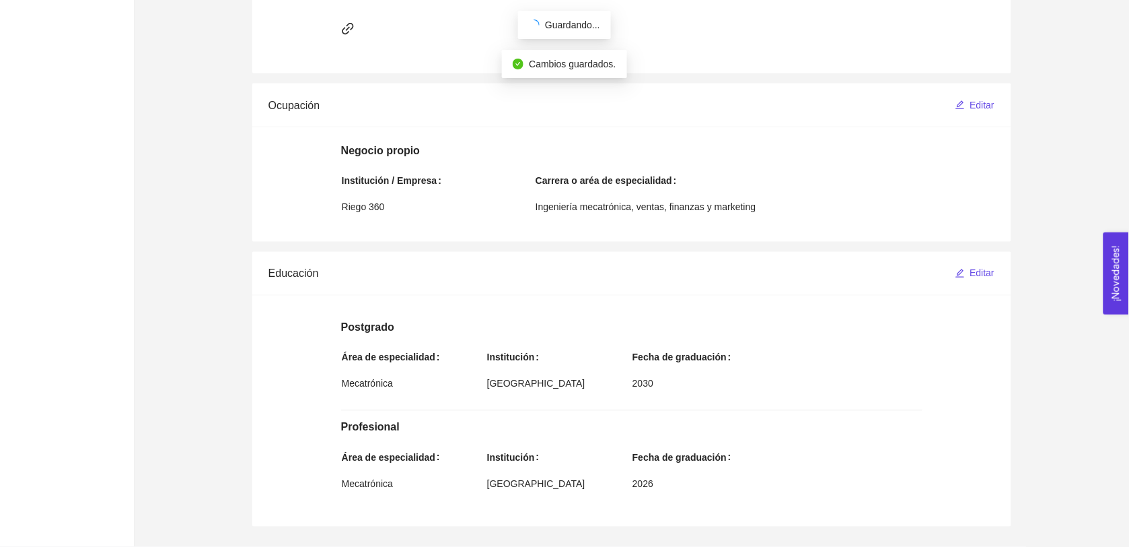
scroll to position [628, 0]
click at [1054, 372] on div "Información personal Editar JA [PERSON_NAME] [PERSON_NAME] [PERSON_NAME] Folio:…" at bounding box center [632, 13] width 995 height 1065
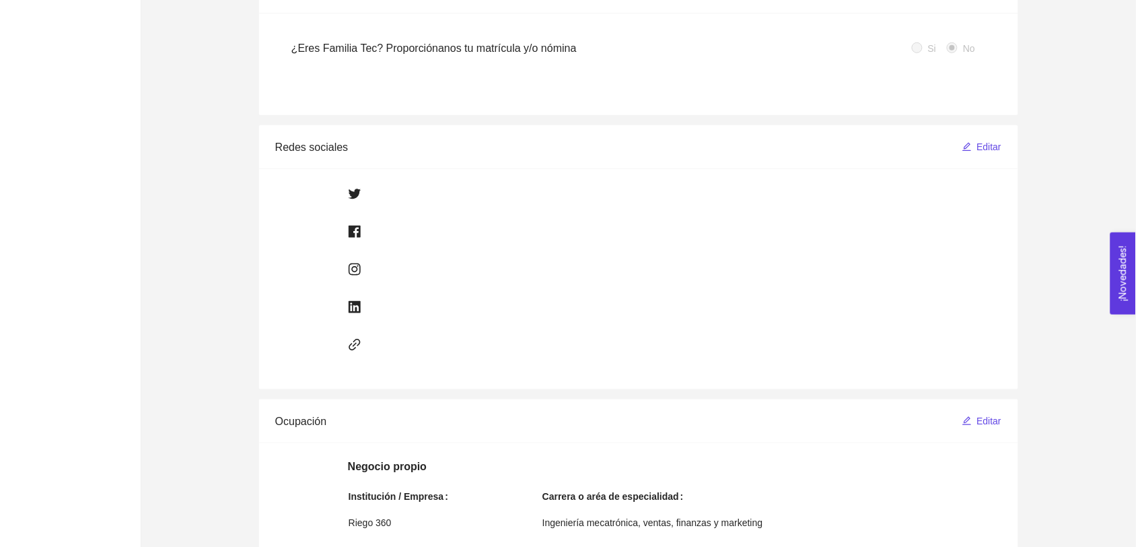
scroll to position [0, 0]
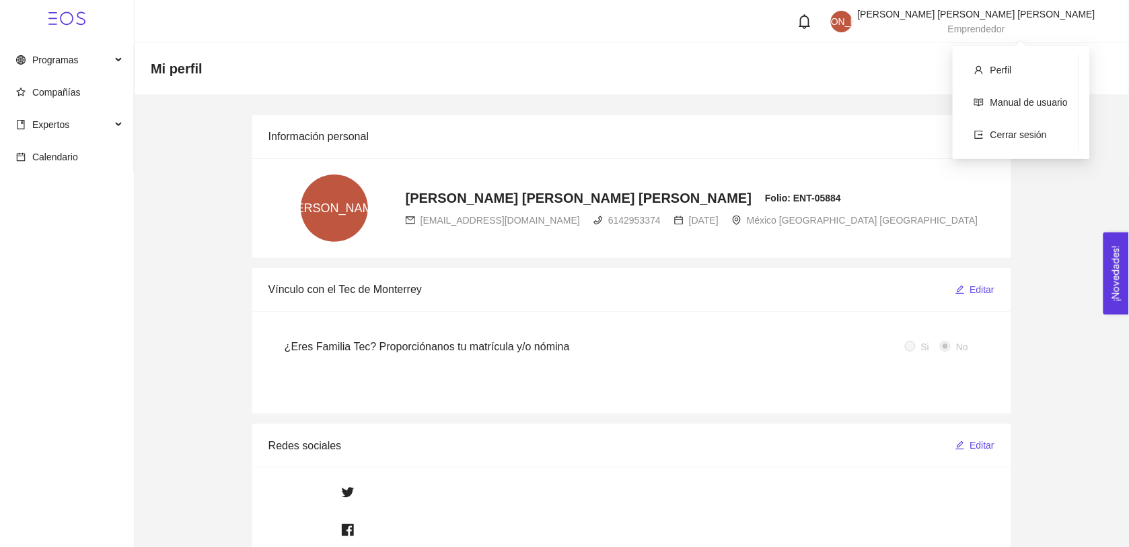
click at [1006, 24] on span "Emprendedor" at bounding box center [976, 29] width 57 height 11
click at [998, 72] on span "Perfil" at bounding box center [1002, 70] width 22 height 11
click at [102, 55] on span "Programas" at bounding box center [63, 59] width 95 height 27
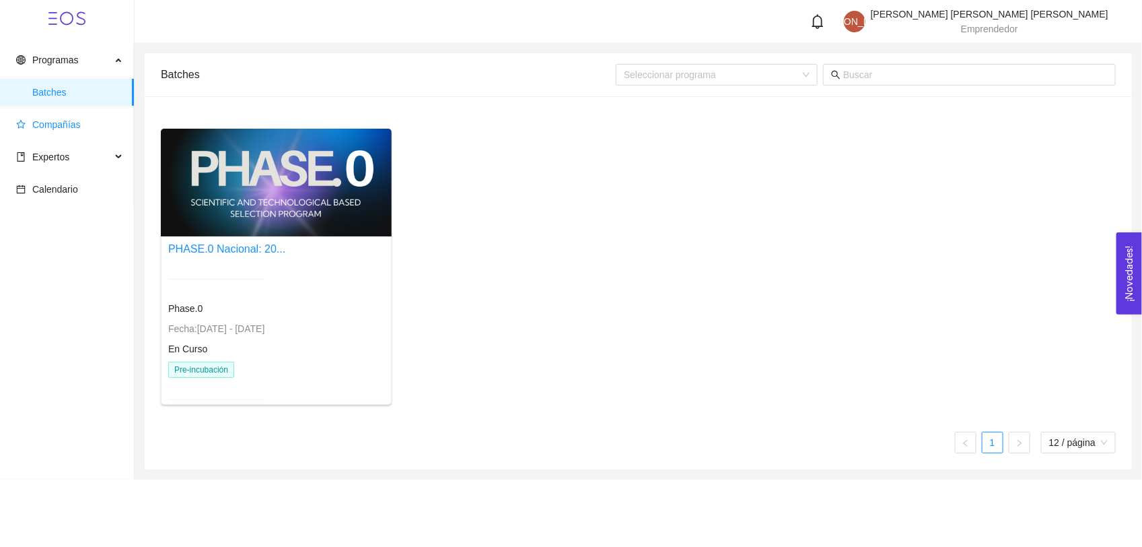
click at [55, 125] on span "Compañías" at bounding box center [56, 124] width 48 height 11
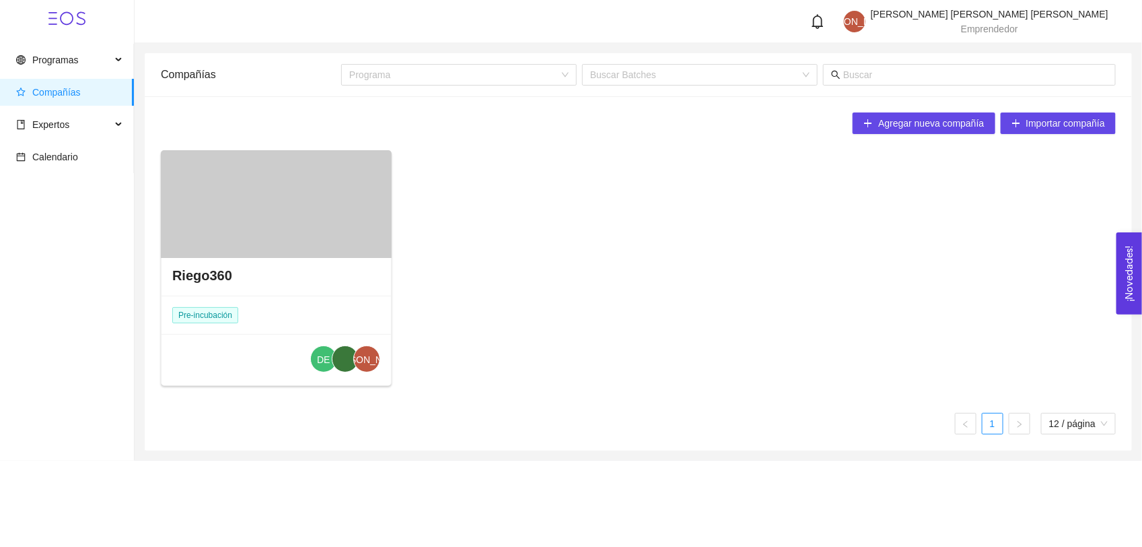
click at [270, 324] on div "Riego360 Pre-incubación DE [PERSON_NAME]" at bounding box center [277, 321] width 230 height 132
click at [270, 281] on div "Riego360" at bounding box center [277, 275] width 230 height 40
click at [279, 255] on div "Riego360" at bounding box center [277, 275] width 230 height 40
click at [963, 123] on span "Agregar nueva compañía" at bounding box center [931, 123] width 106 height 15
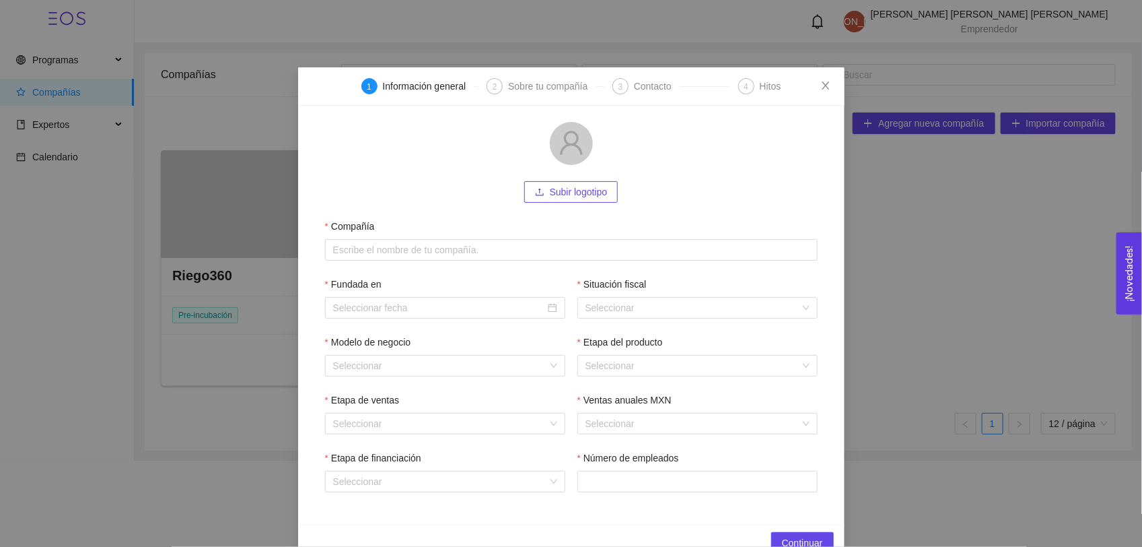
scroll to position [34, 0]
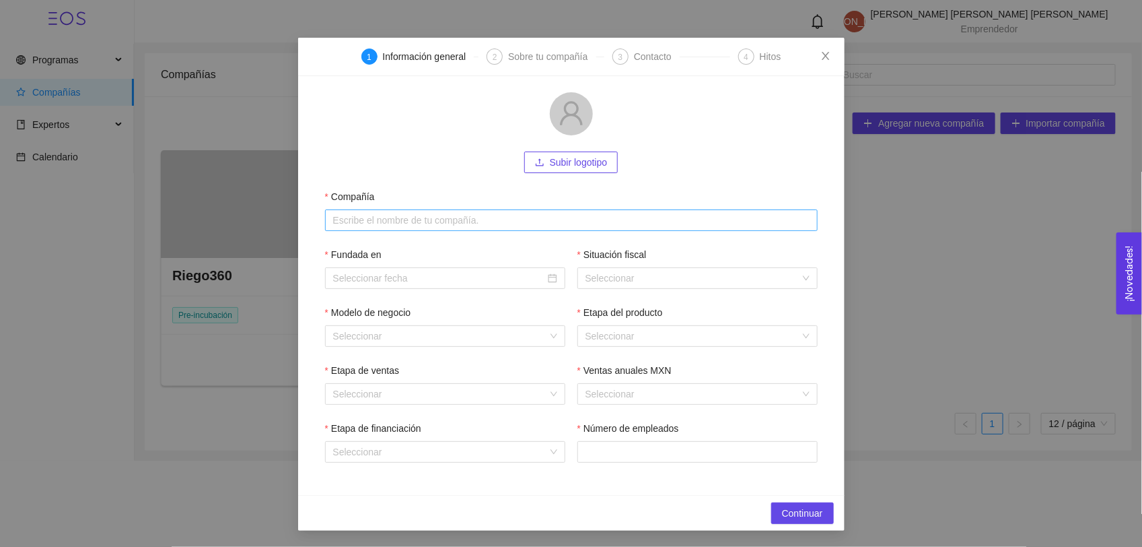
click at [398, 215] on input "Compañía" at bounding box center [571, 220] width 493 height 22
click at [327, 214] on input "aztech" at bounding box center [571, 220] width 493 height 22
type input "Grupo aztech"
click at [392, 381] on div "Etapa de ventas" at bounding box center [445, 373] width 240 height 20
click at [378, 279] on input "Fundada en" at bounding box center [439, 278] width 212 height 15
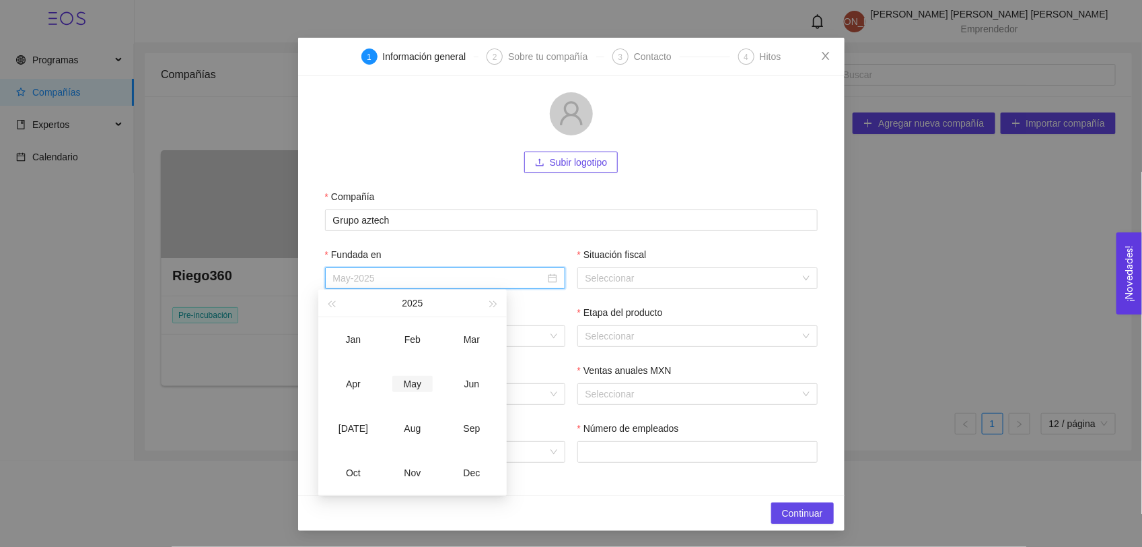
click at [409, 387] on div "May" at bounding box center [412, 384] width 40 height 16
type input "May-2025"
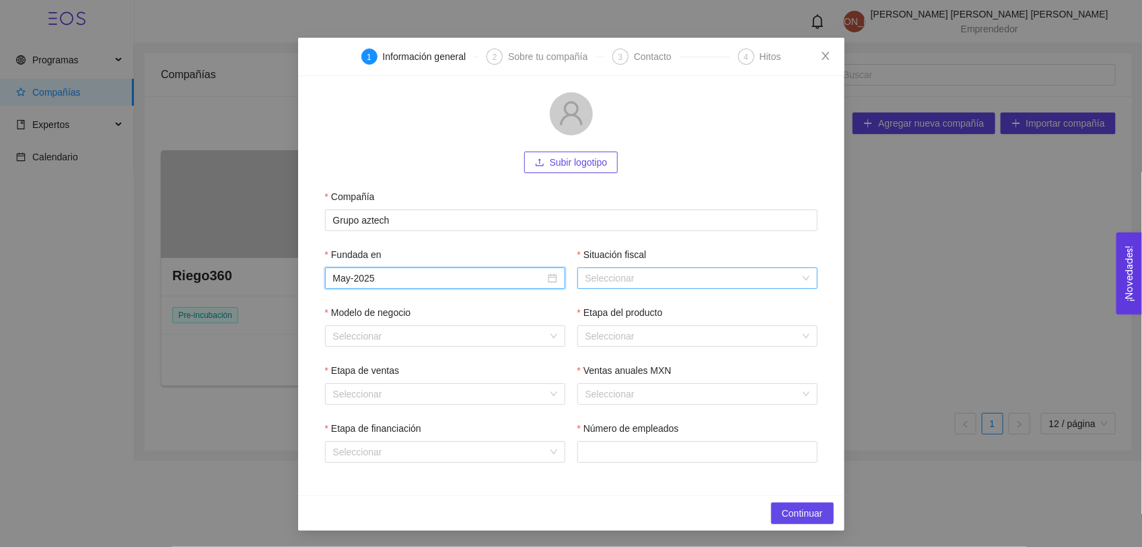
click at [653, 276] on input "Situación fiscal" at bounding box center [693, 278] width 215 height 20
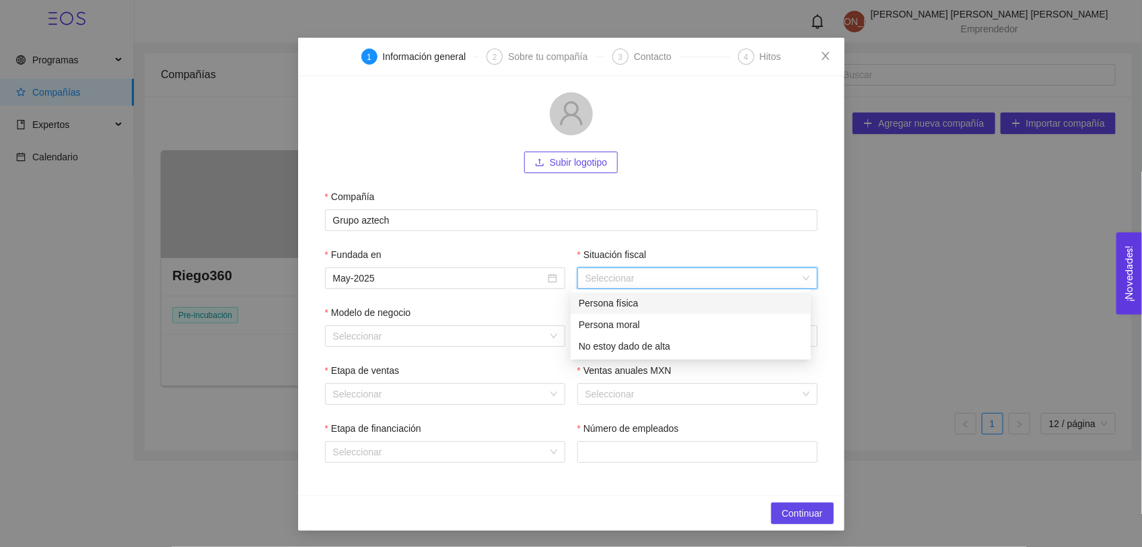
click at [613, 307] on div "Persona física" at bounding box center [691, 302] width 224 height 15
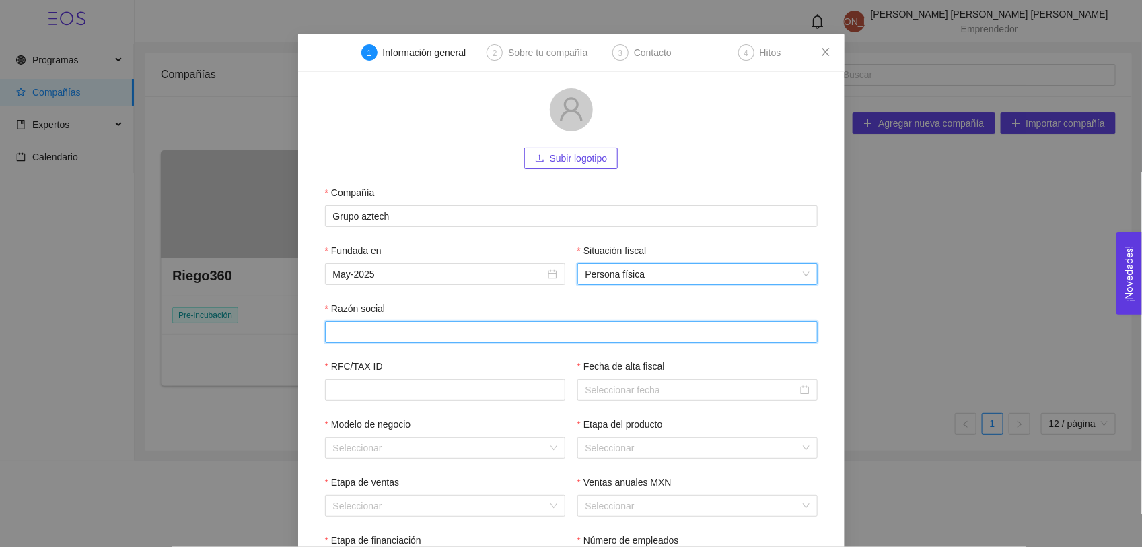
click at [398, 328] on input "Razón social" at bounding box center [571, 332] width 493 height 22
type input "Persona física con actividad empresarial y servicios profesionales"
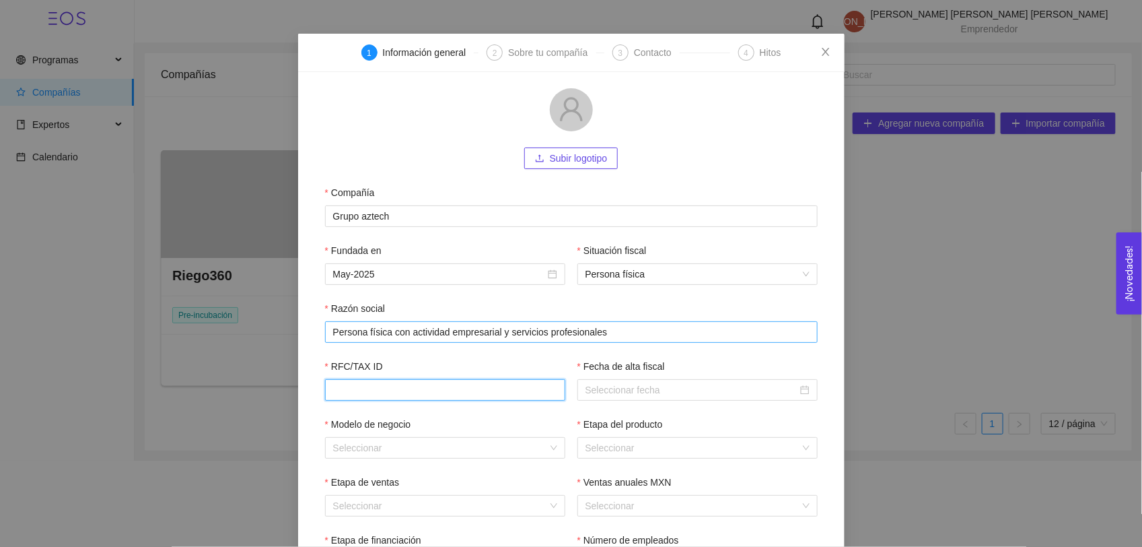
type input "MOLJ0210265N8"
type input "5"
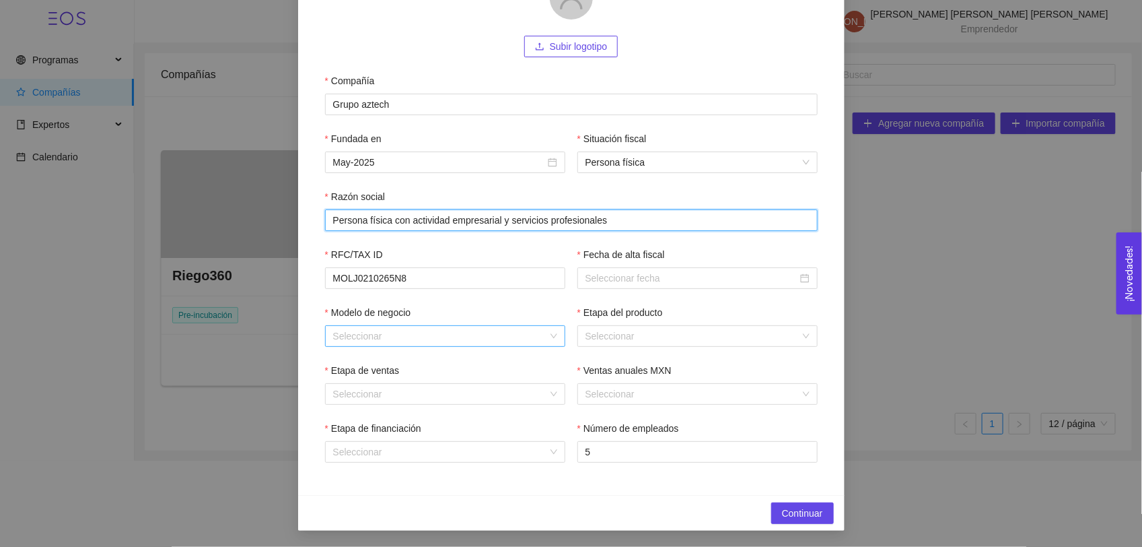
scroll to position [151, 0]
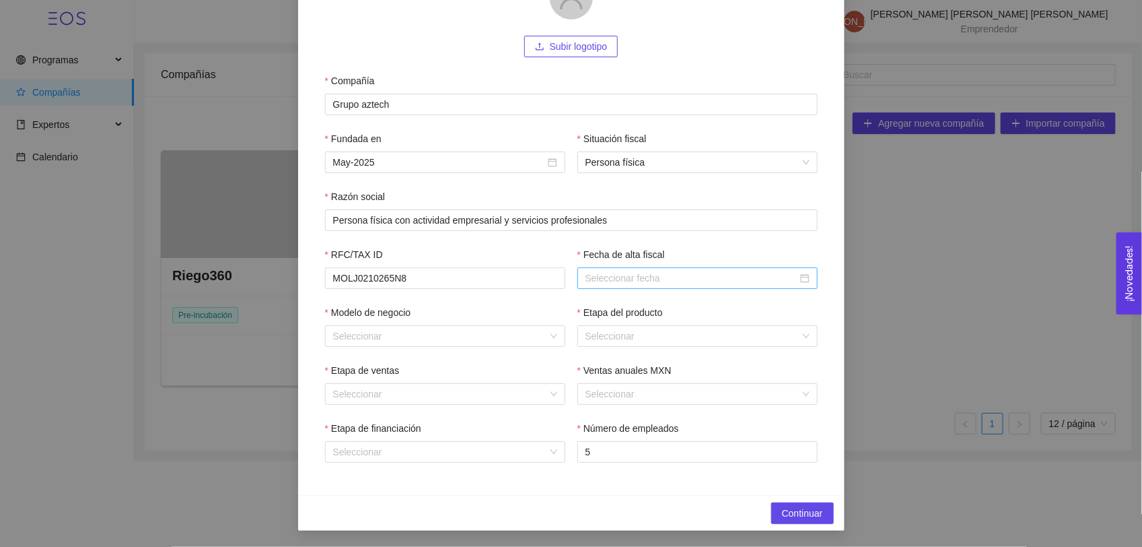
click at [630, 283] on input "Fecha de alta fiscal" at bounding box center [692, 278] width 212 height 15
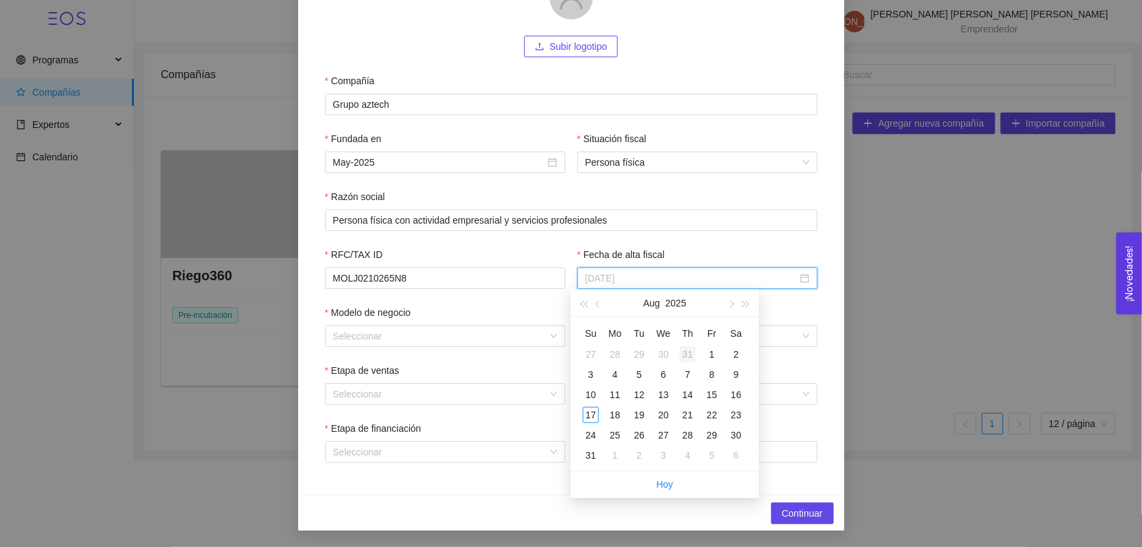
type input "[DATE]"
click at [680, 306] on button "2025" at bounding box center [676, 302] width 21 height 27
type input "[DATE]"
click at [719, 391] on div "2024" at bounding box center [724, 384] width 40 height 16
type input "[DATE]"
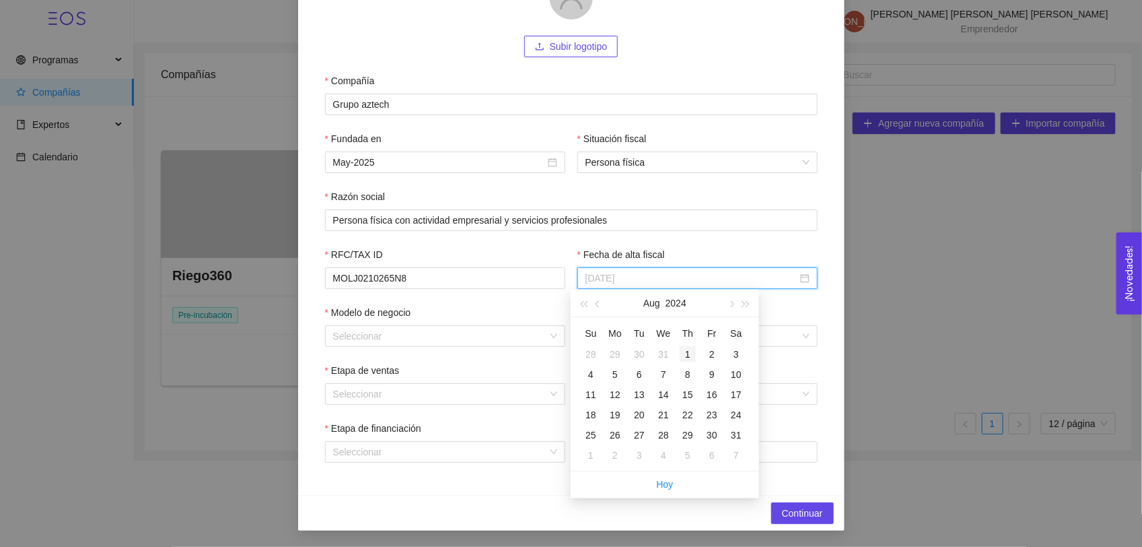
type input "[DATE]"
click at [687, 358] on div "1" at bounding box center [688, 354] width 16 height 16
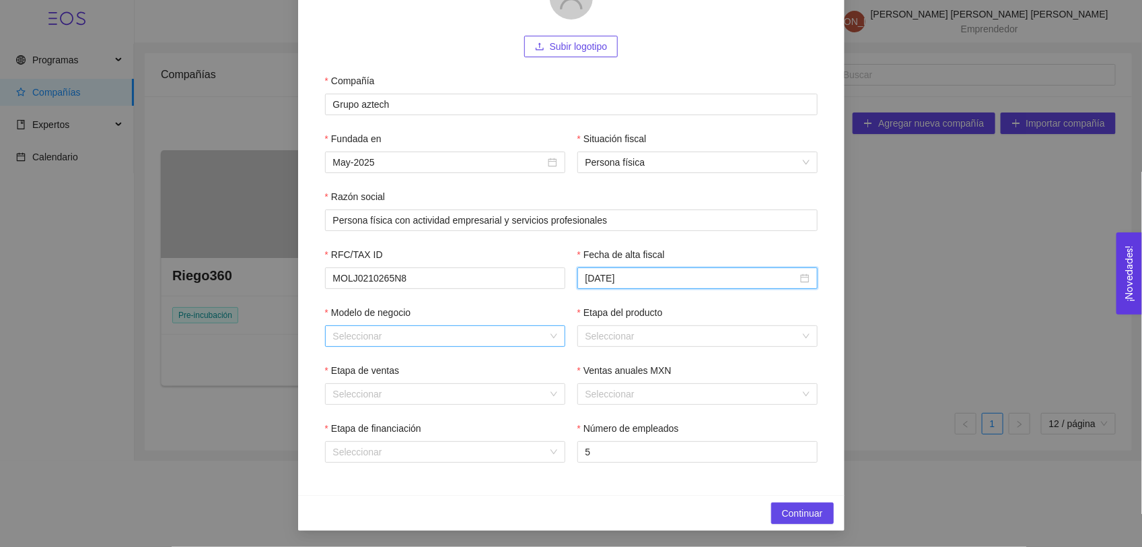
click at [438, 330] on input "Modelo de negocio" at bounding box center [440, 336] width 215 height 20
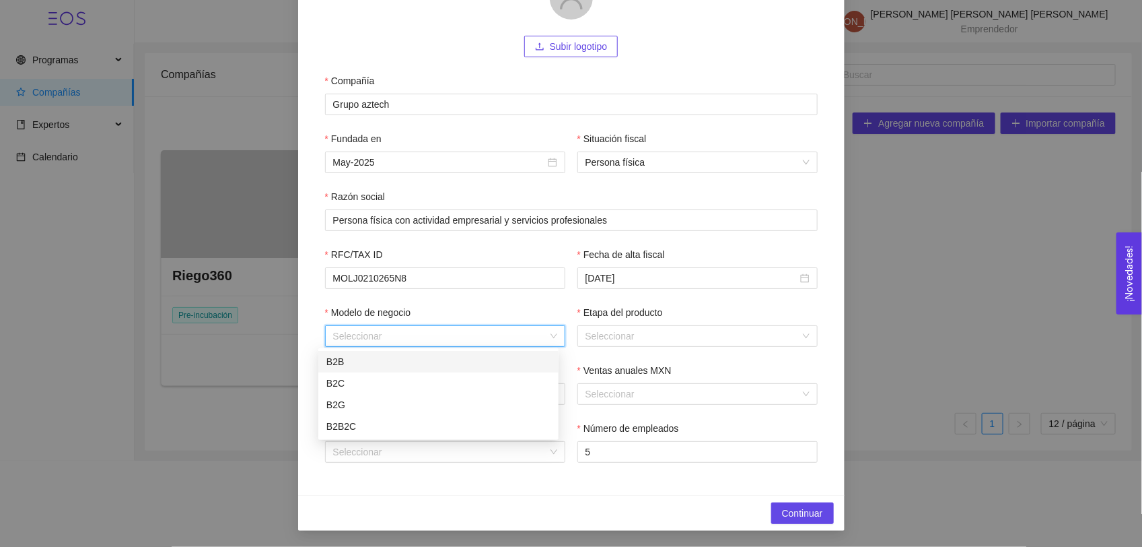
click at [349, 365] on div "B2B" at bounding box center [438, 361] width 224 height 15
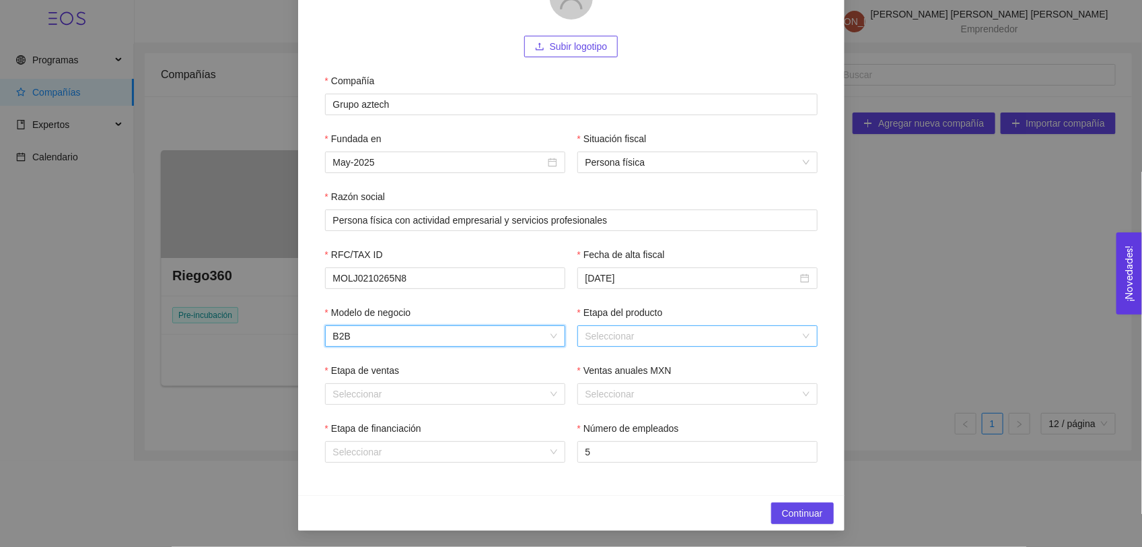
click at [627, 338] on input "Etapa del producto" at bounding box center [693, 336] width 215 height 20
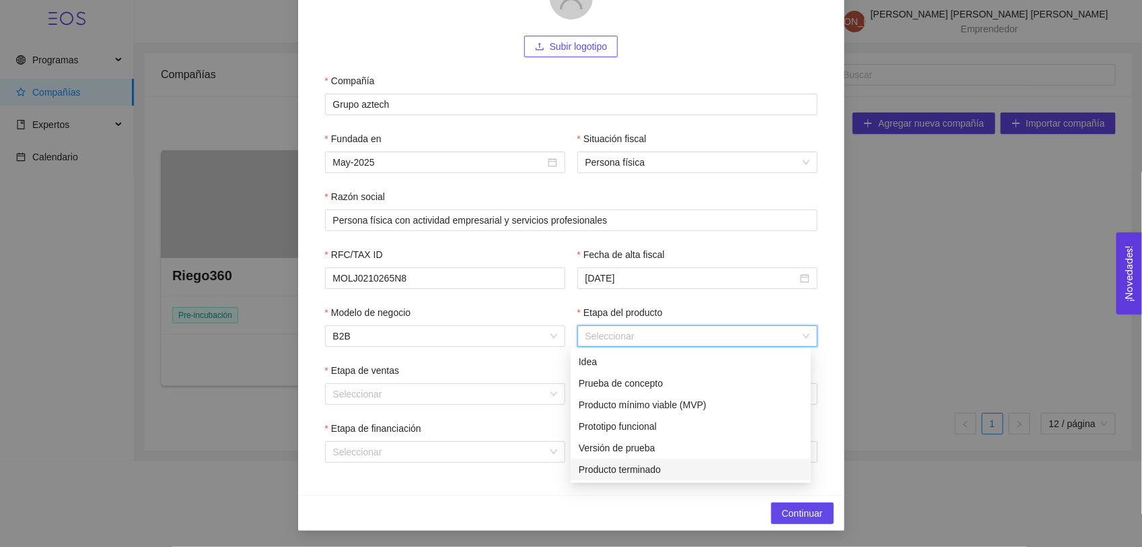
click at [660, 471] on div "Producto terminado" at bounding box center [691, 469] width 224 height 15
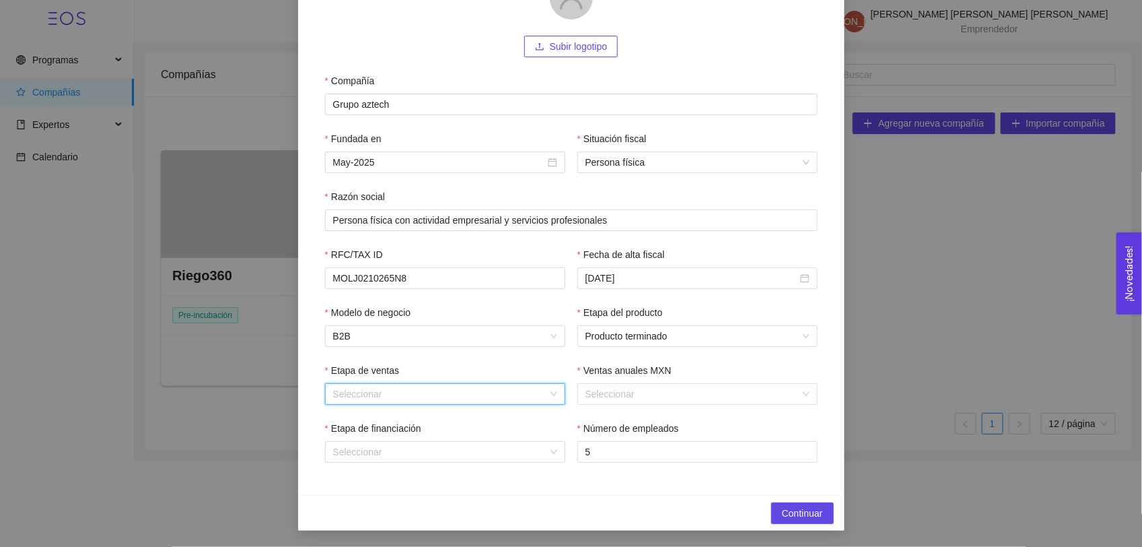
click at [533, 401] on input "Etapa de ventas" at bounding box center [440, 394] width 215 height 20
drag, startPoint x: 405, startPoint y: 435, endPoint x: 431, endPoint y: 433, distance: 27.1
click at [405, 435] on div "Producto lanzado" at bounding box center [438, 441] width 224 height 15
click at [624, 396] on input "Ventas anuales MXN" at bounding box center [693, 394] width 215 height 20
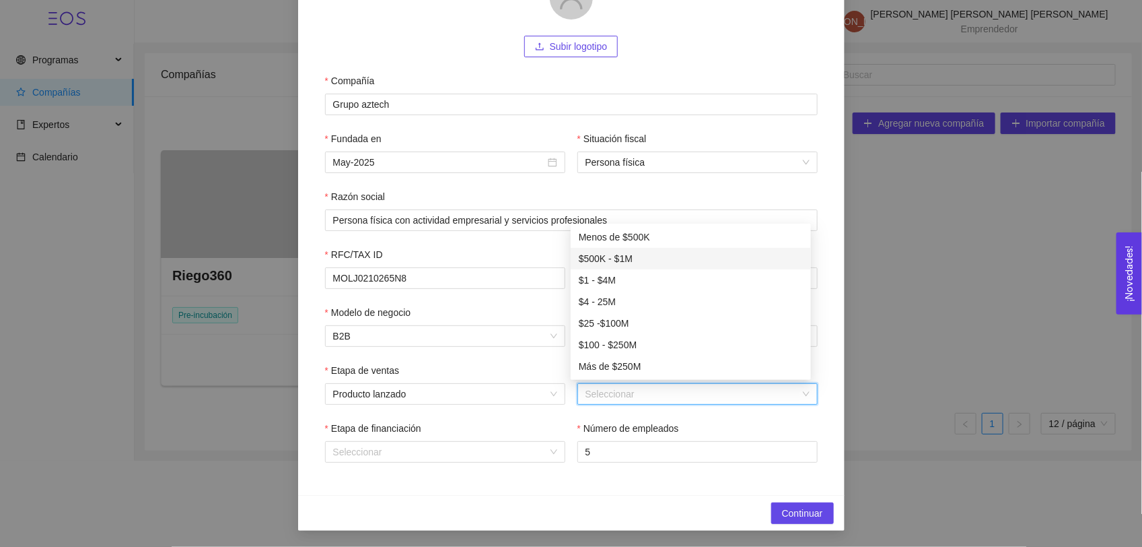
click at [635, 259] on div "$500K - $1M" at bounding box center [691, 258] width 224 height 15
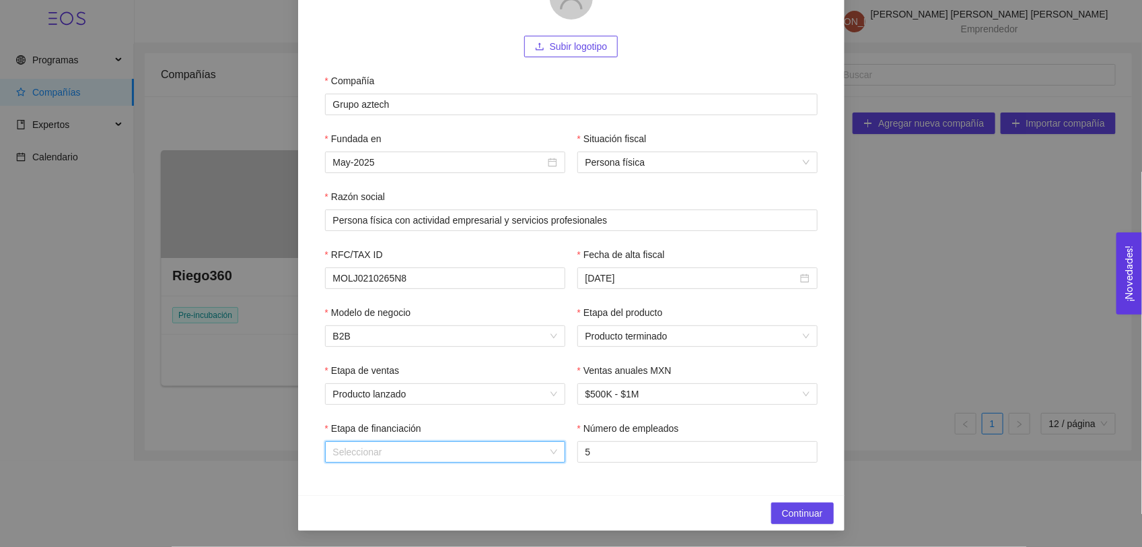
click at [404, 452] on input "Etapa de financiación" at bounding box center [440, 452] width 215 height 20
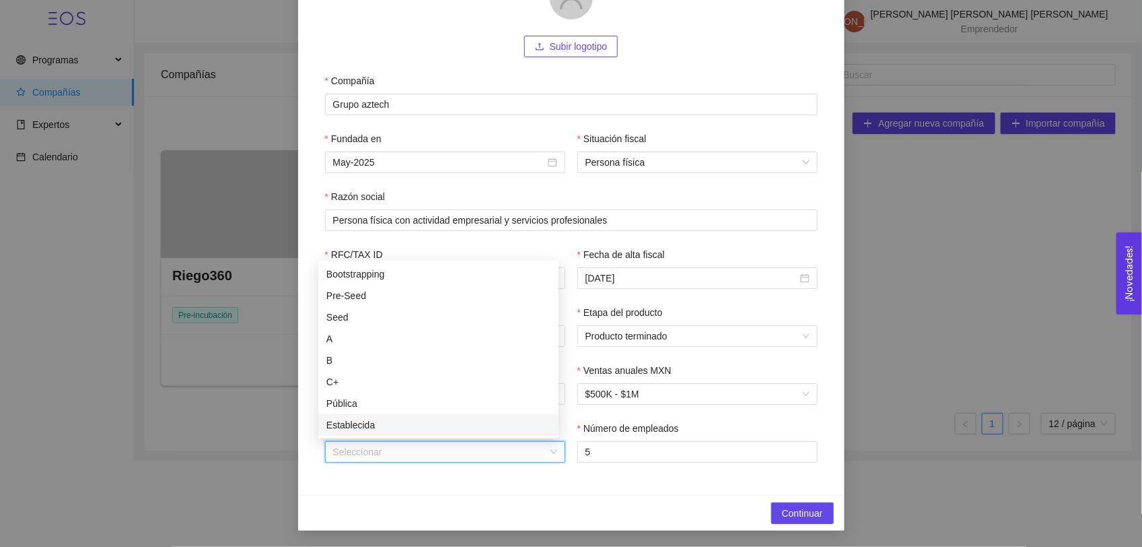
click at [384, 421] on div "Establecida" at bounding box center [438, 424] width 224 height 15
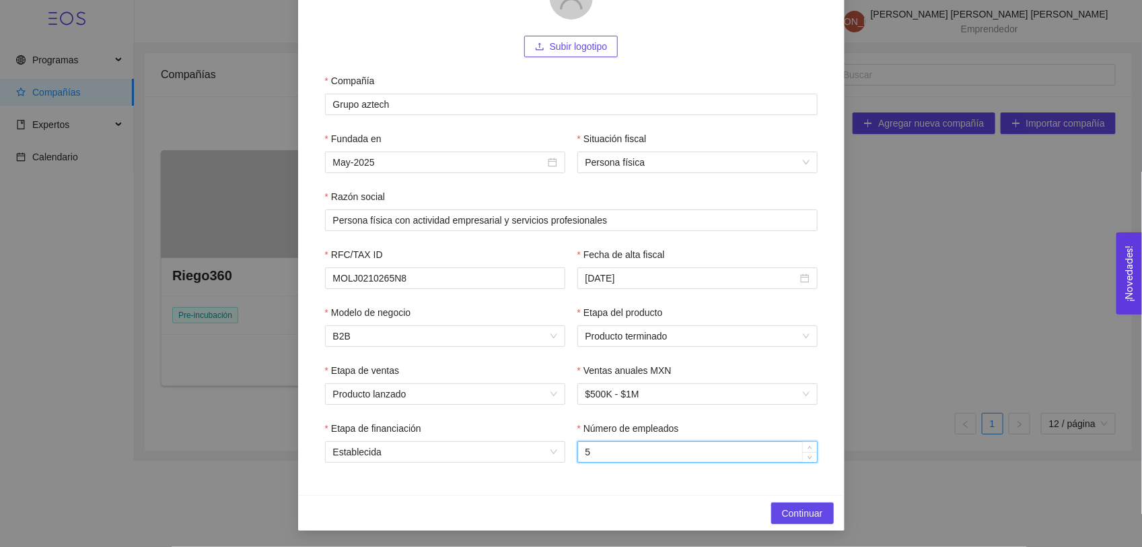
click at [617, 449] on input "5" at bounding box center [697, 452] width 239 height 20
click at [808, 446] on icon "up" at bounding box center [810, 448] width 5 height 5
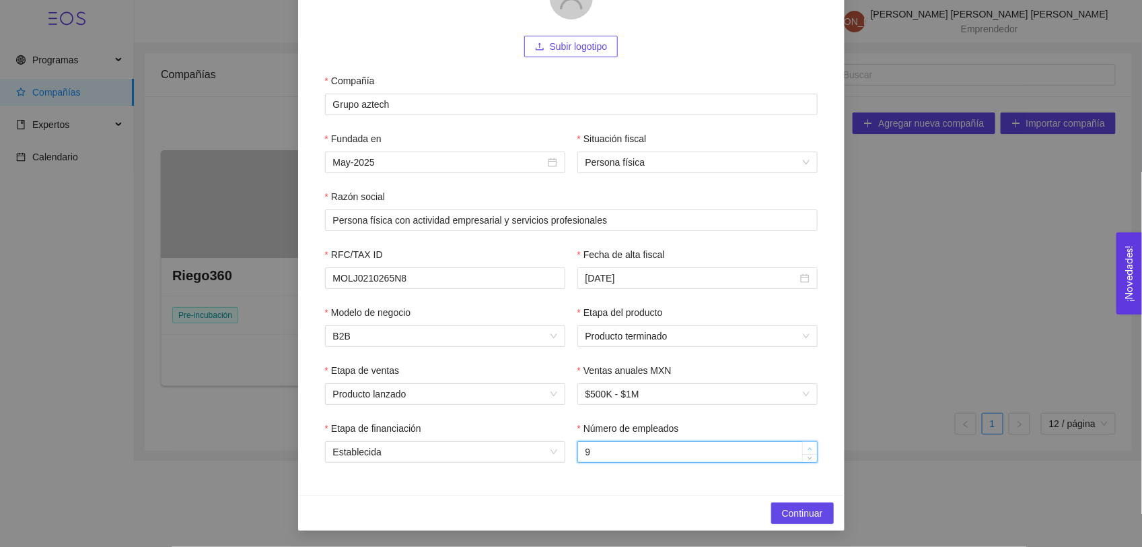
type input "10"
click at [808, 446] on icon "up" at bounding box center [810, 448] width 5 height 5
click at [802, 510] on span "Continuar" at bounding box center [802, 512] width 41 height 15
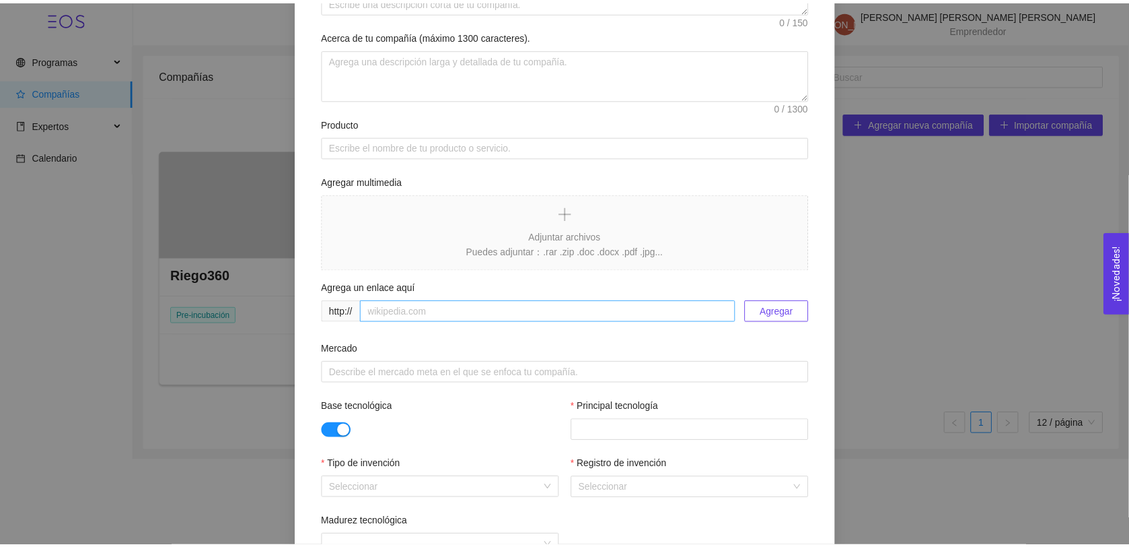
scroll to position [0, 0]
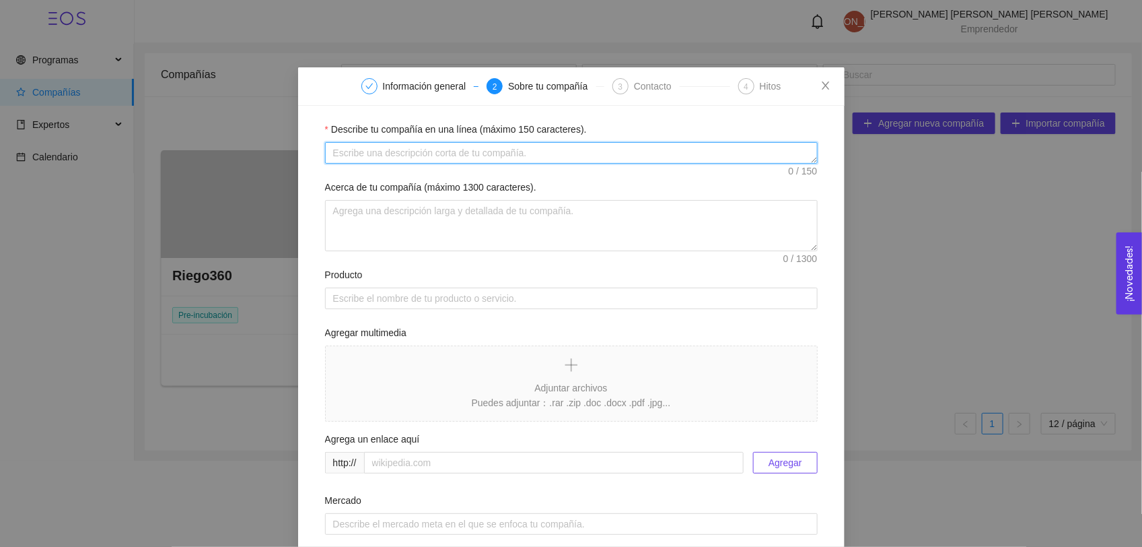
click at [419, 148] on textarea "Describe tu compañía en una línea (máximo 150 caracteres)." at bounding box center [571, 153] width 493 height 22
click at [744, 89] on span "4" at bounding box center [746, 86] width 5 height 9
click at [623, 79] on div "3 Contacto" at bounding box center [672, 86] width 118 height 16
click at [821, 91] on icon "close" at bounding box center [825, 85] width 11 height 11
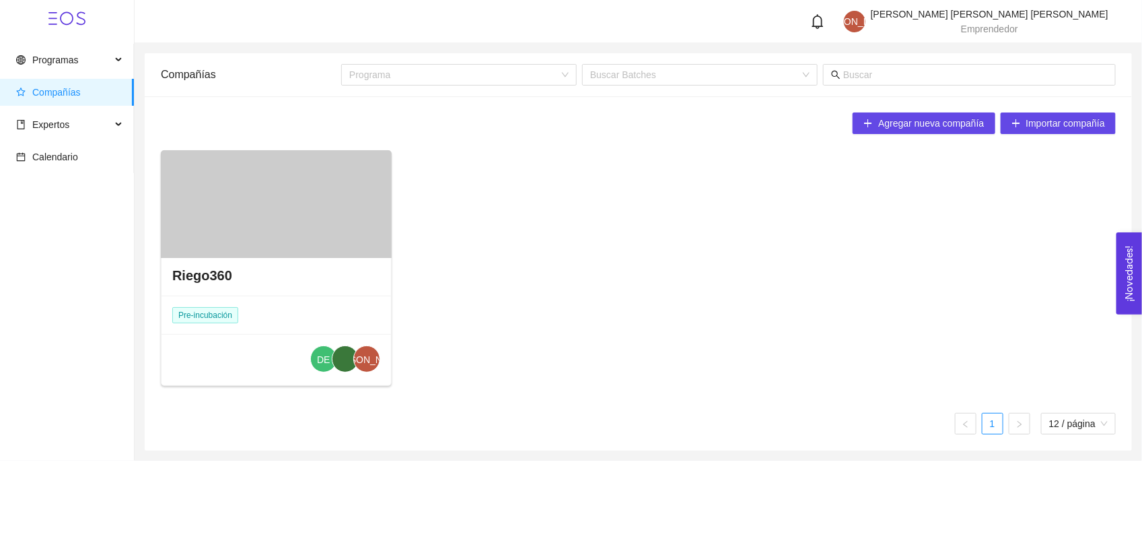
click at [260, 240] on div at bounding box center [276, 204] width 231 height 108
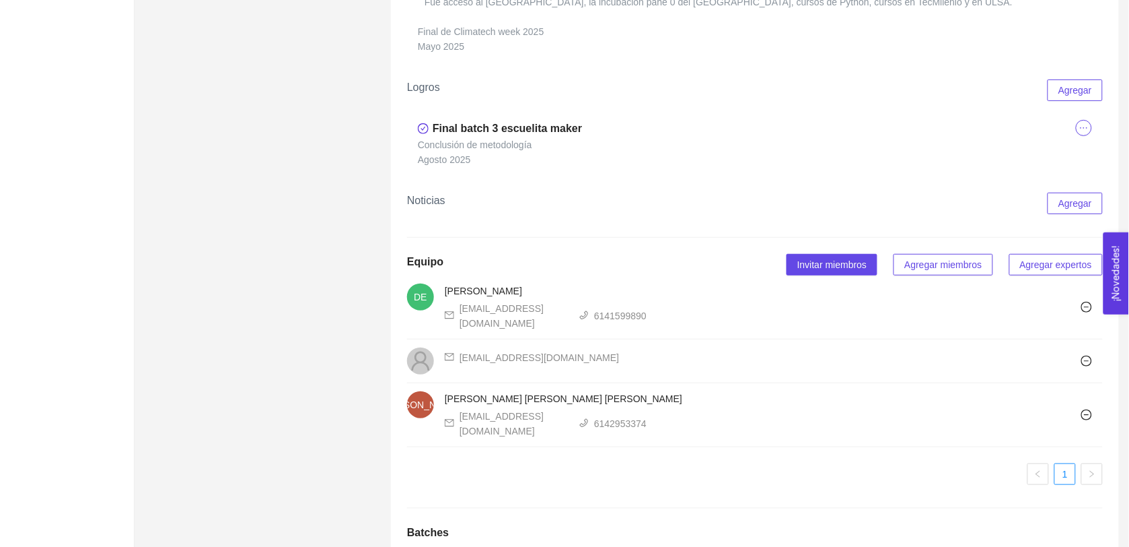
scroll to position [1871, 0]
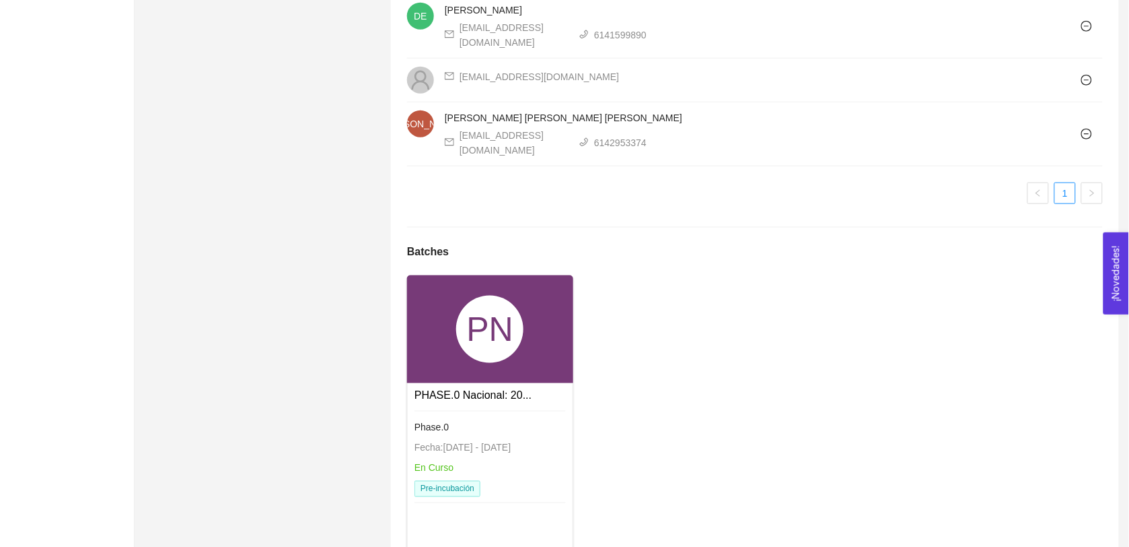
click at [517, 304] on div "PN" at bounding box center [489, 328] width 67 height 67
